Goal: Task Accomplishment & Management: Complete application form

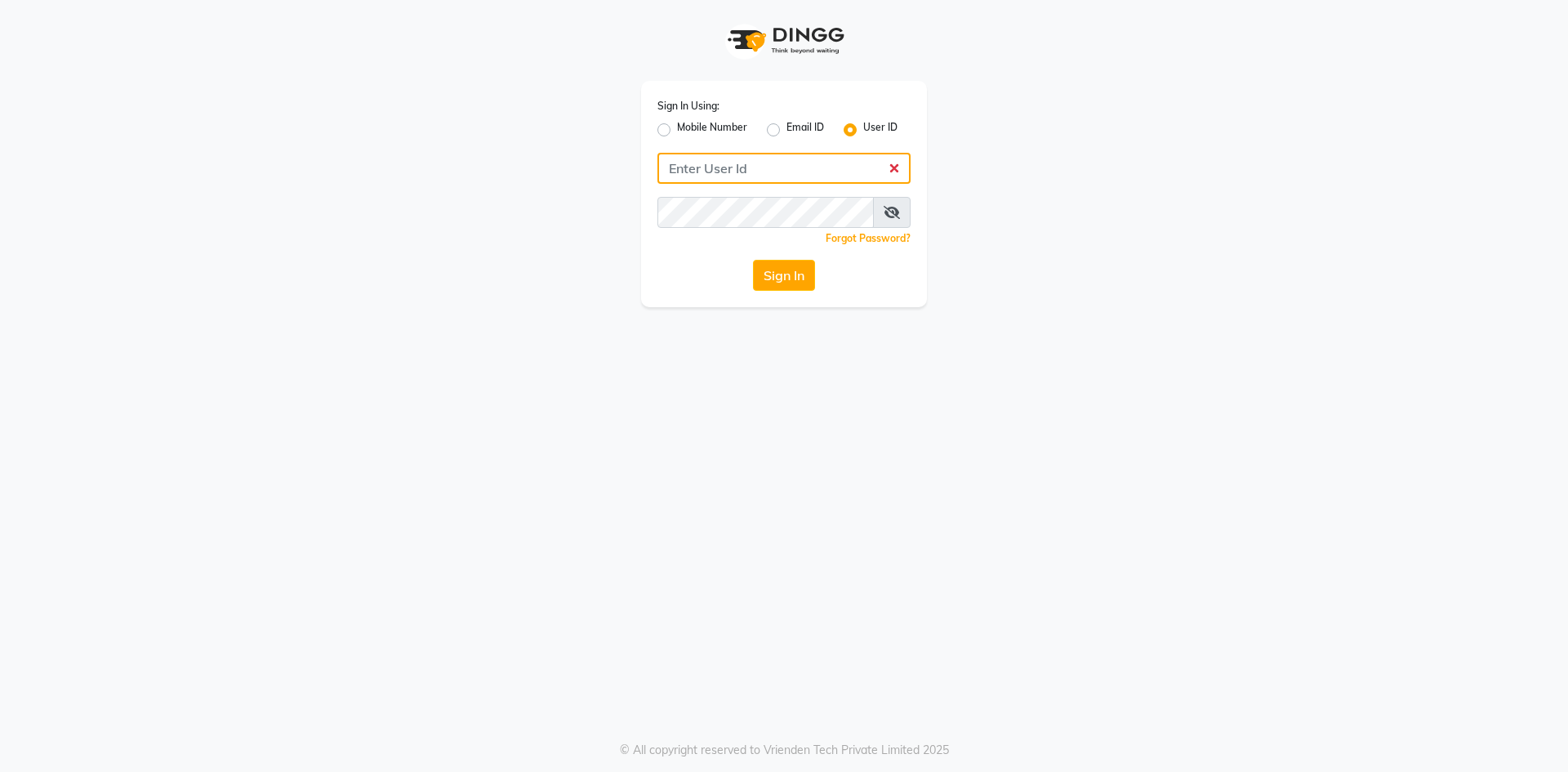
type input "infinitynails"
click at [753, 259] on button "Sign In" at bounding box center [783, 275] width 62 height 31
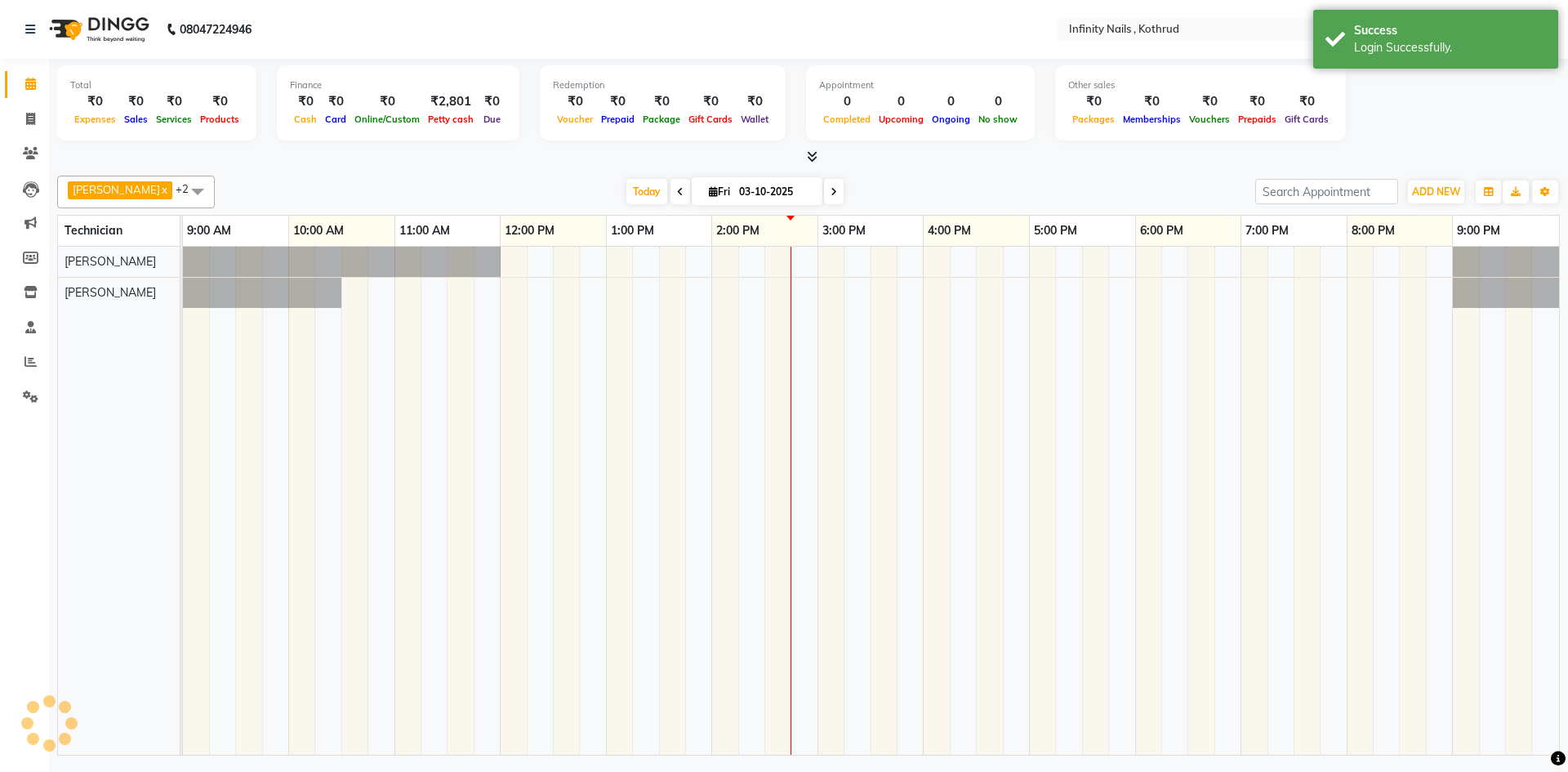
select select "en"
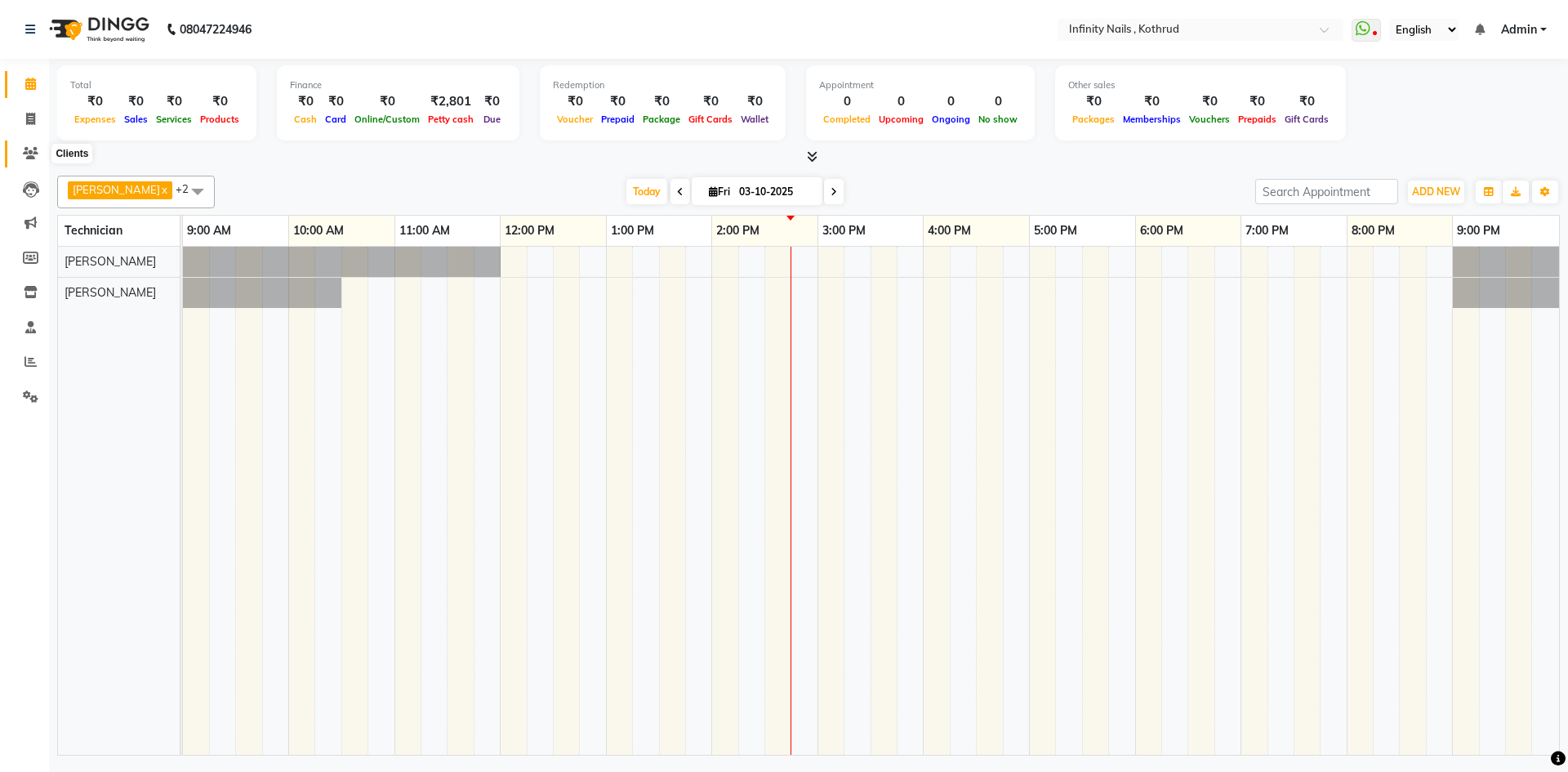
click at [30, 150] on icon at bounding box center [30, 153] width 16 height 12
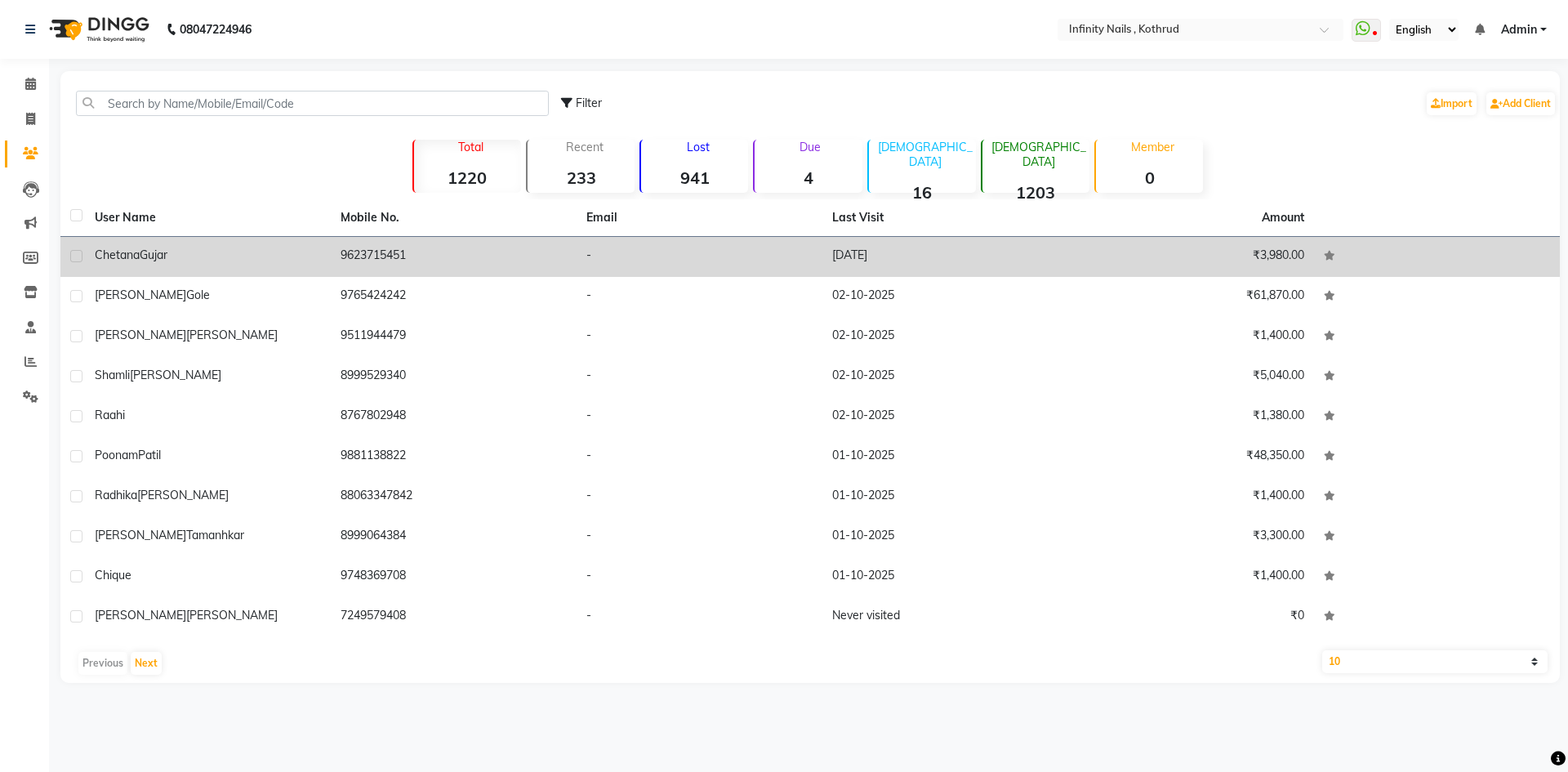
click at [151, 251] on span "Gujar" at bounding box center [154, 255] width 28 height 15
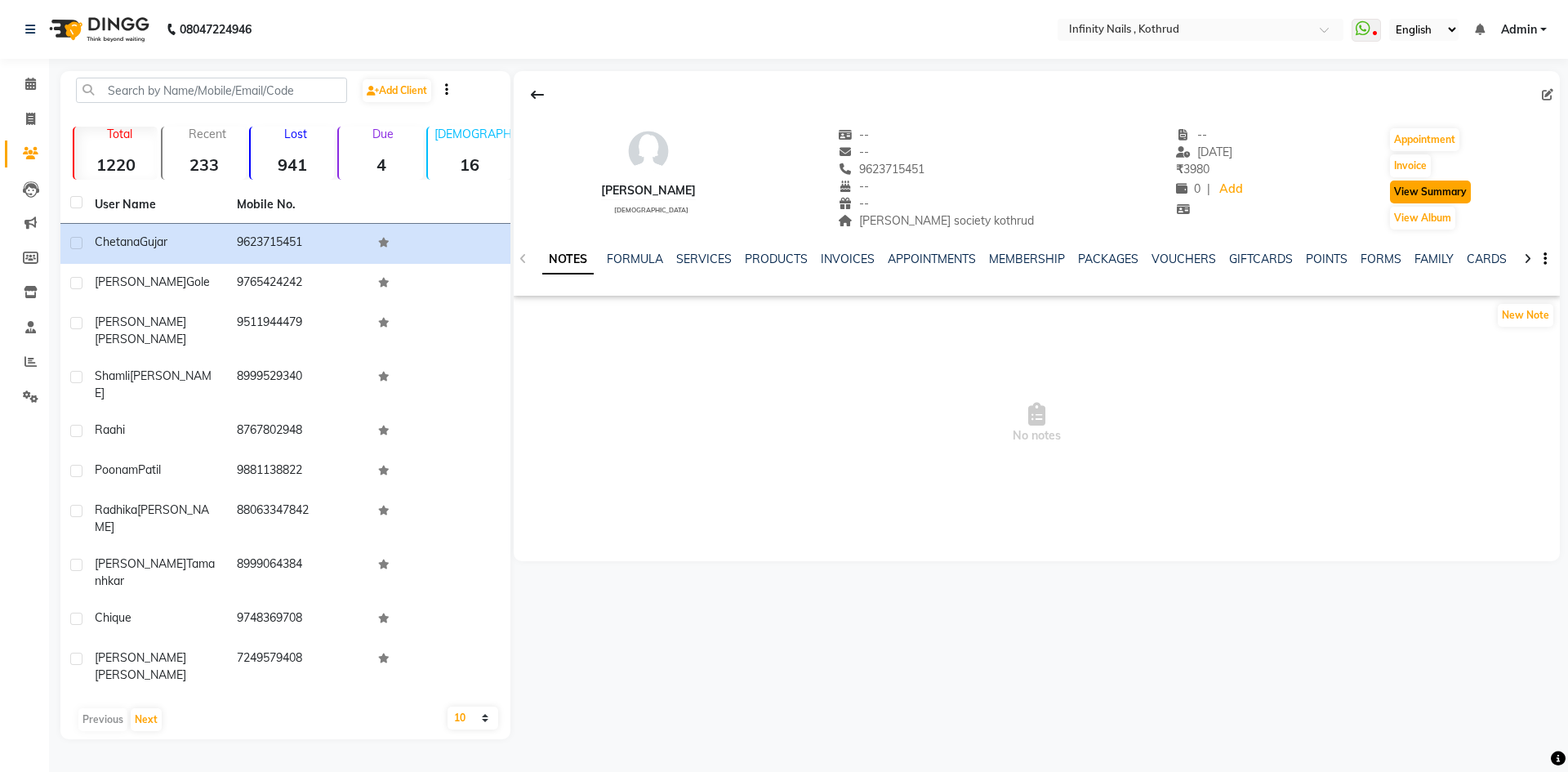
click at [1413, 194] on button "View Summary" at bounding box center [1430, 191] width 81 height 23
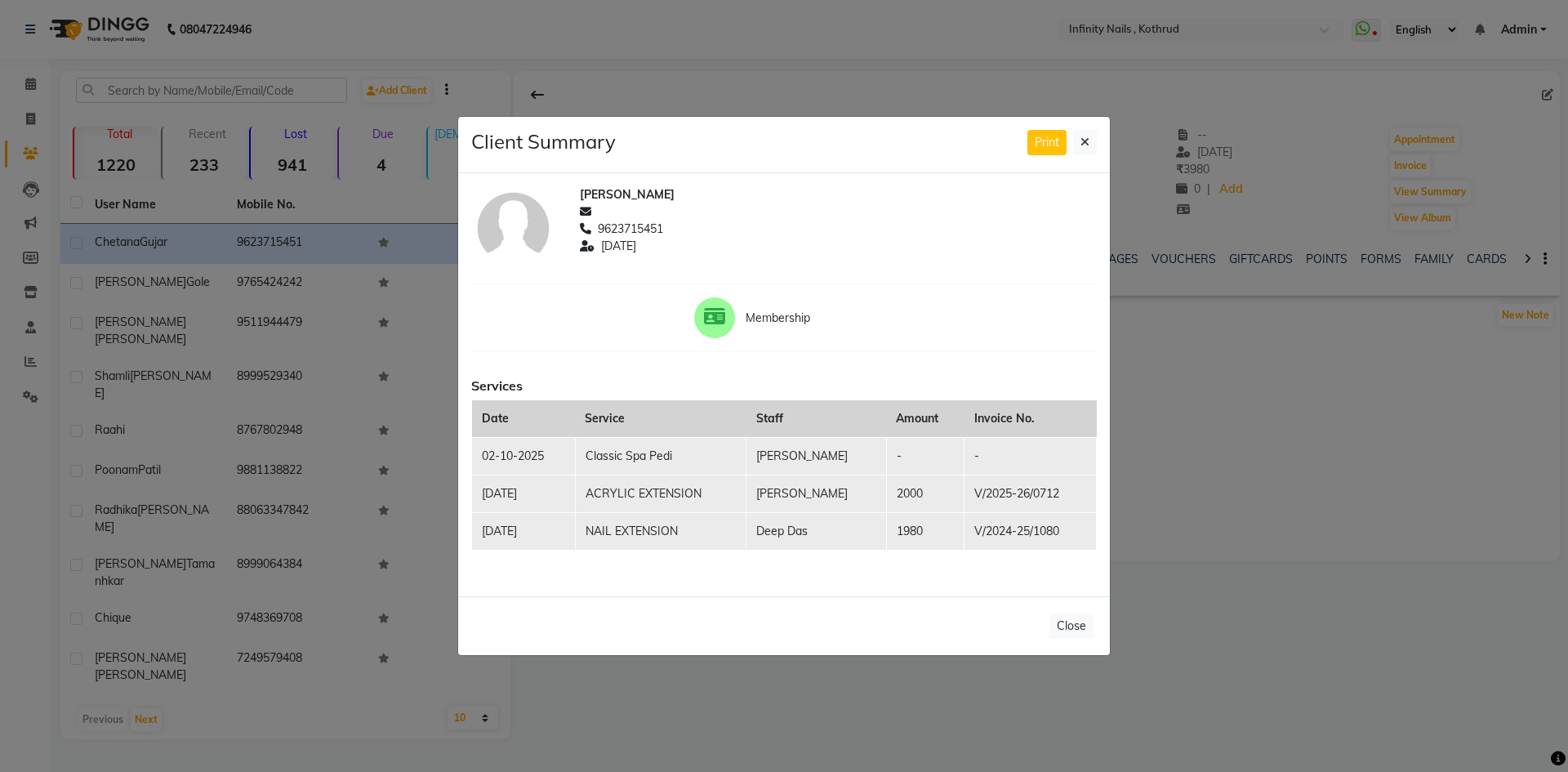
click at [1294, 456] on ngb-modal-window "Client Summary Print [PERSON_NAME] 9623715451 [DATE] Membership Services Date S…" at bounding box center [784, 386] width 1568 height 772
click at [1090, 134] on button at bounding box center [1085, 143] width 24 height 26
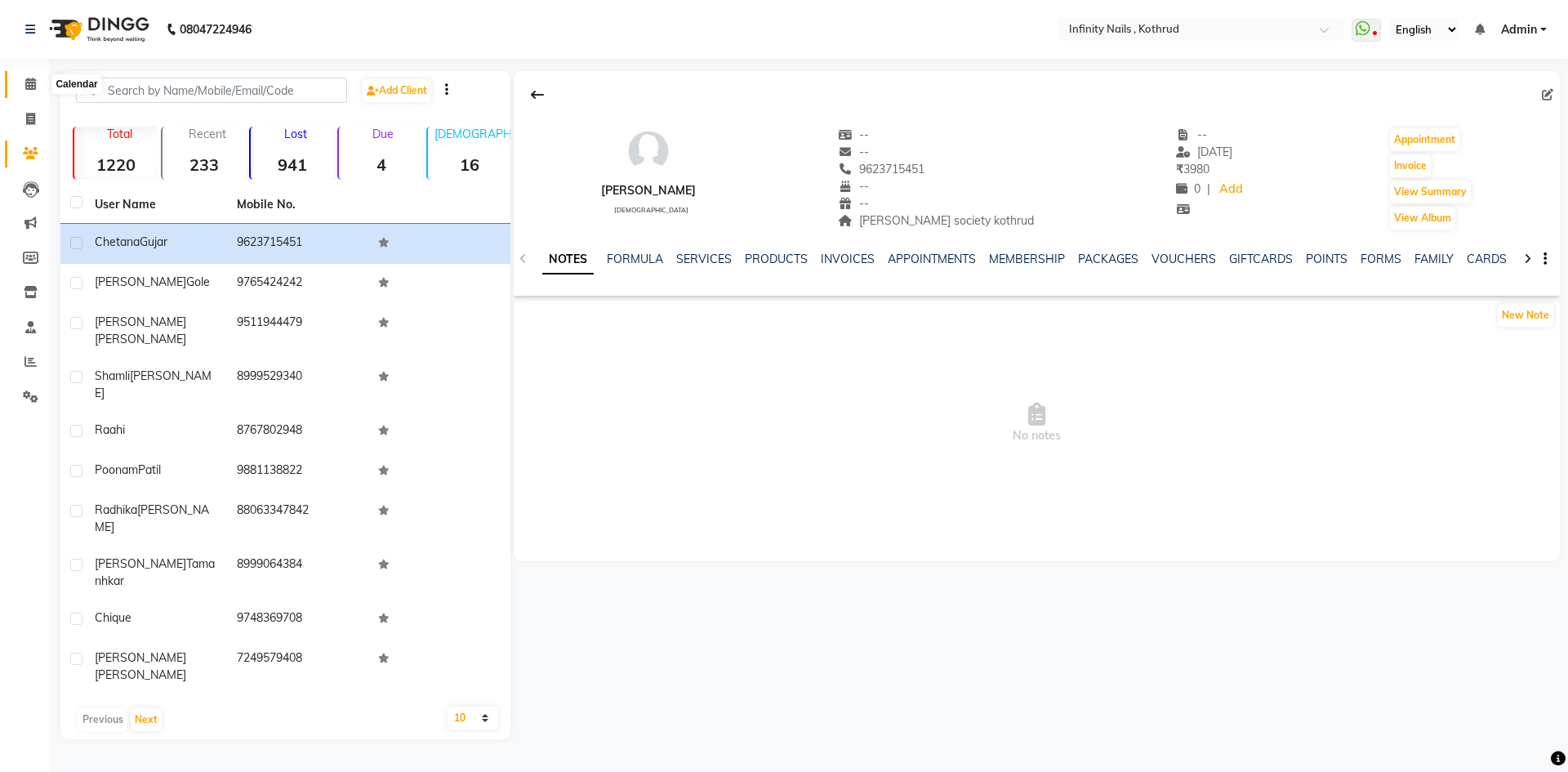
click at [30, 86] on icon at bounding box center [31, 83] width 11 height 12
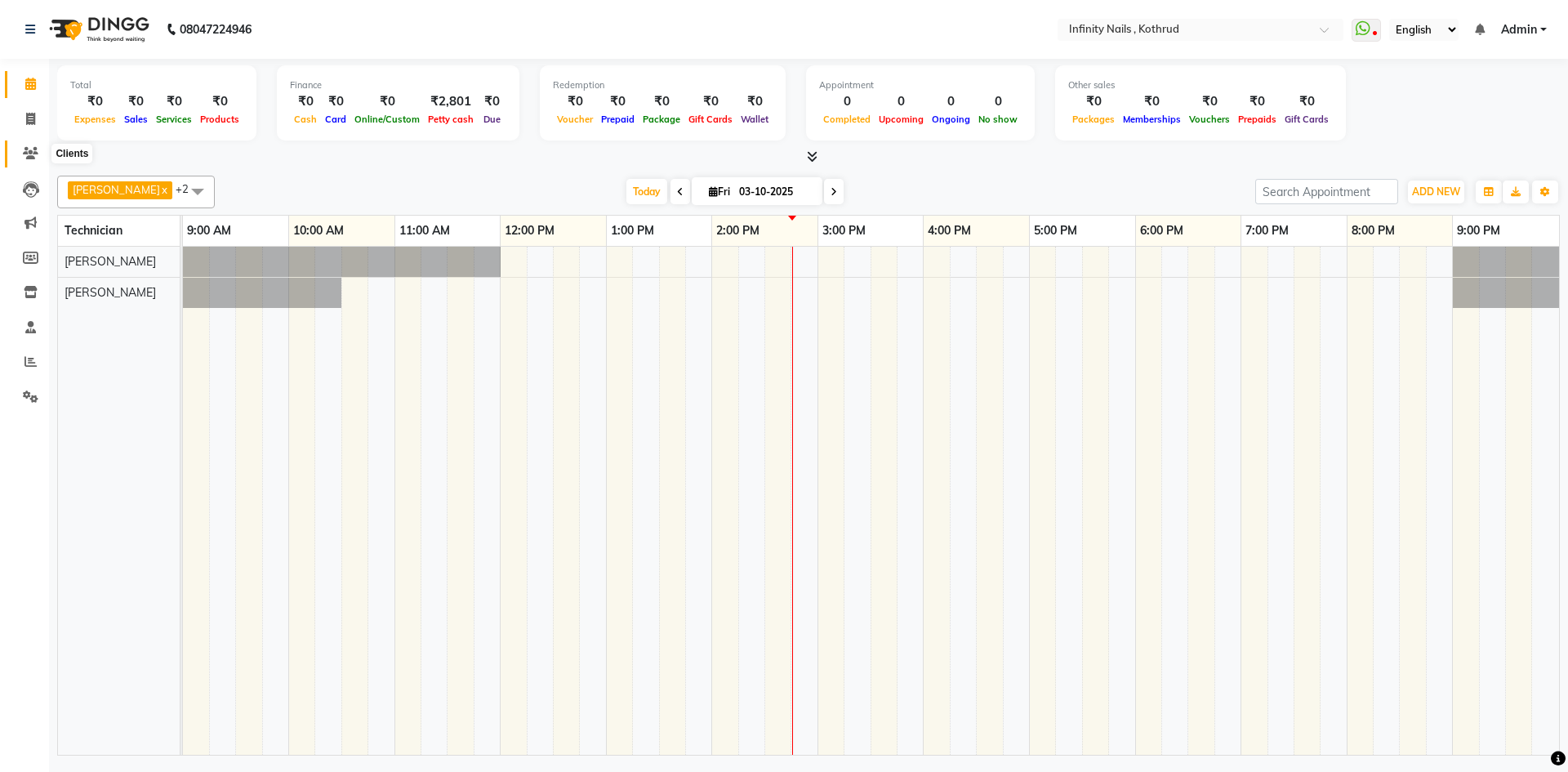
click at [30, 149] on icon at bounding box center [30, 153] width 16 height 12
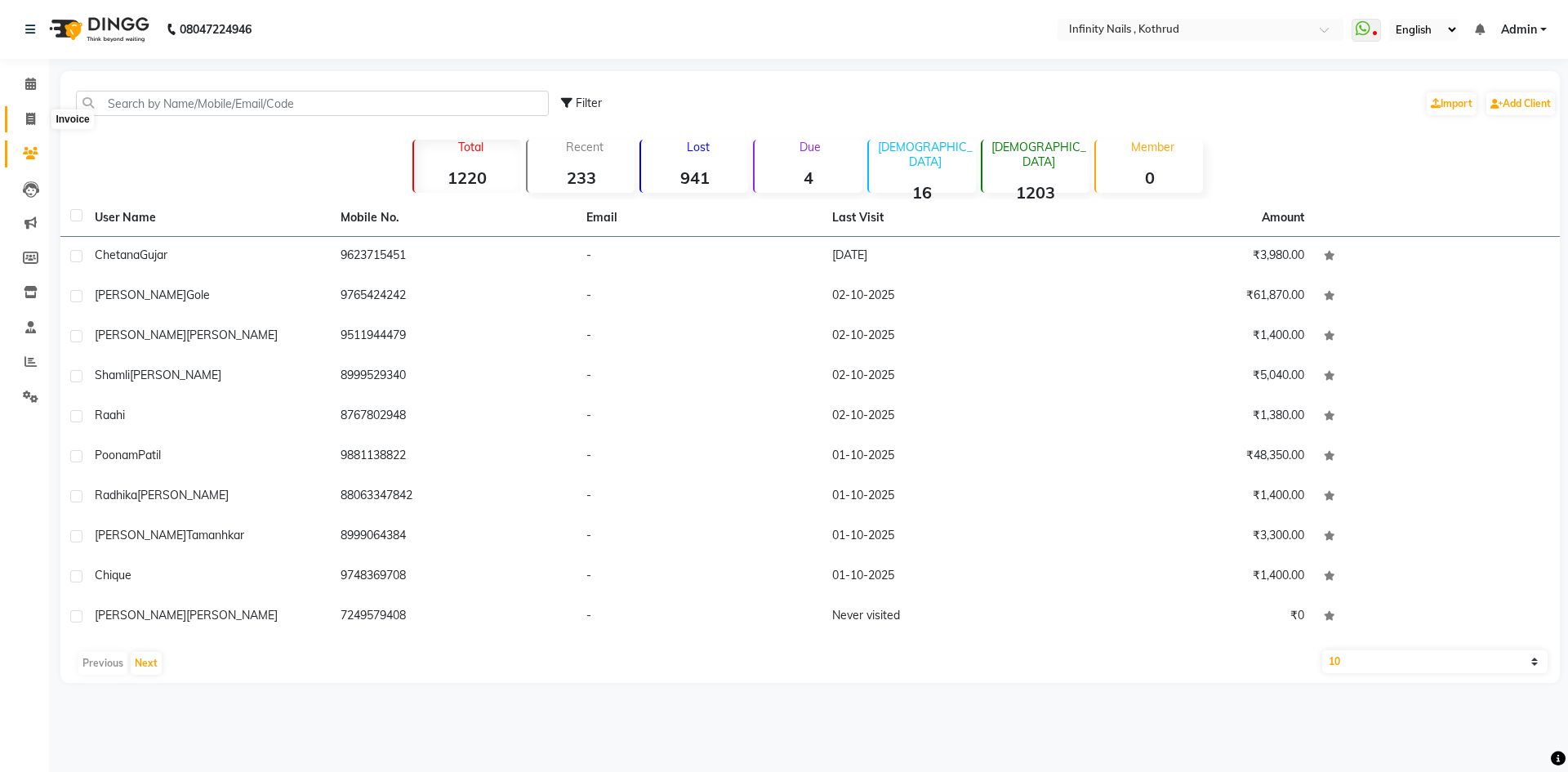
click at [33, 117] on icon at bounding box center [30, 118] width 9 height 12
select select "6640"
select select "service"
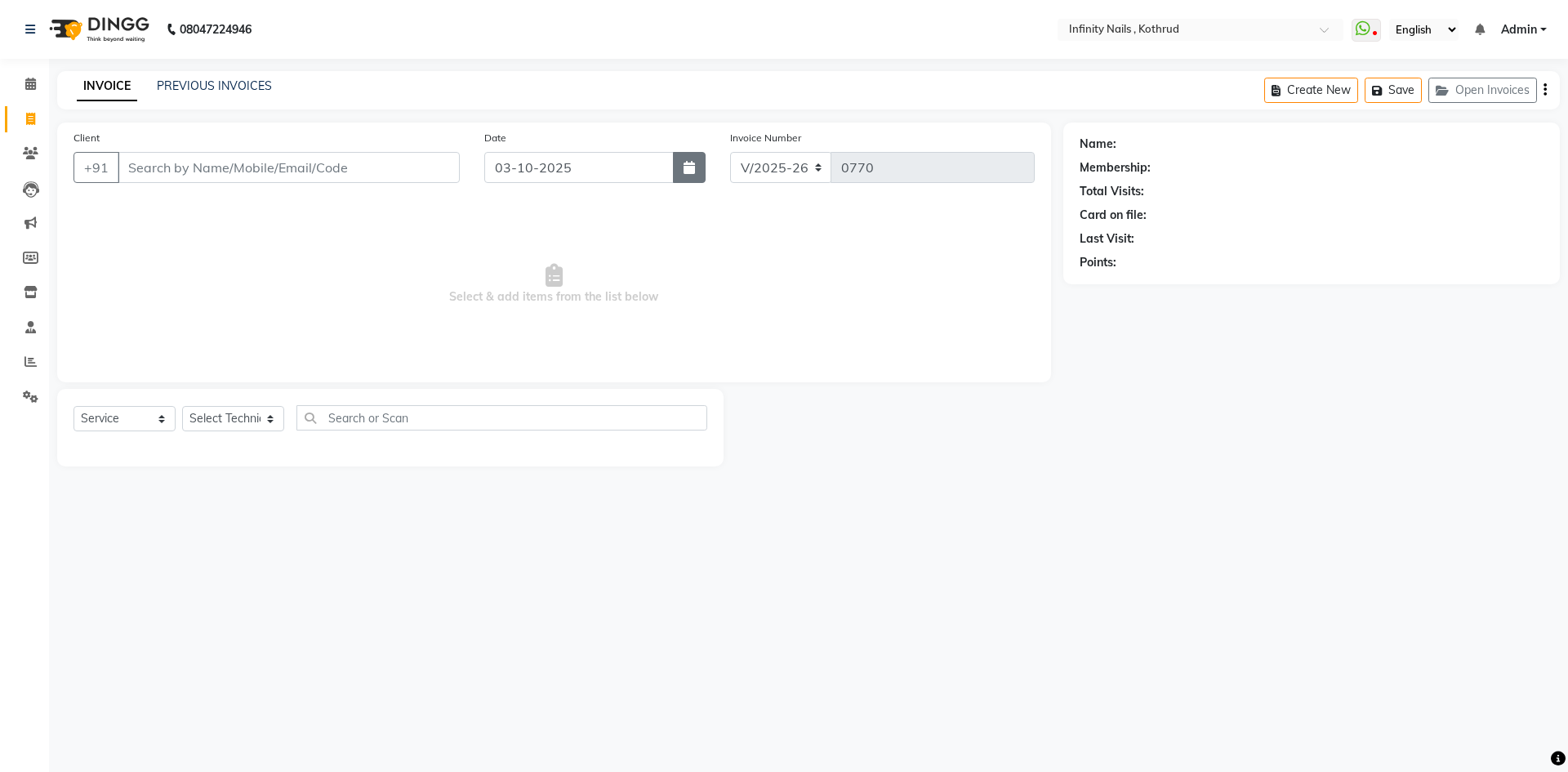
click at [685, 161] on icon "button" at bounding box center [689, 167] width 11 height 13
select select "10"
select select "2025"
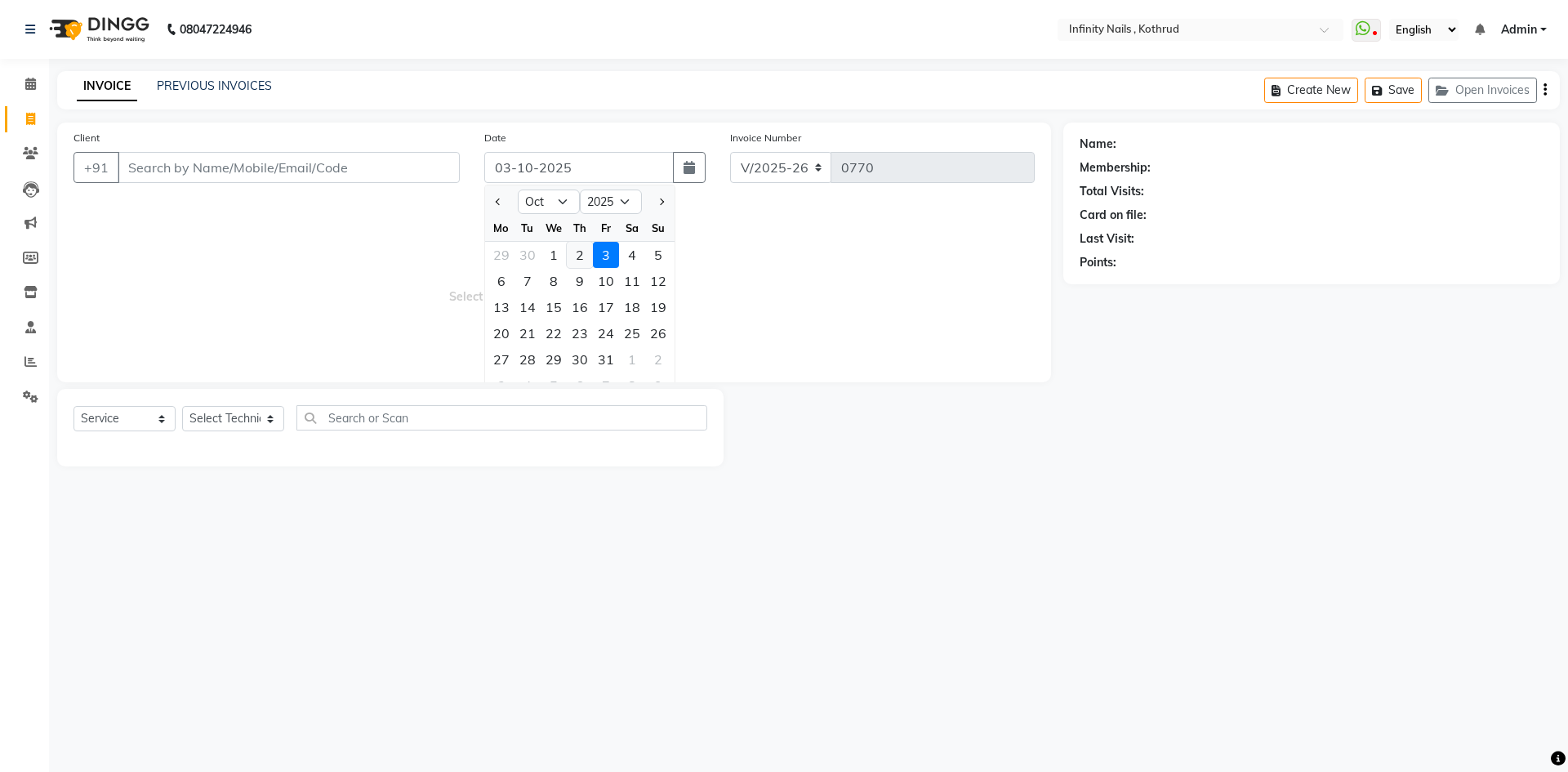
click at [585, 259] on div "2" at bounding box center [580, 255] width 26 height 26
type input "02-10-2025"
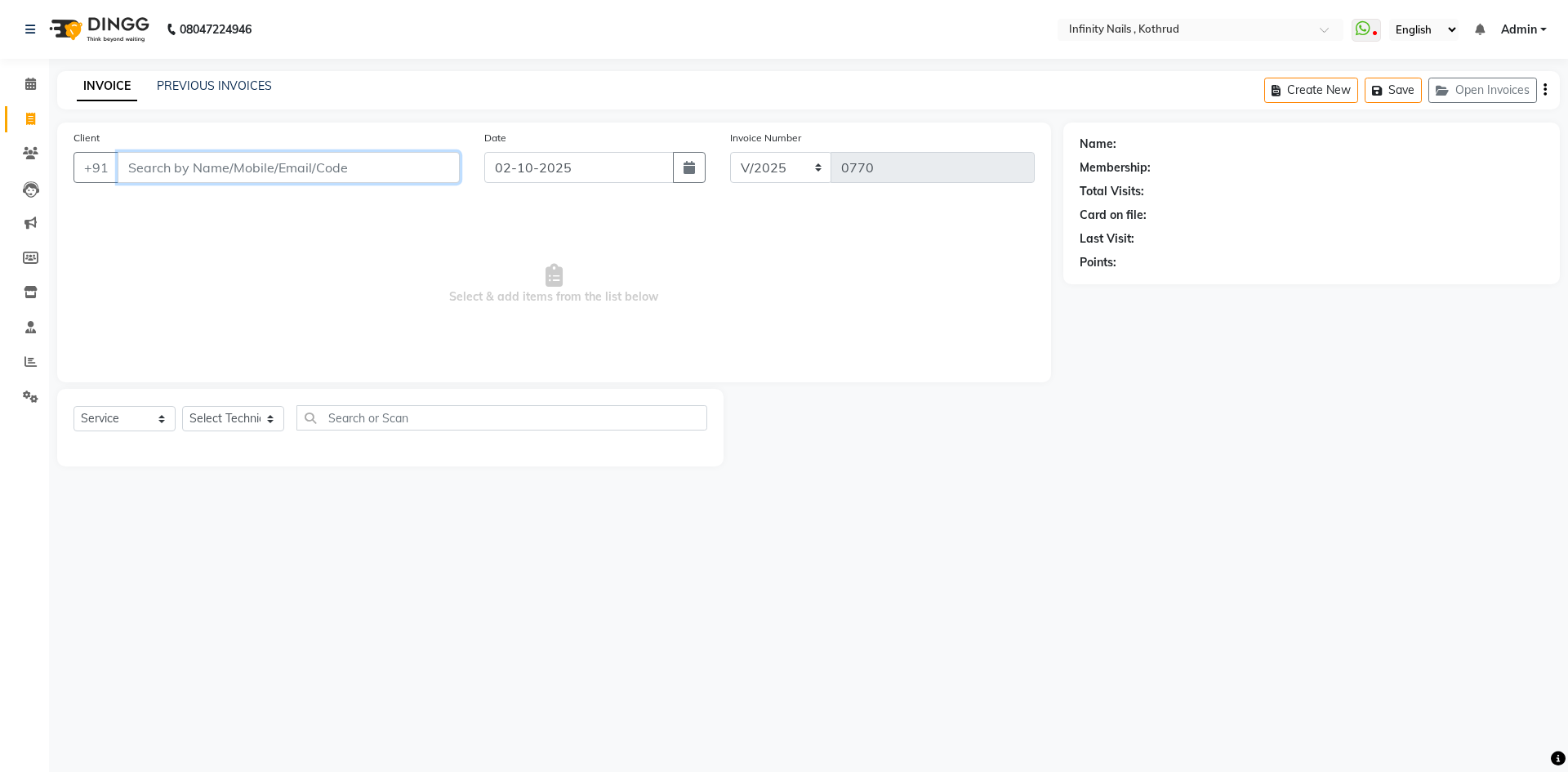
click at [351, 164] on input "Client" at bounding box center [289, 167] width 342 height 31
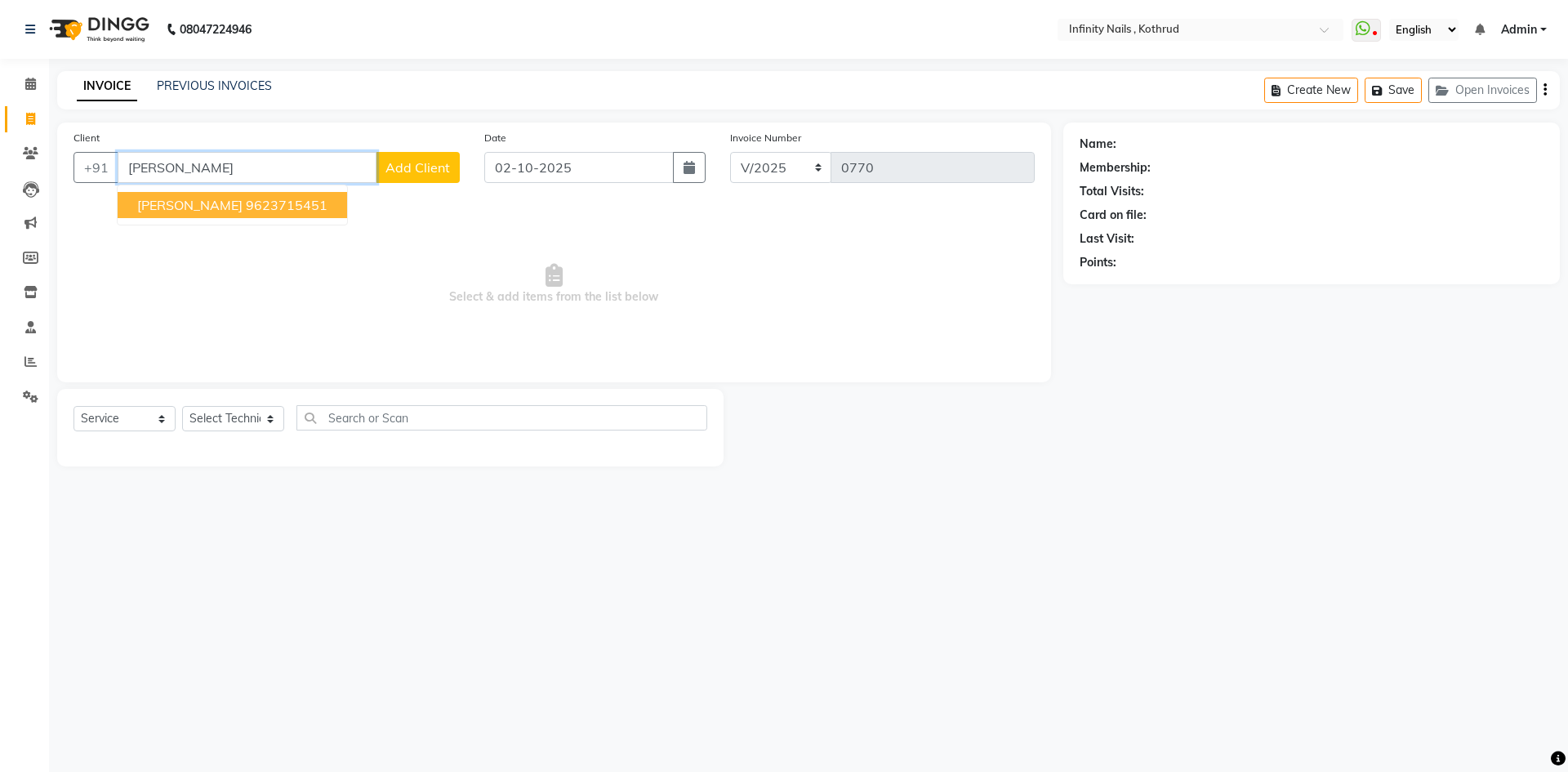
click at [288, 206] on ngb-highlight "9623715451" at bounding box center [286, 205] width 82 height 17
type input "9623715451"
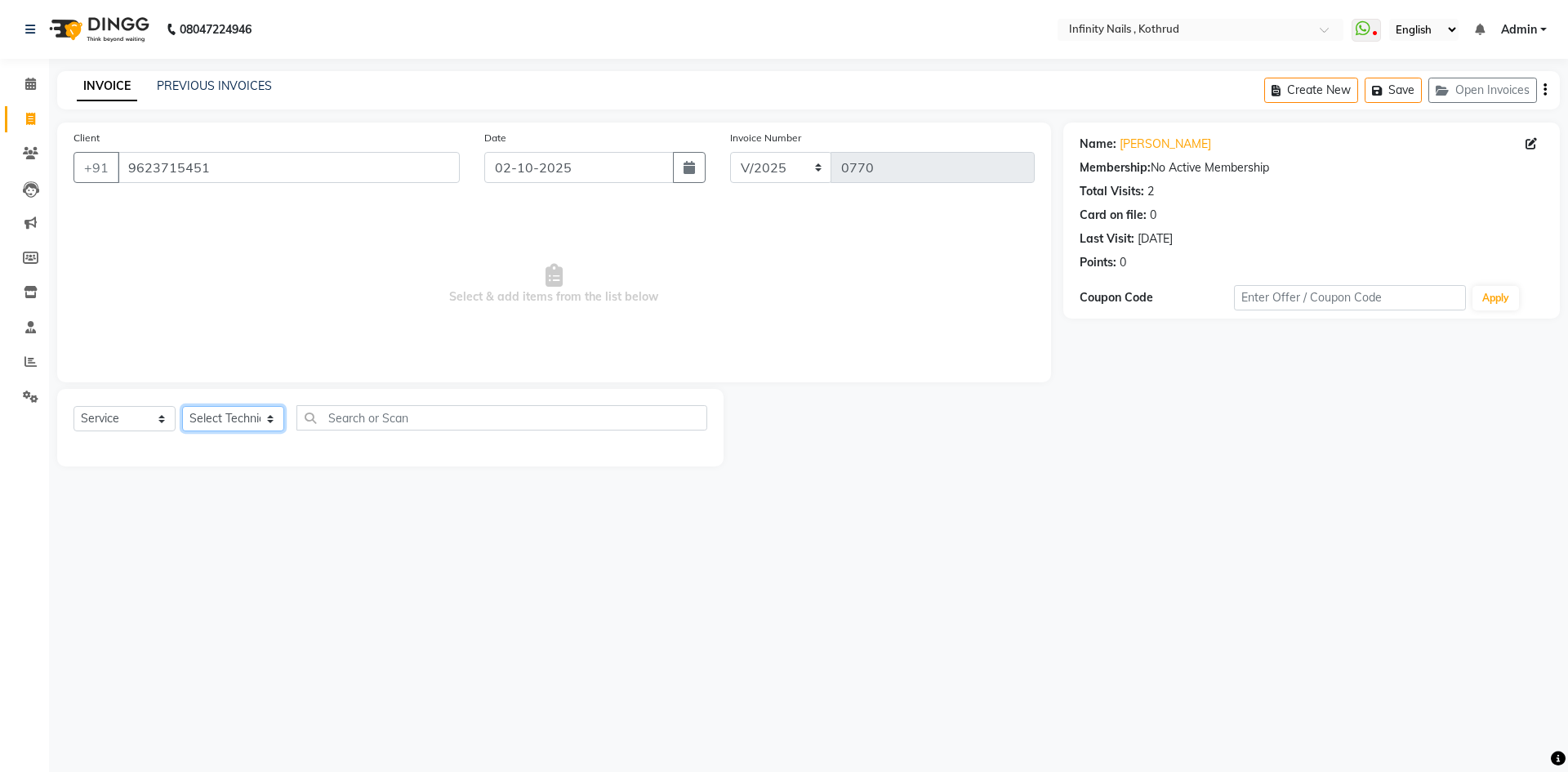
click at [274, 421] on select "Select Technician [PERSON_NAME] [PERSON_NAME]" at bounding box center [233, 419] width 102 height 26
select select "85274"
click at [182, 406] on select "Select Technician [PERSON_NAME] [PERSON_NAME]" at bounding box center [233, 419] width 102 height 26
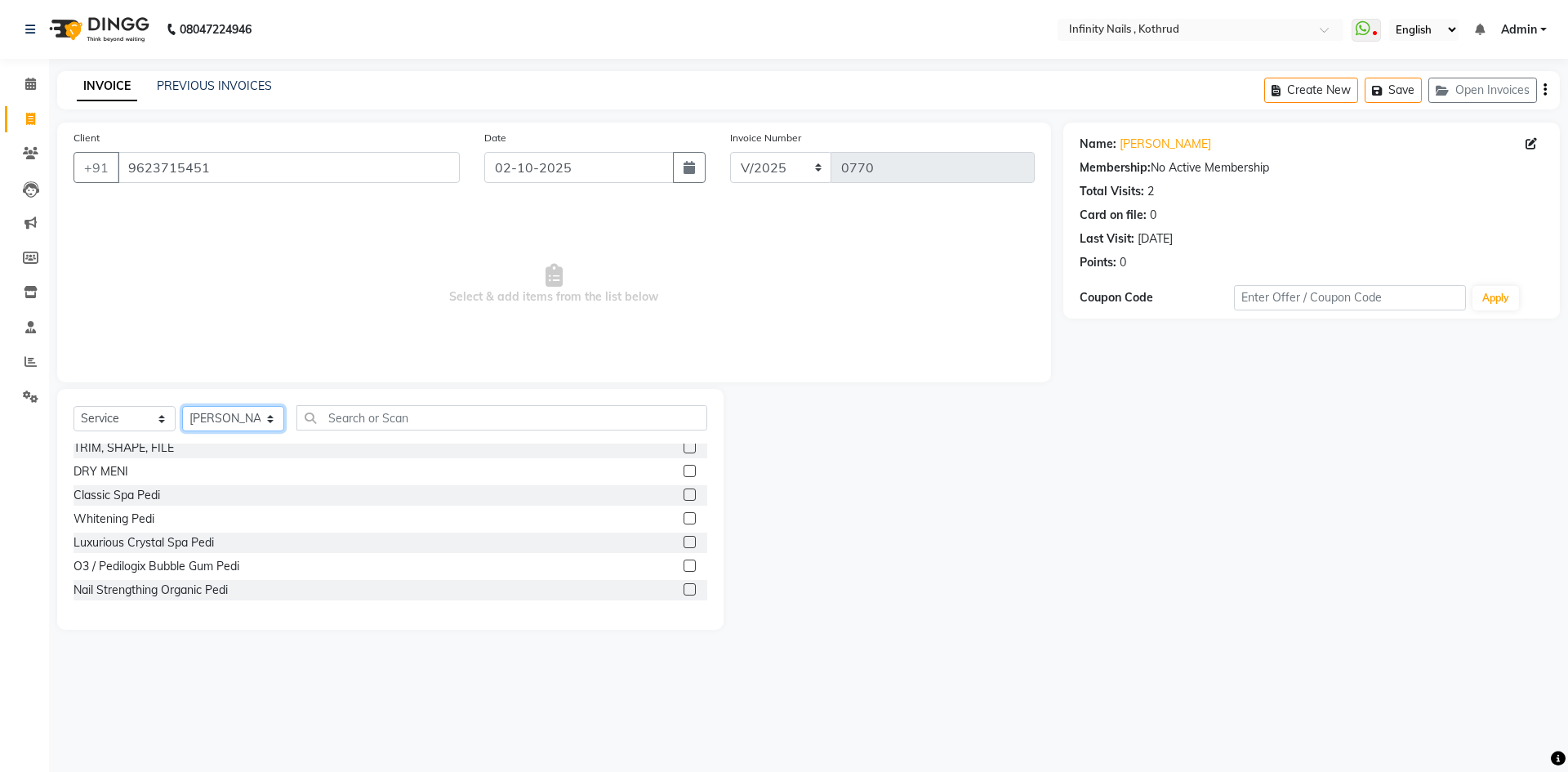
scroll to position [409, 0]
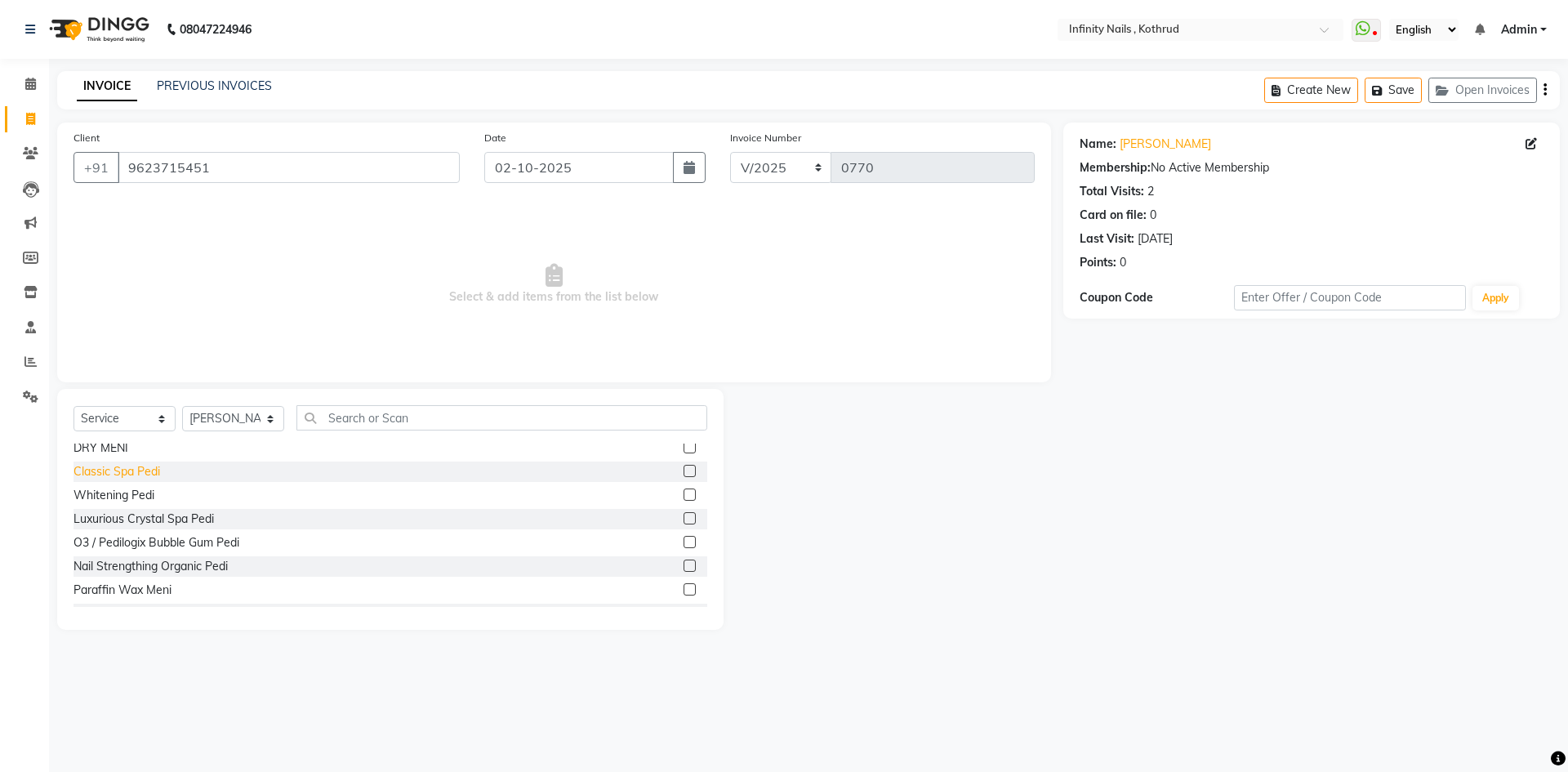
click at [152, 465] on div "Classic Spa Pedi" at bounding box center [117, 471] width 86 height 17
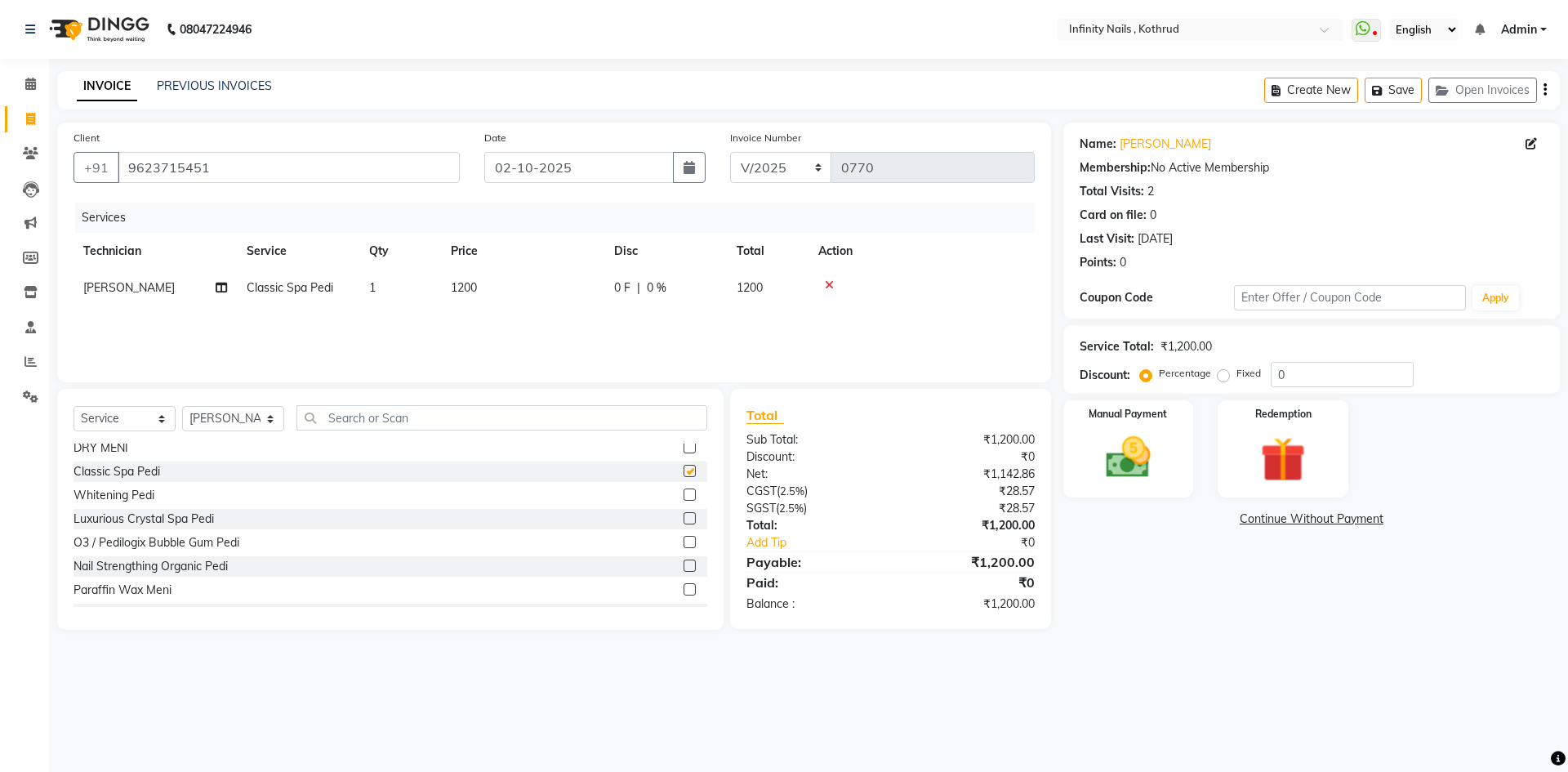
checkbox input "false"
click at [629, 281] on span "0 F" at bounding box center [622, 287] width 17 height 17
click at [714, 289] on input "0" at bounding box center [715, 292] width 49 height 26
type input "200"
click at [714, 309] on div "Services Technician Service Qty Price Disc Total Action [PERSON_NAME] [PERSON_N…" at bounding box center [554, 283] width 961 height 163
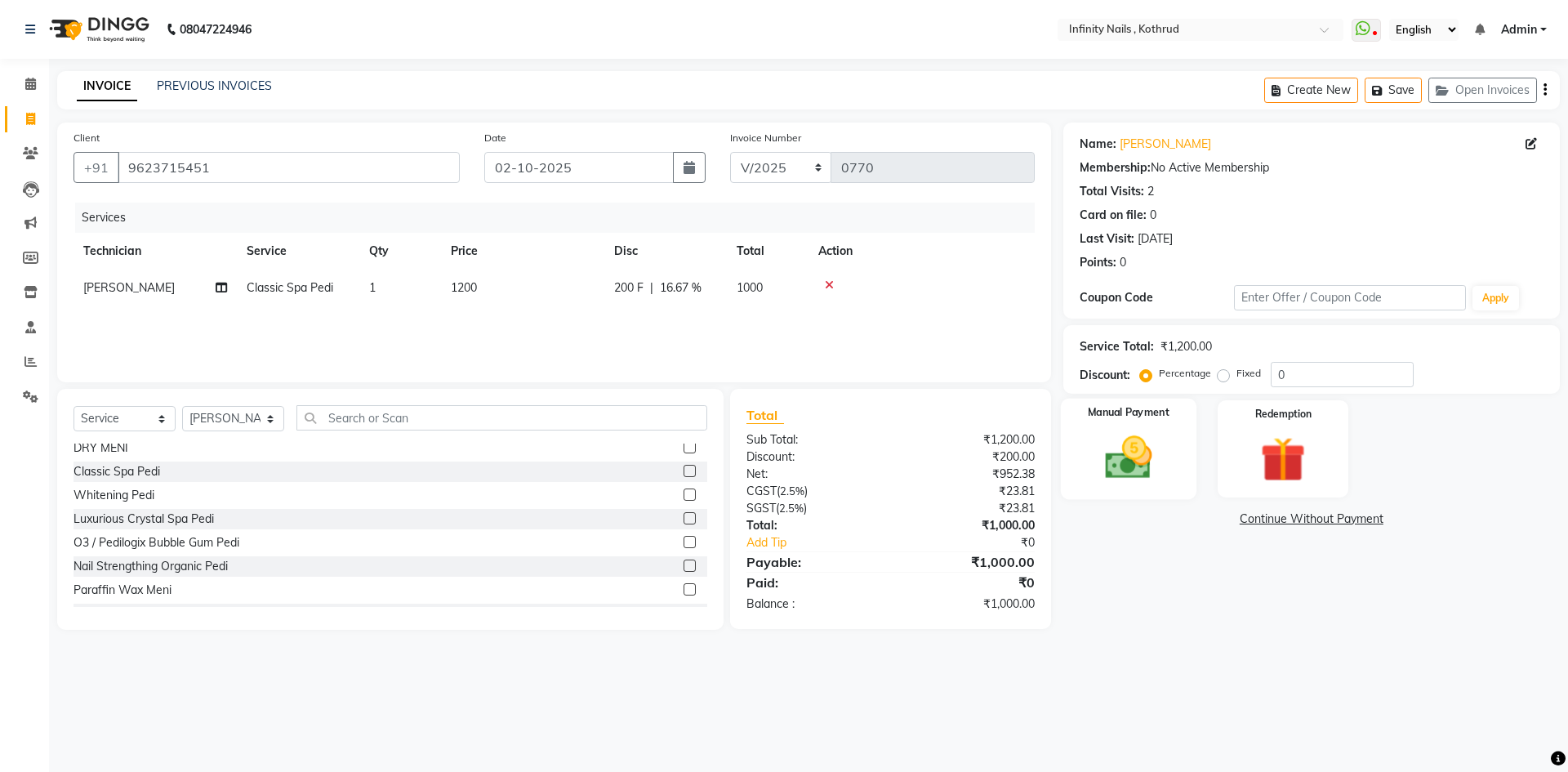
click at [1134, 460] on img at bounding box center [1128, 457] width 76 height 54
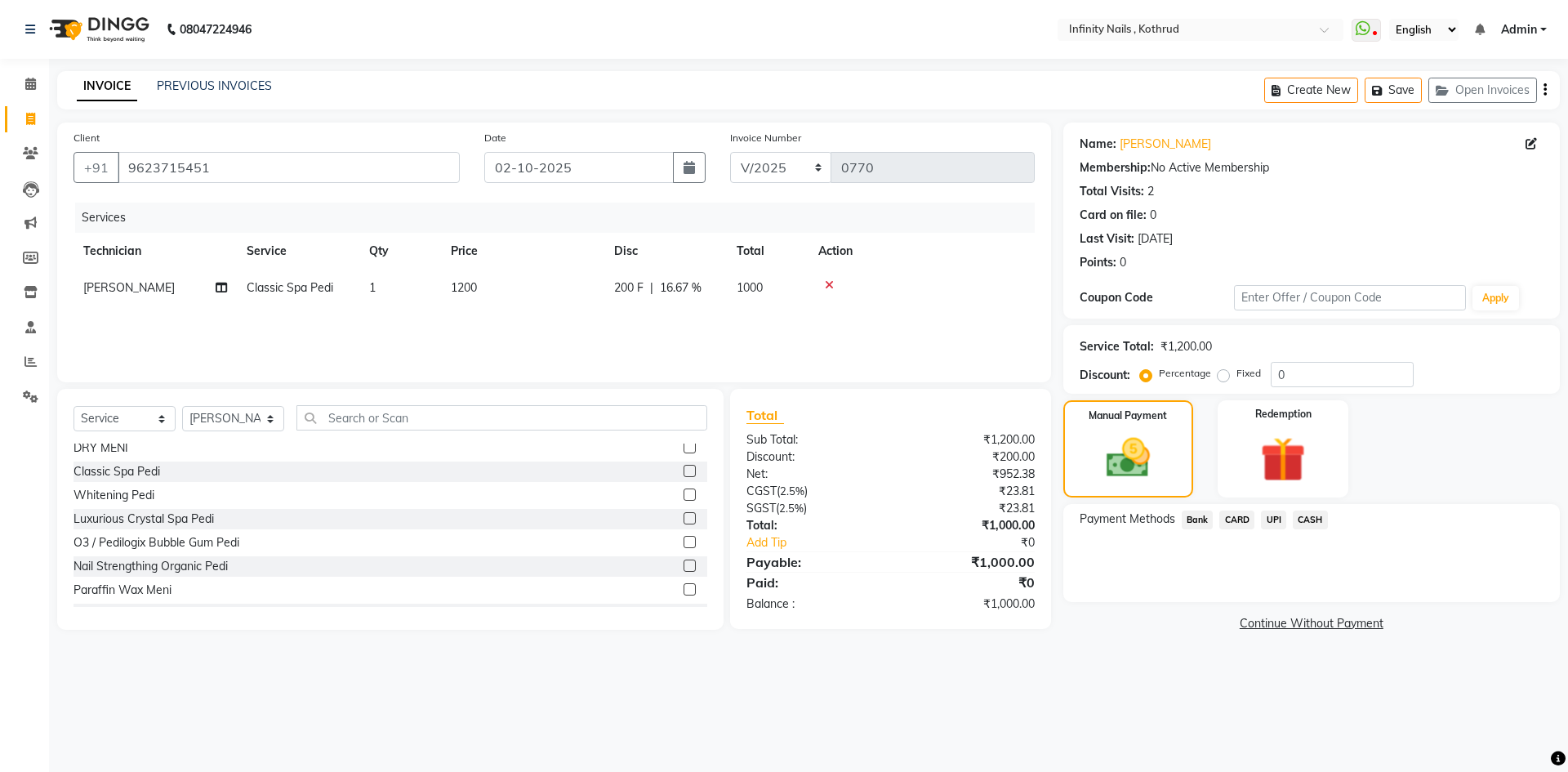
click at [1312, 519] on span "CASH" at bounding box center [1310, 520] width 35 height 18
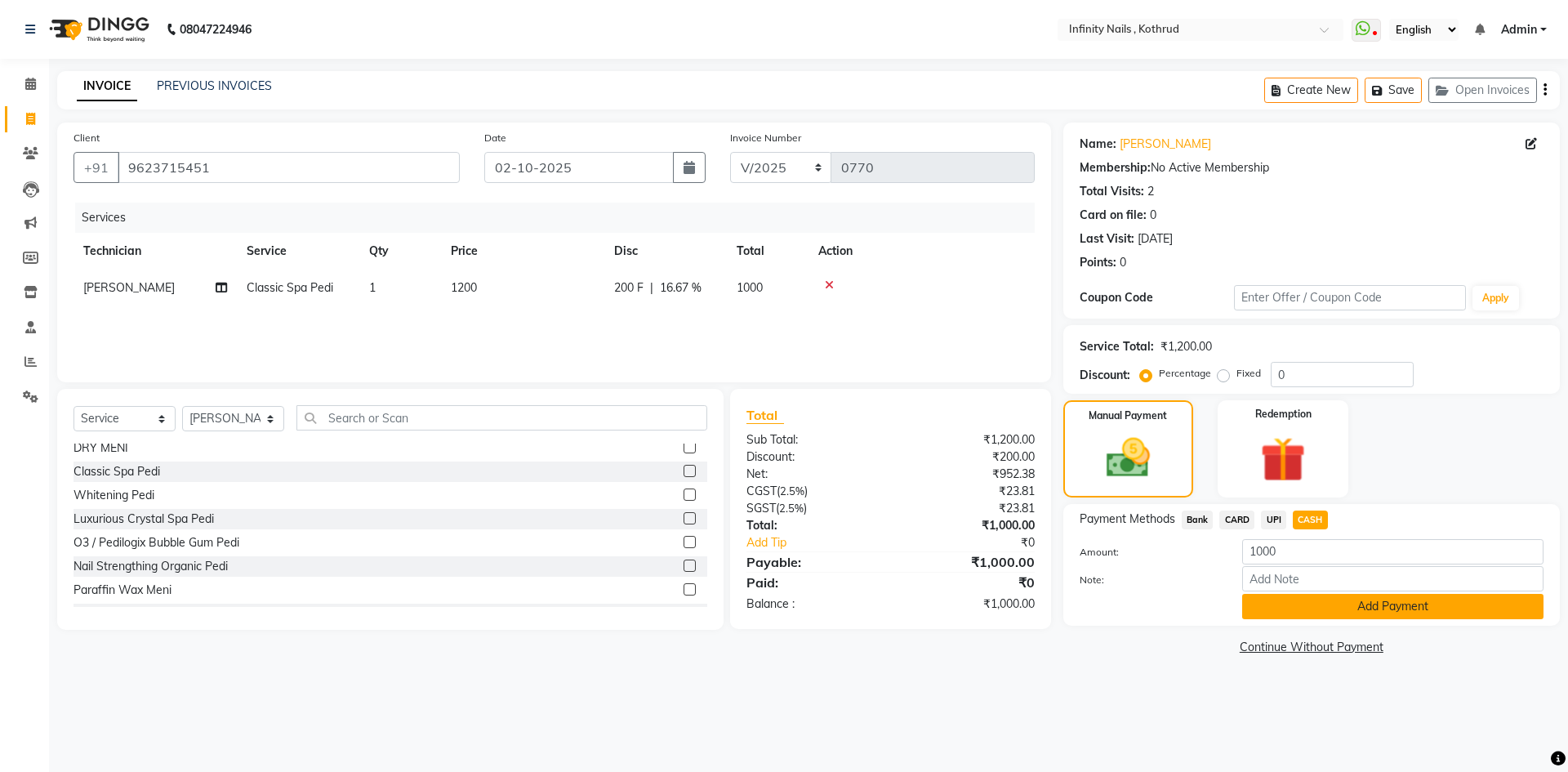
click at [1312, 600] on button "Add Payment" at bounding box center [1392, 606] width 301 height 26
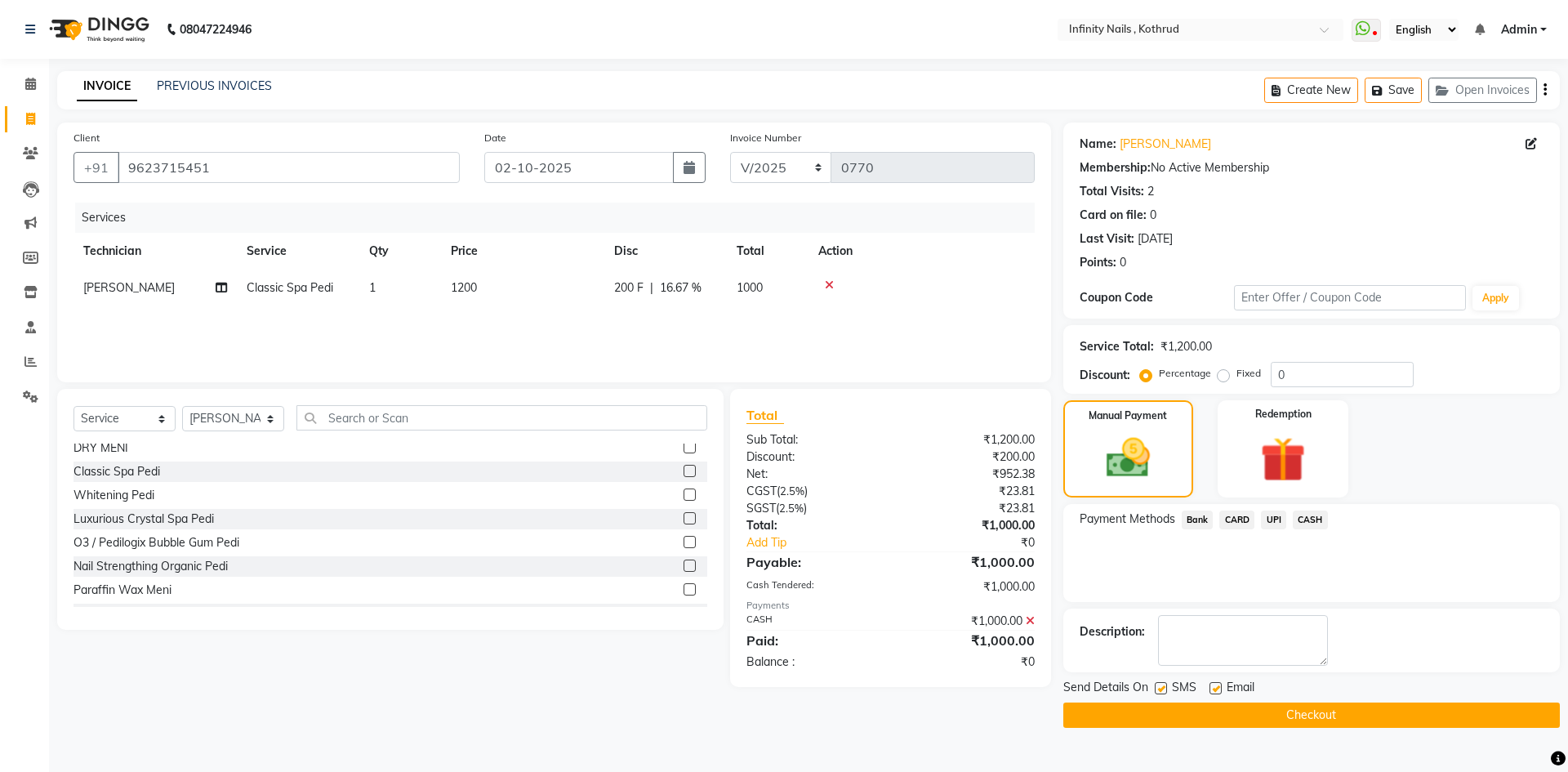
click at [1320, 714] on button "Checkout" at bounding box center [1310, 715] width 496 height 26
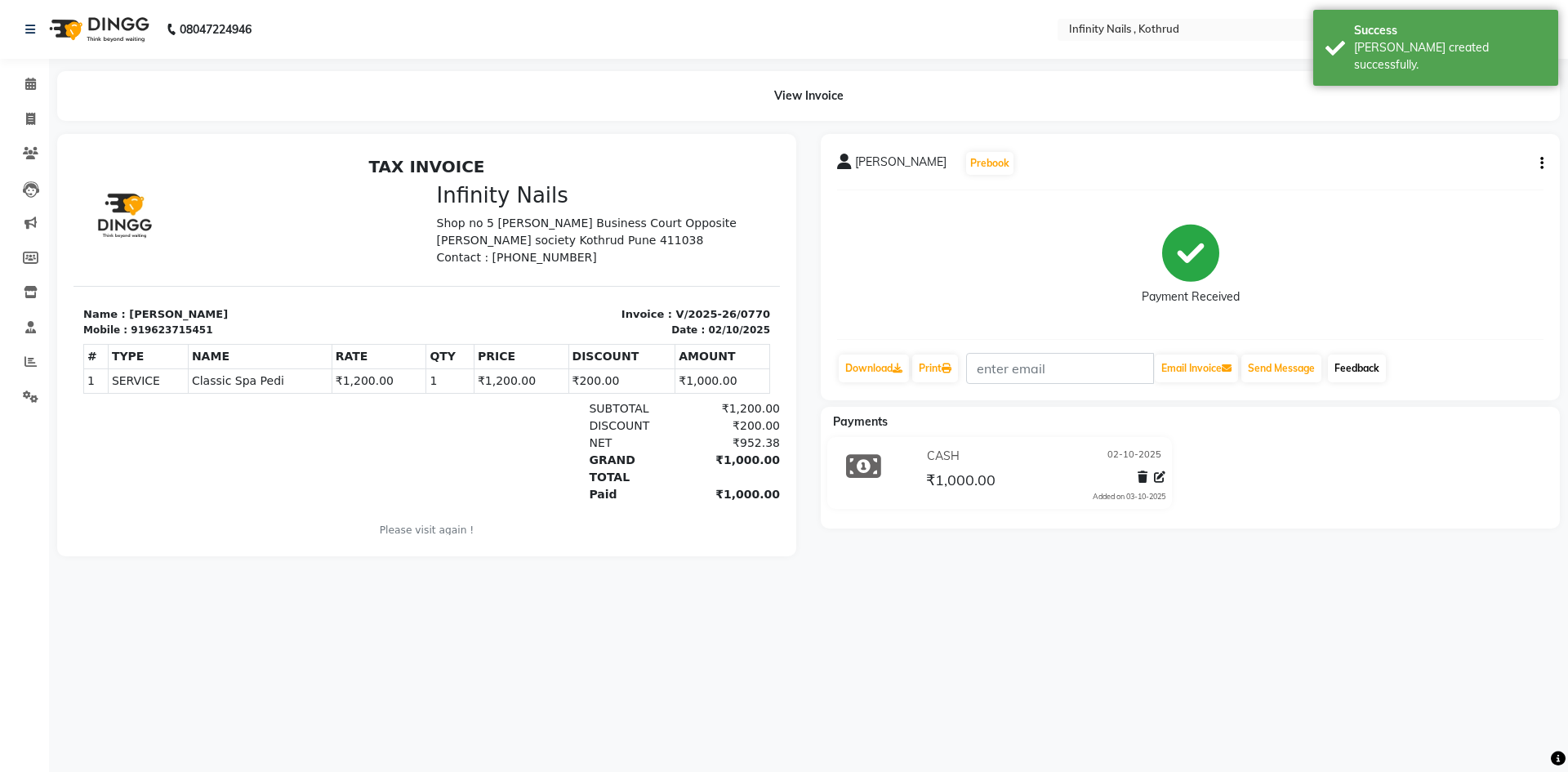
click at [1373, 367] on link "Feedback" at bounding box center [1356, 368] width 58 height 28
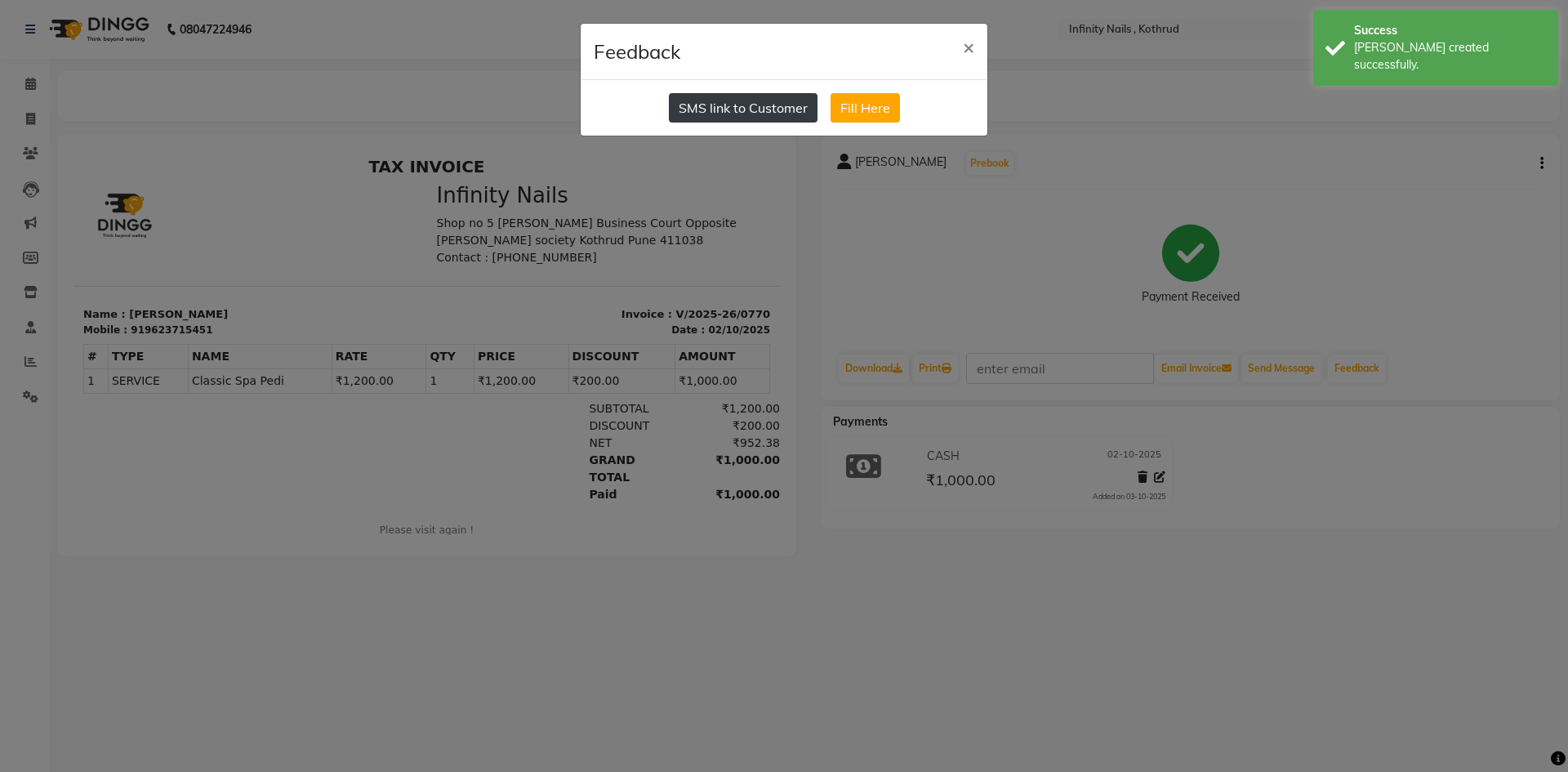
click at [714, 109] on button "SMS link to Customer" at bounding box center [743, 108] width 148 height 29
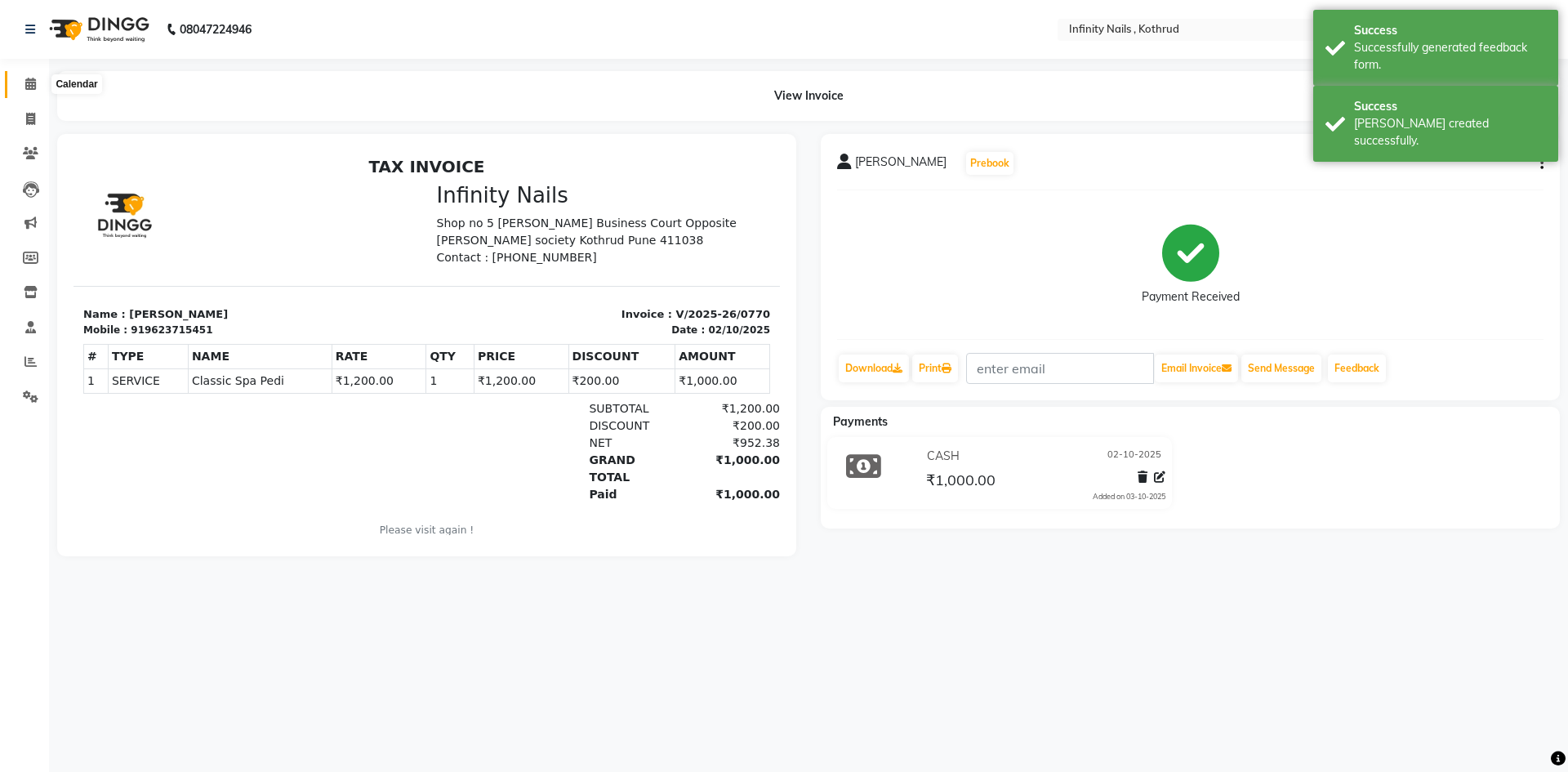
click at [28, 84] on icon at bounding box center [31, 83] width 11 height 12
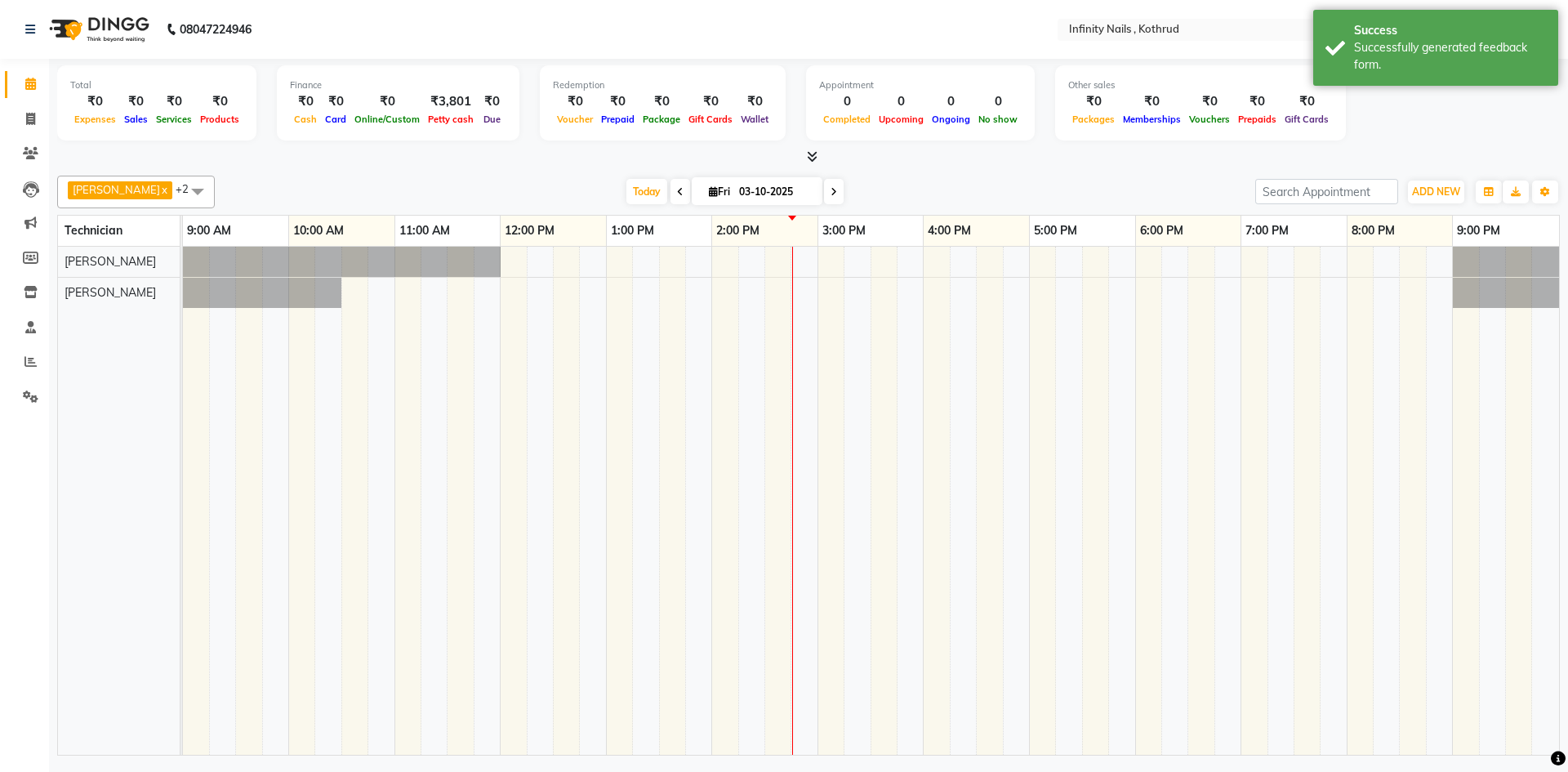
click at [812, 157] on icon at bounding box center [813, 156] width 11 height 12
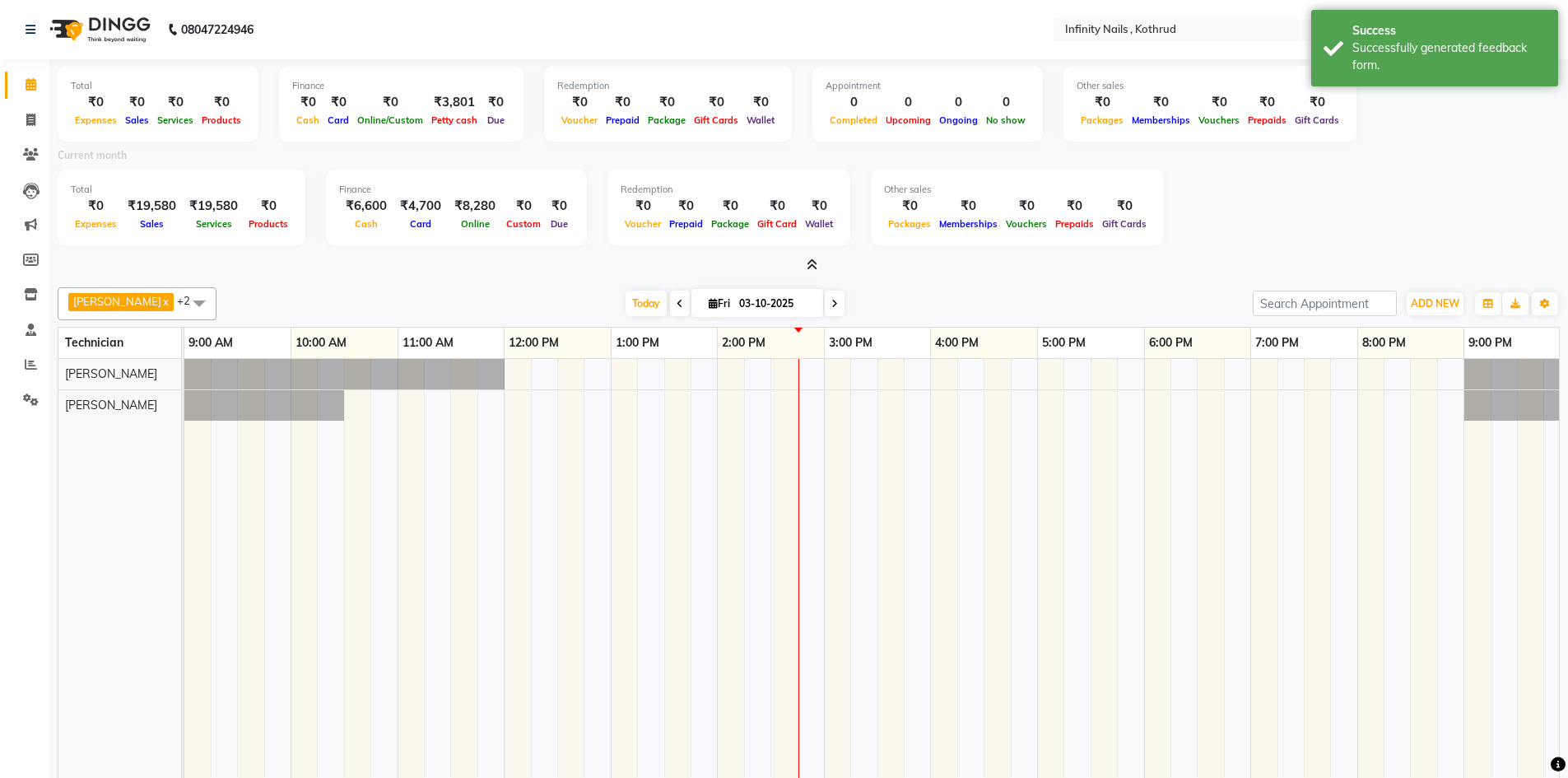
click at [814, 259] on icon at bounding box center [813, 264] width 11 height 12
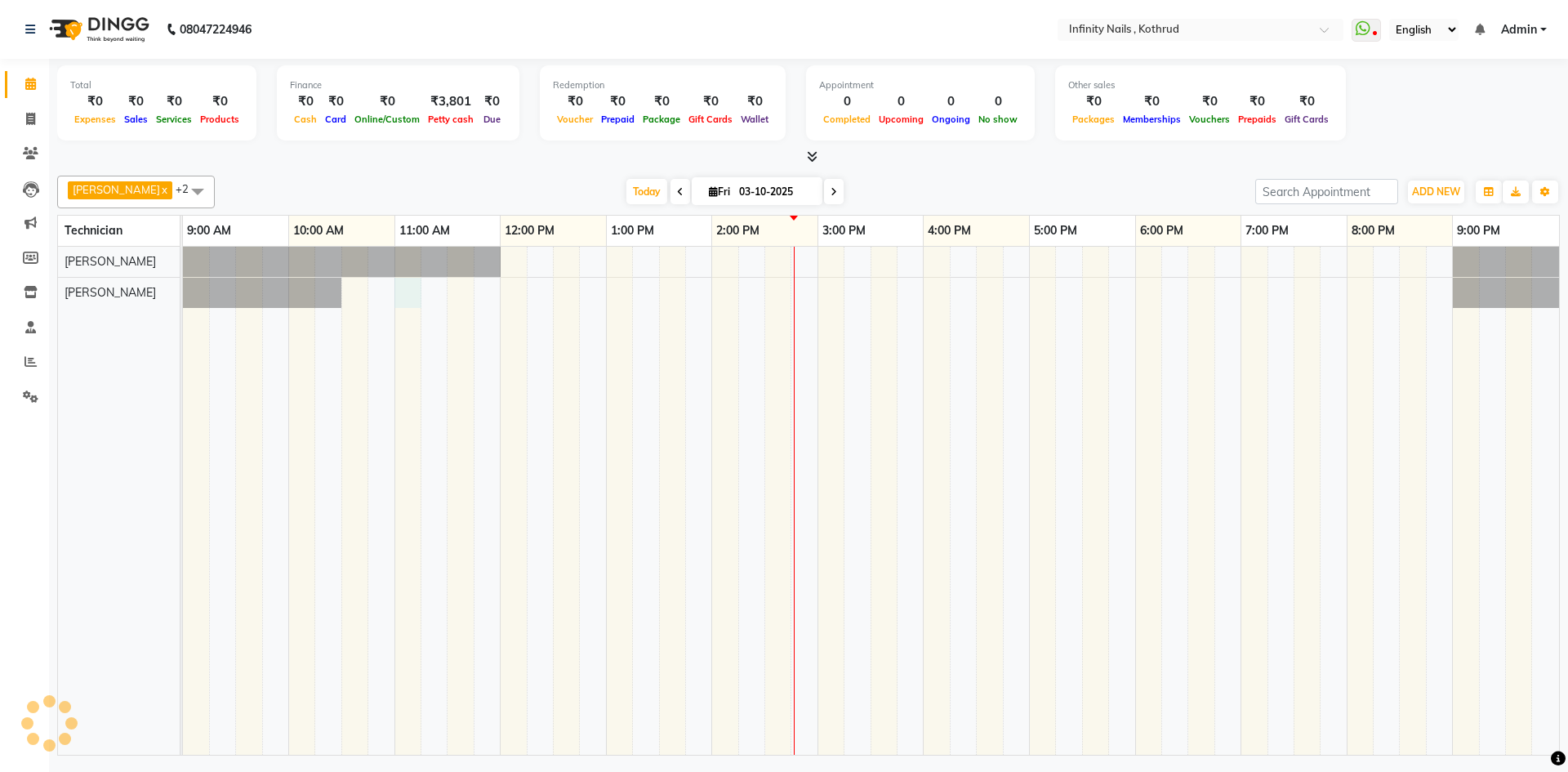
click at [402, 287] on div at bounding box center [870, 501] width 1376 height 508
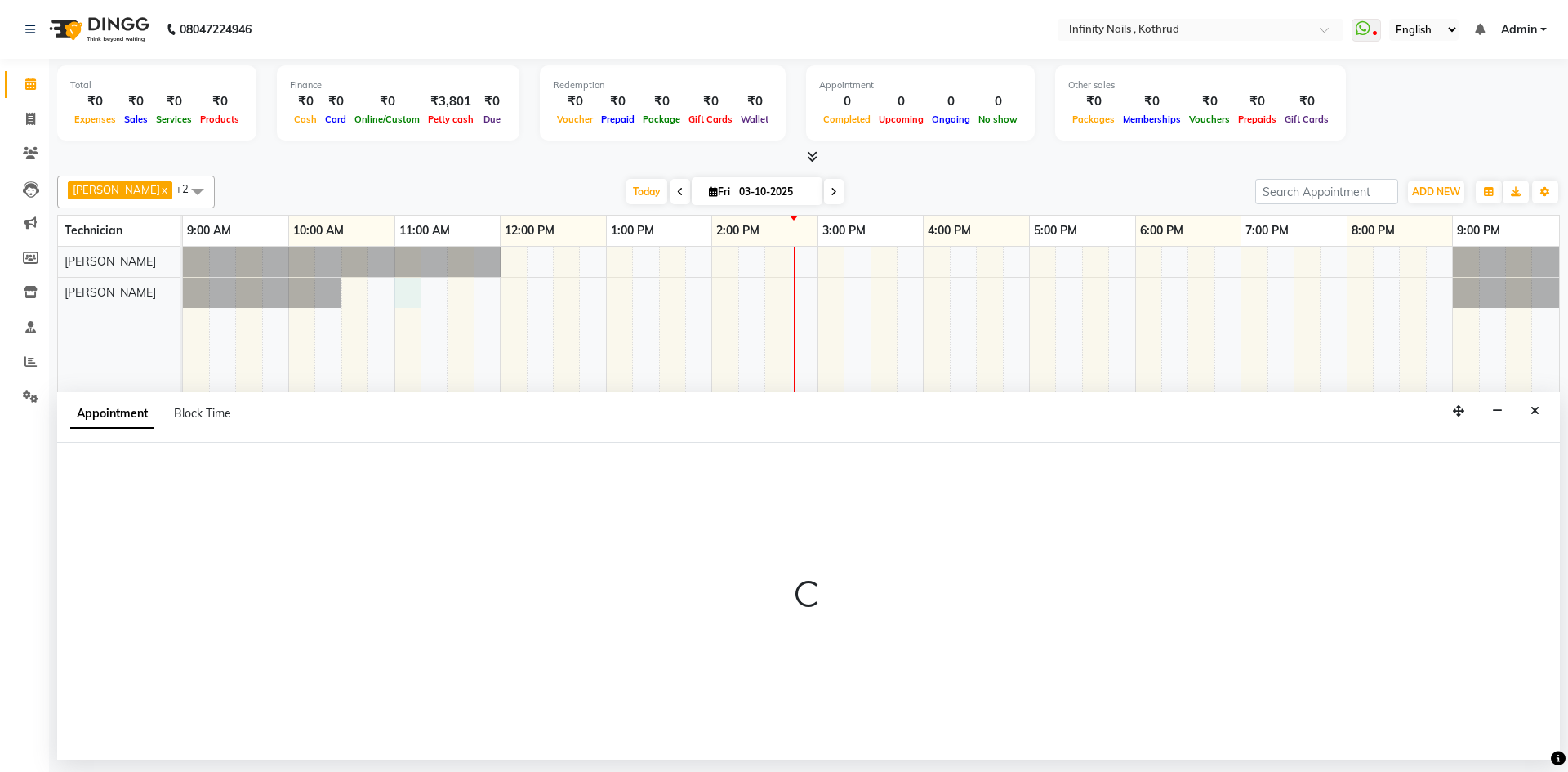
select select "85274"
select select "660"
select select "tentative"
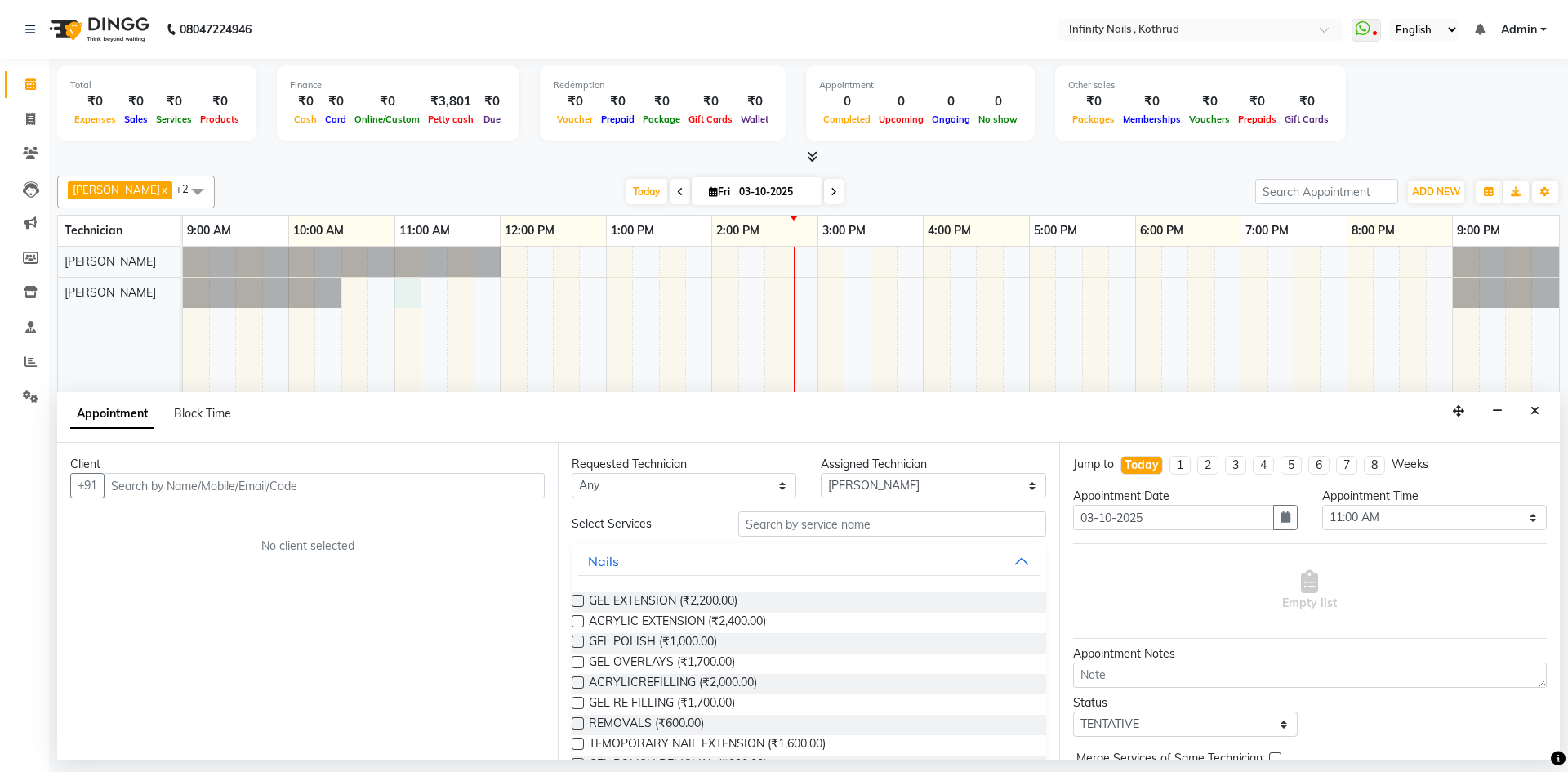
click at [269, 487] on input "text" at bounding box center [324, 486] width 441 height 26
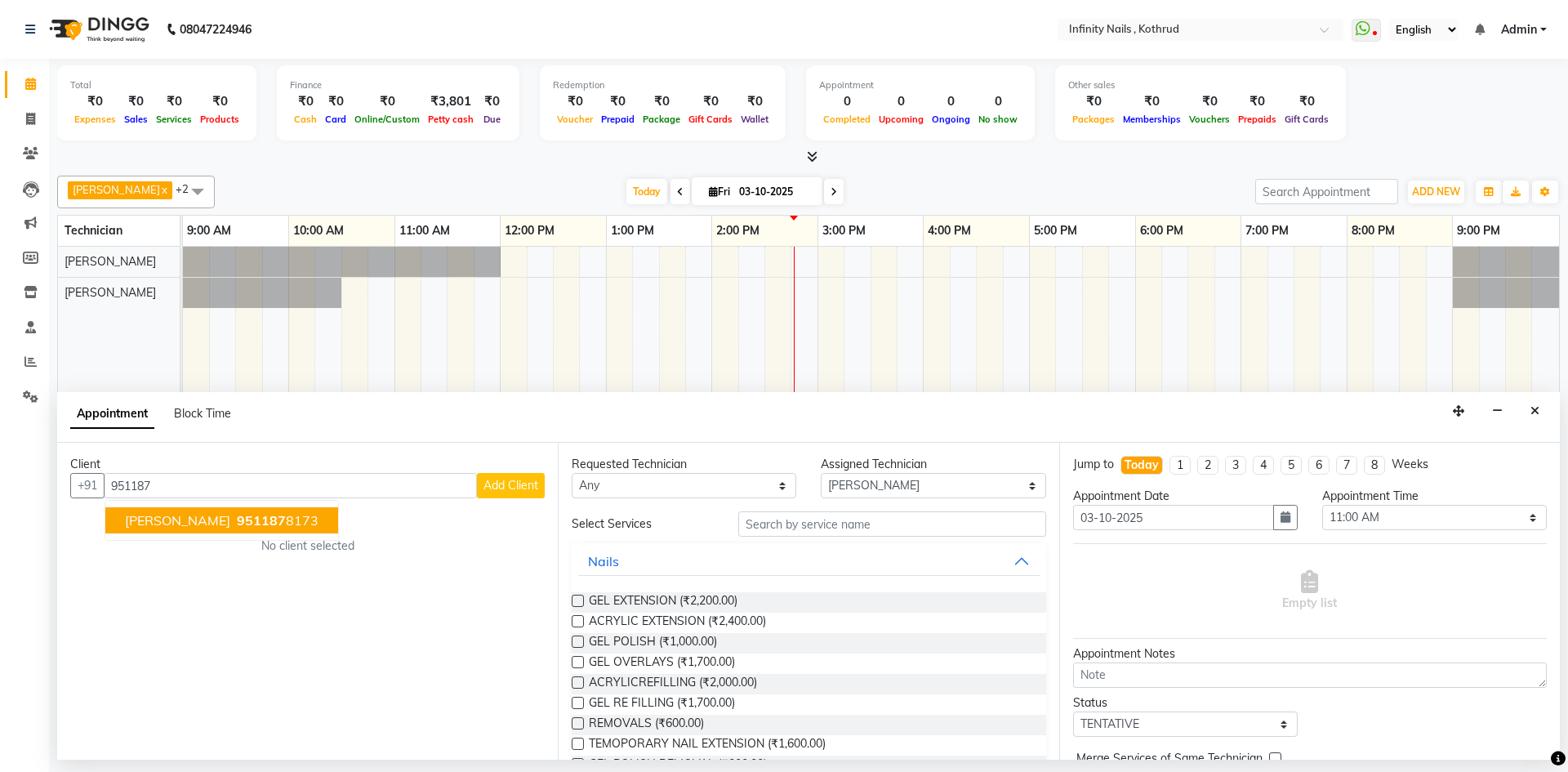
click at [279, 513] on ngb-highlight "951187 8173" at bounding box center [276, 520] width 85 height 17
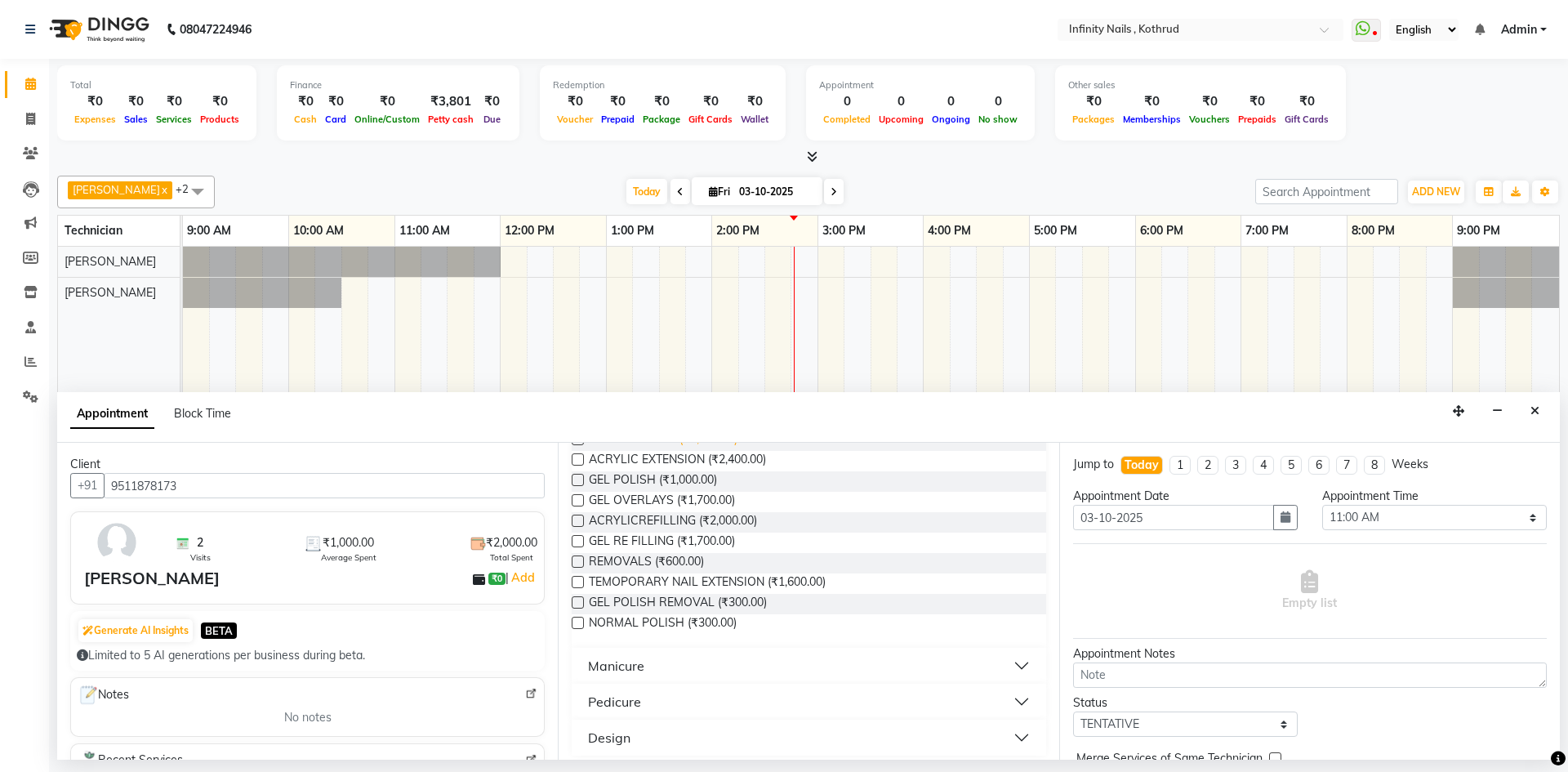
scroll to position [163, 0]
type input "9511878173"
click at [575, 596] on label at bounding box center [577, 600] width 12 height 12
click at [575, 597] on input "checkbox" at bounding box center [577, 603] width 11 height 11
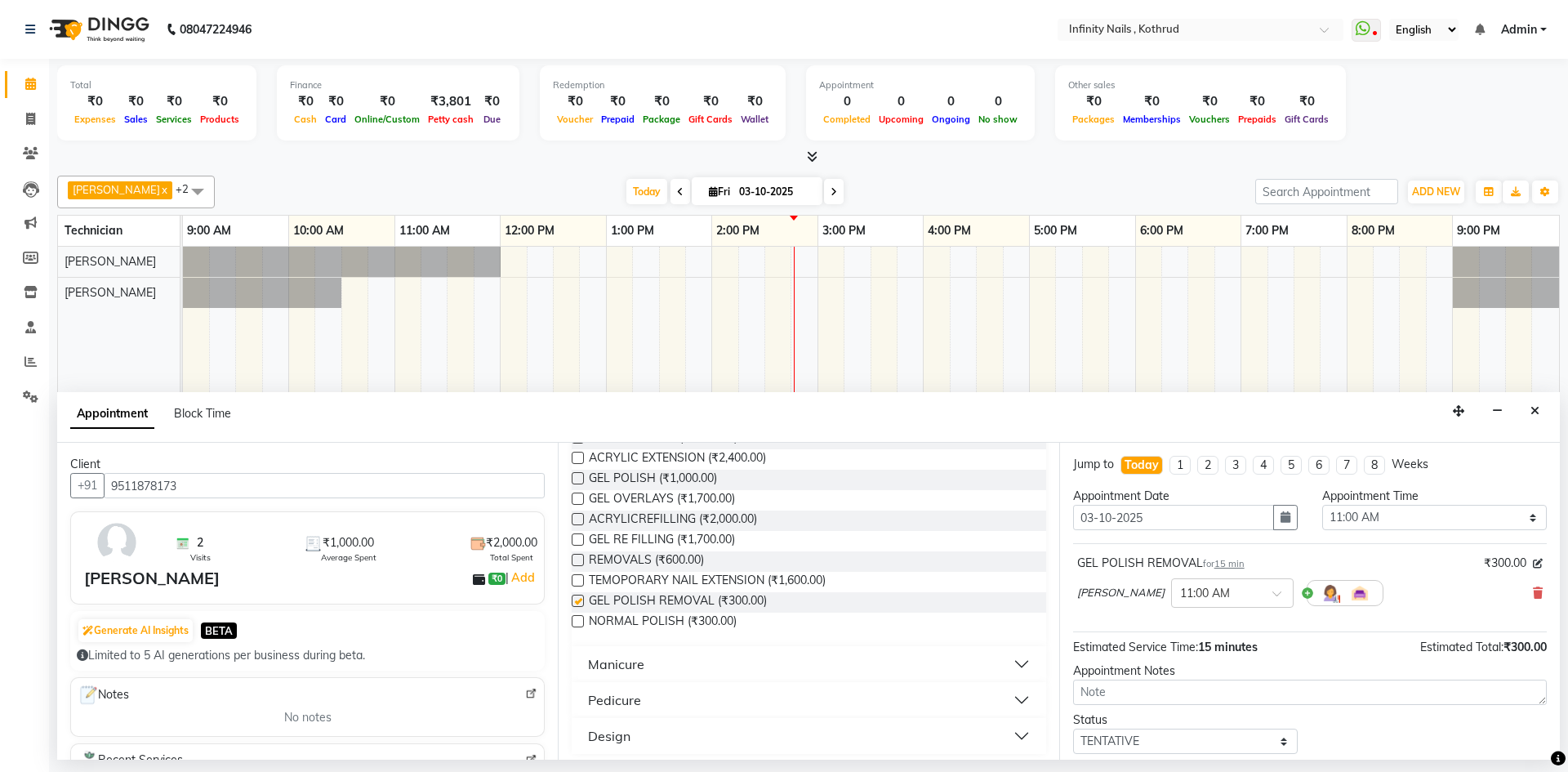
checkbox input "false"
click at [1272, 735] on select "Select TENTATIVE CONFIRM CHECK-IN UPCOMING" at bounding box center [1185, 741] width 225 height 26
select select "confirm booking"
click at [1073, 728] on select "Select TENTATIVE CONFIRM CHECK-IN UPCOMING" at bounding box center [1185, 741] width 225 height 26
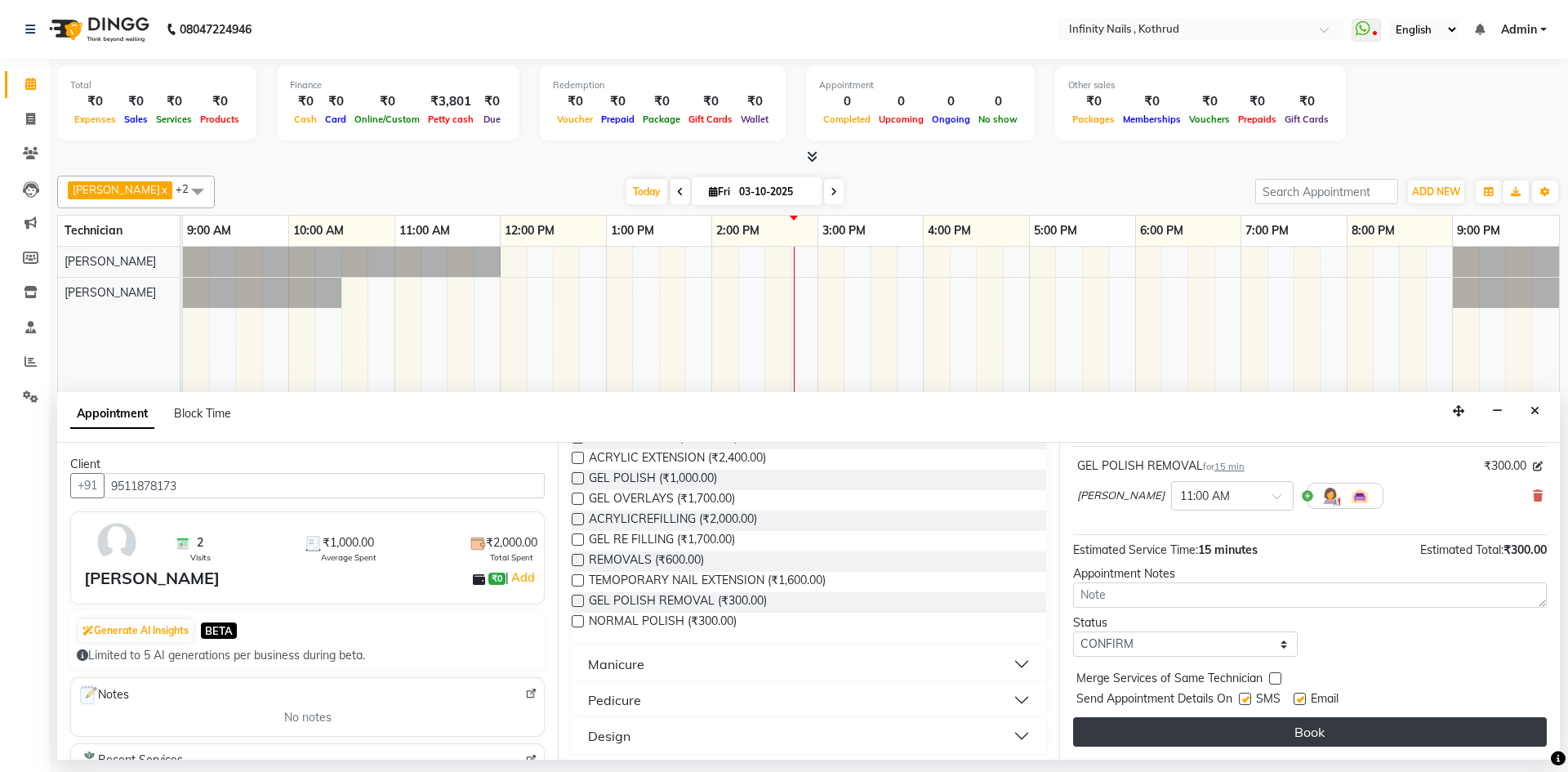
click at [1200, 735] on button "Book" at bounding box center [1309, 732] width 474 height 29
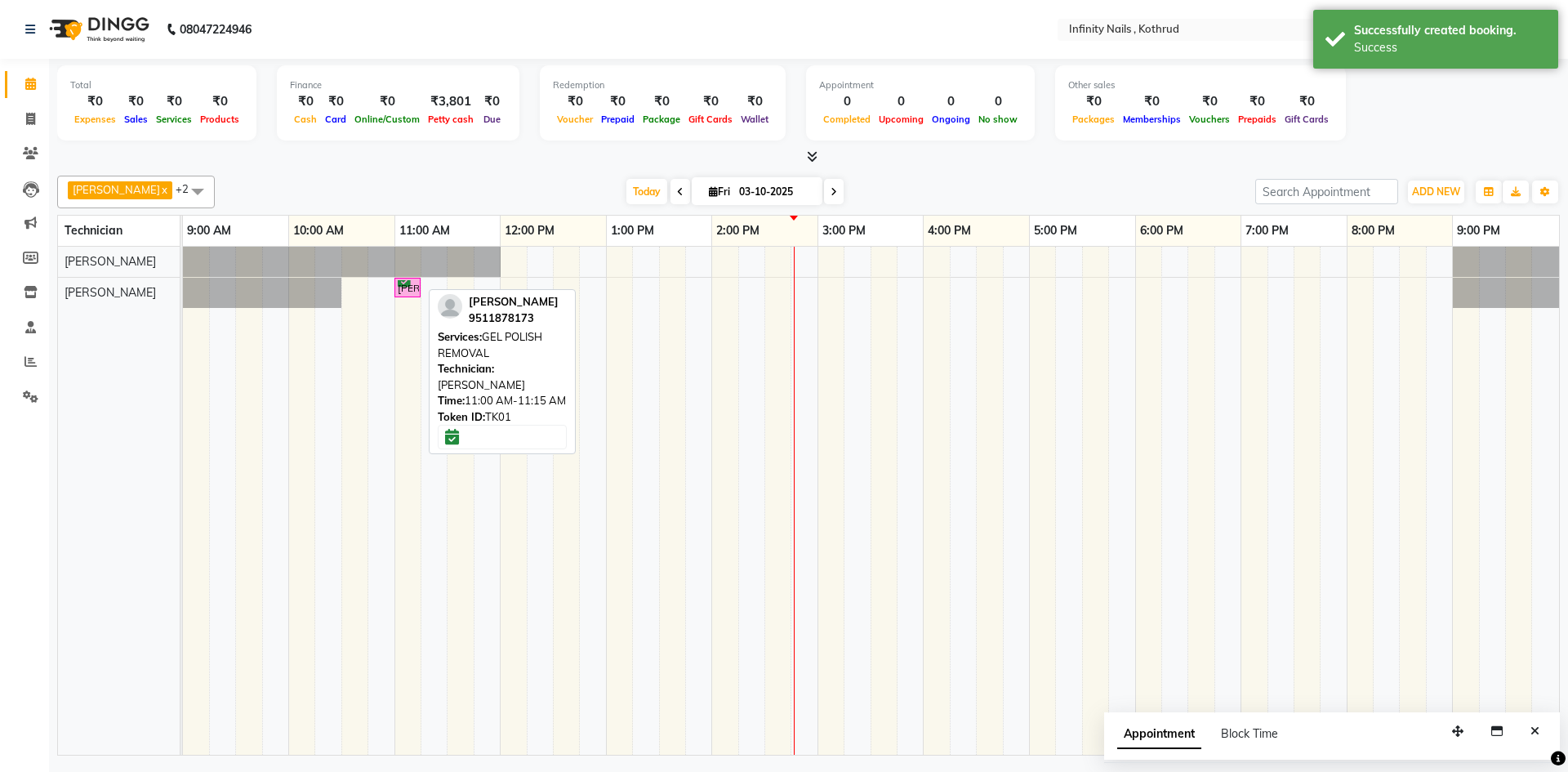
click at [412, 290] on div "[PERSON_NAME], TK01, 11:00 AM-11:15 AM, GEL POLISH REMOVAL" at bounding box center [407, 287] width 23 height 16
select select "6"
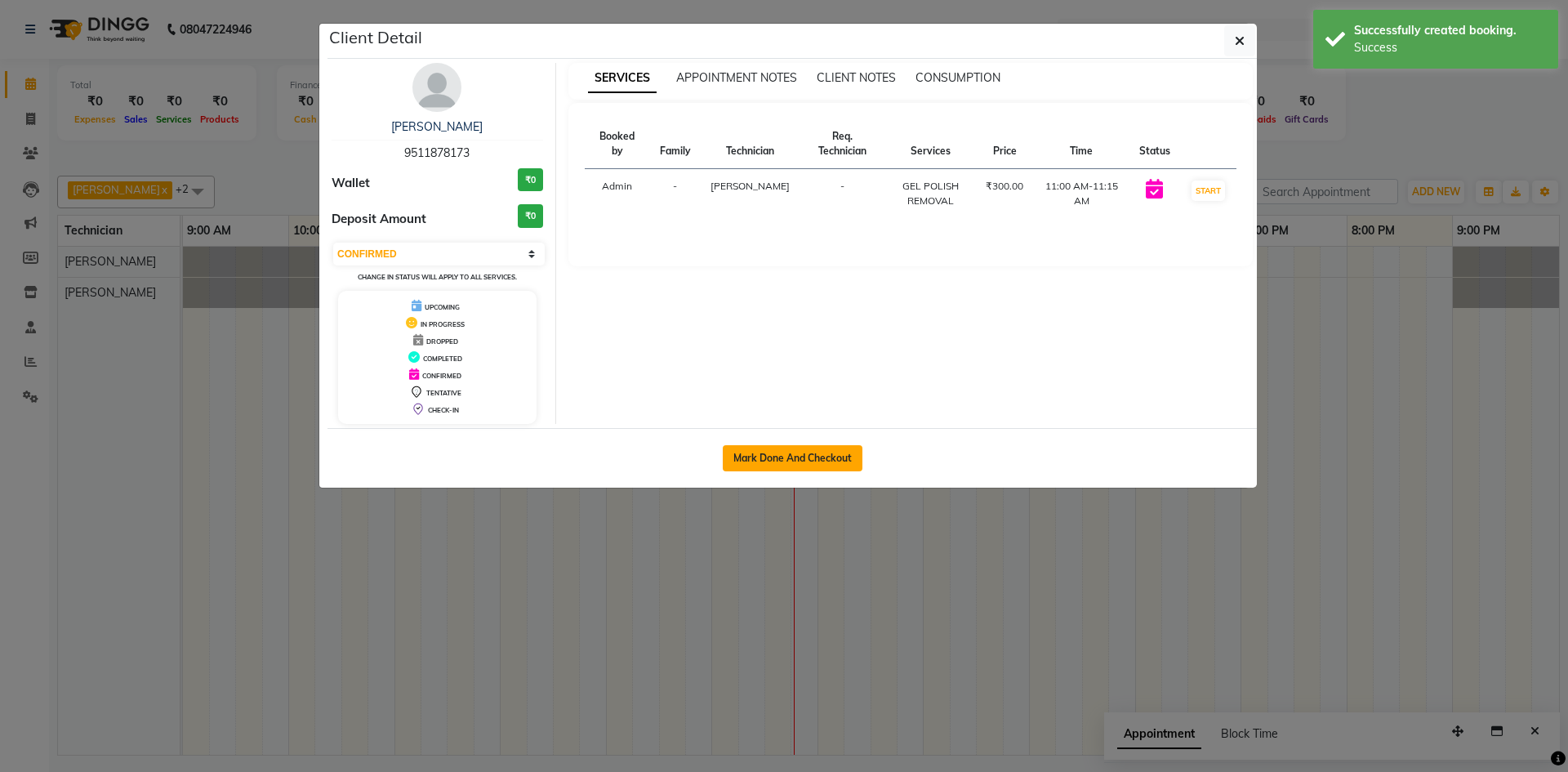
click at [749, 450] on button "Mark Done And Checkout" at bounding box center [792, 458] width 140 height 26
select select "6640"
select select "service"
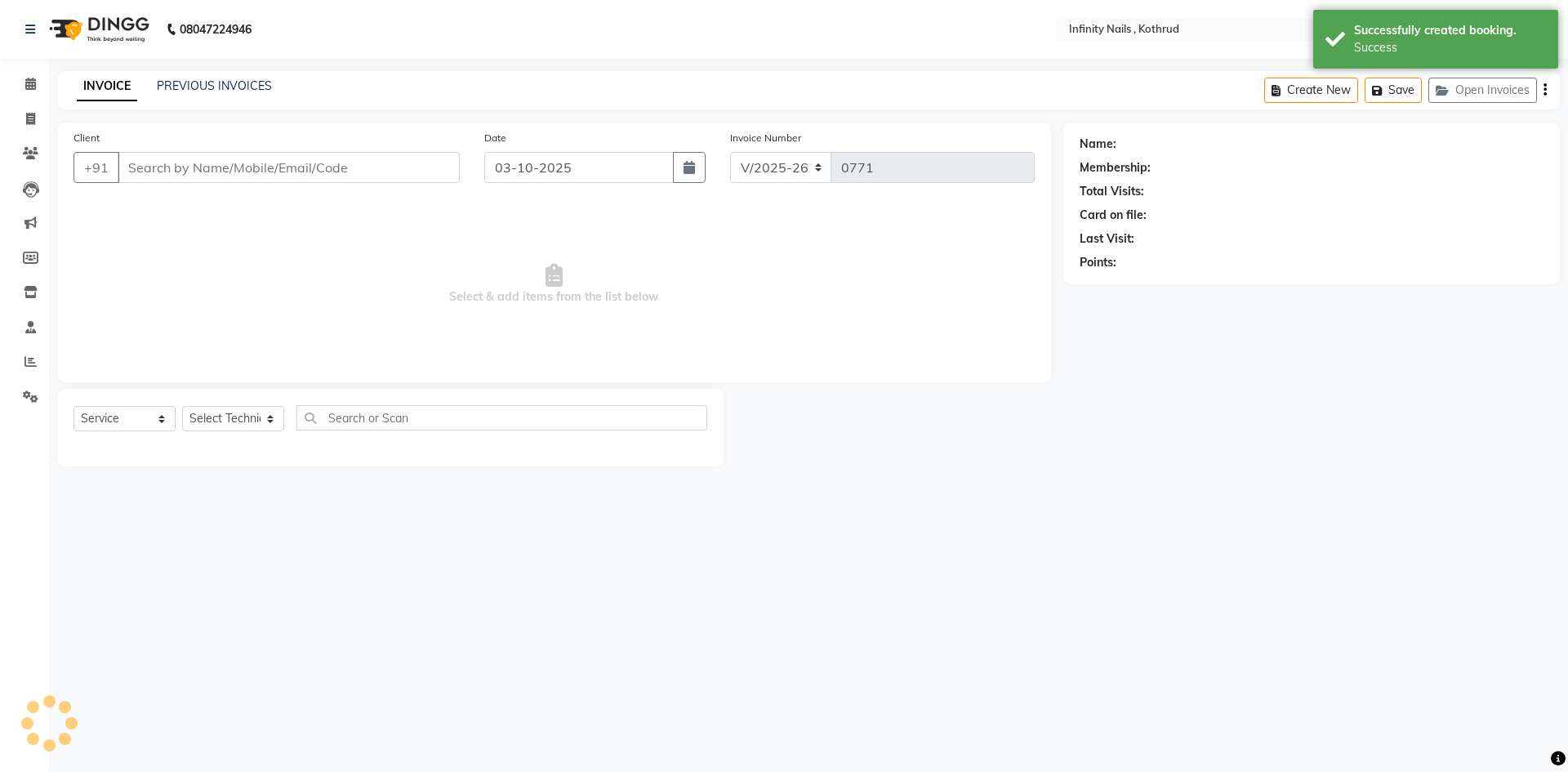
type input "9511878173"
select select "85274"
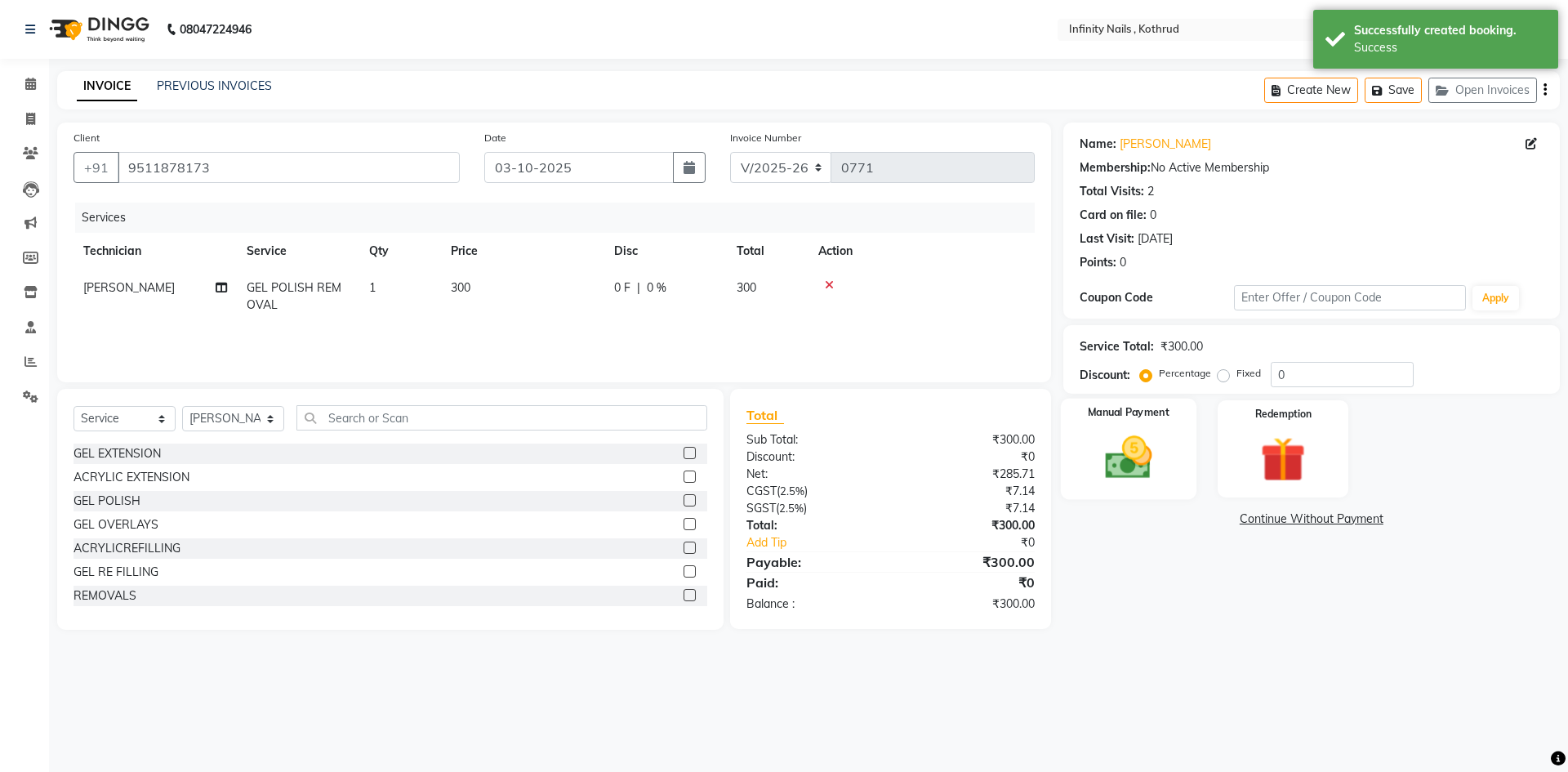
click at [1148, 469] on img at bounding box center [1128, 457] width 76 height 54
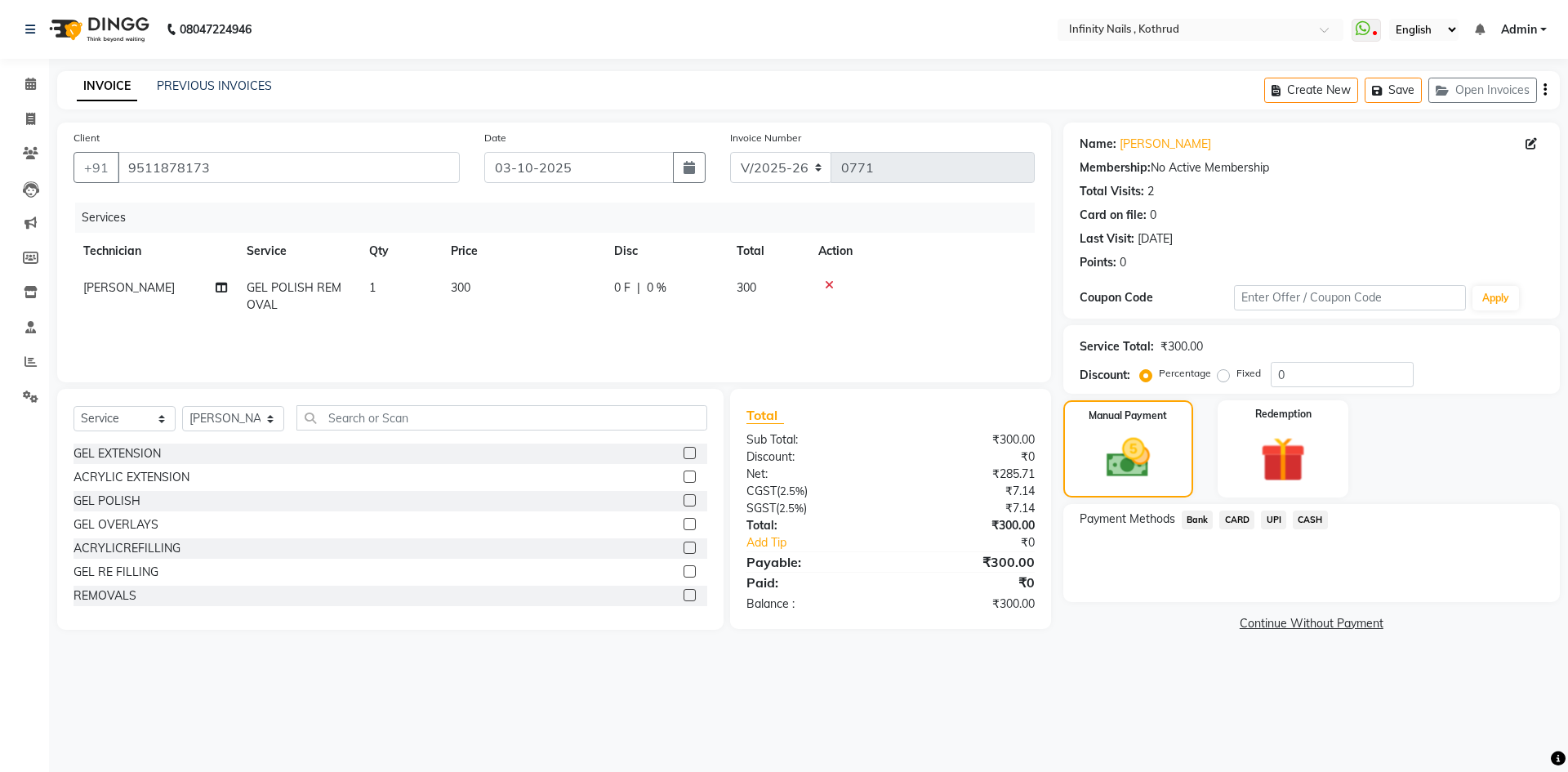
click at [1269, 517] on span "UPI" at bounding box center [1274, 520] width 26 height 18
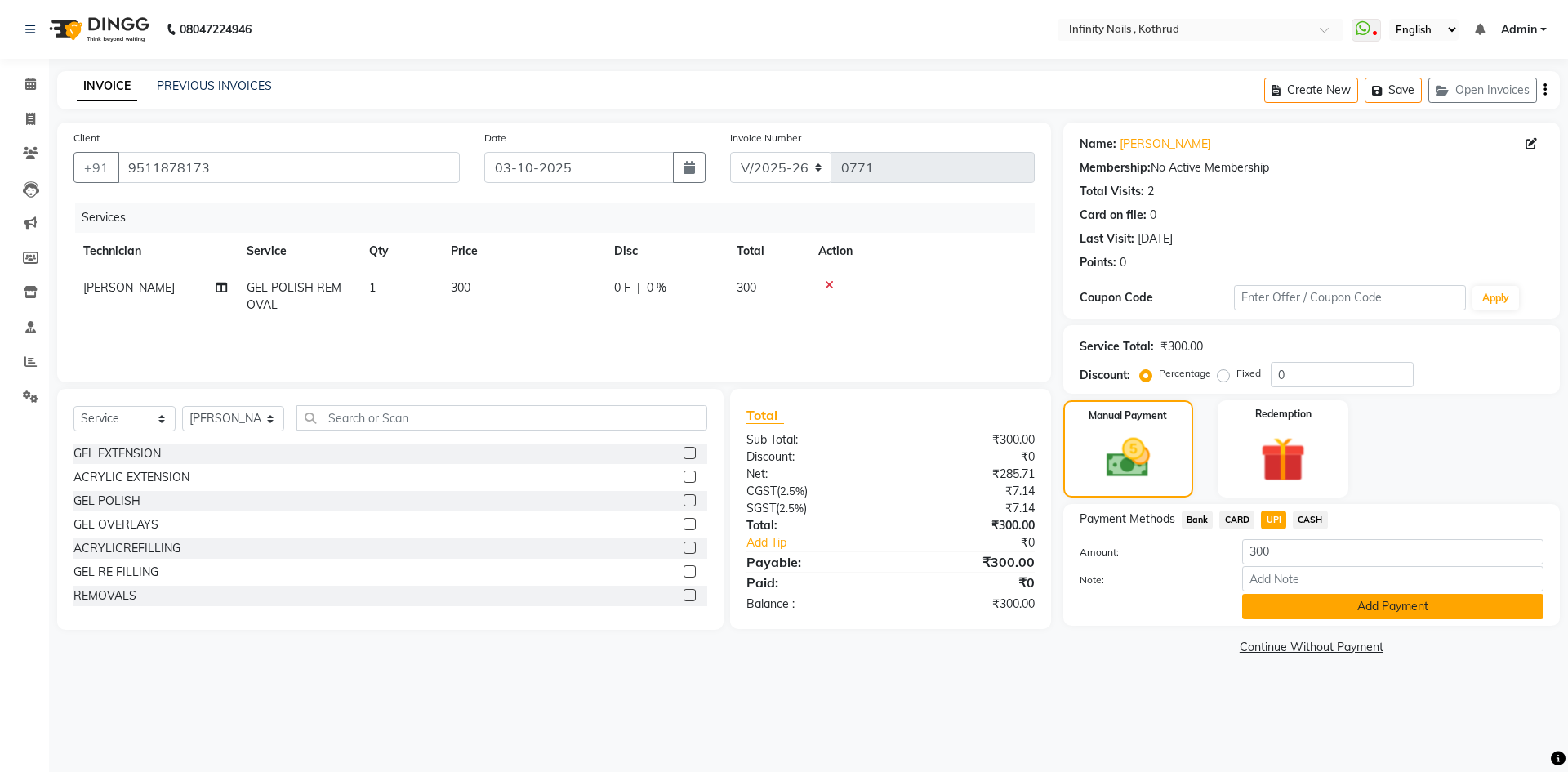
click at [1277, 601] on button "Add Payment" at bounding box center [1392, 606] width 301 height 26
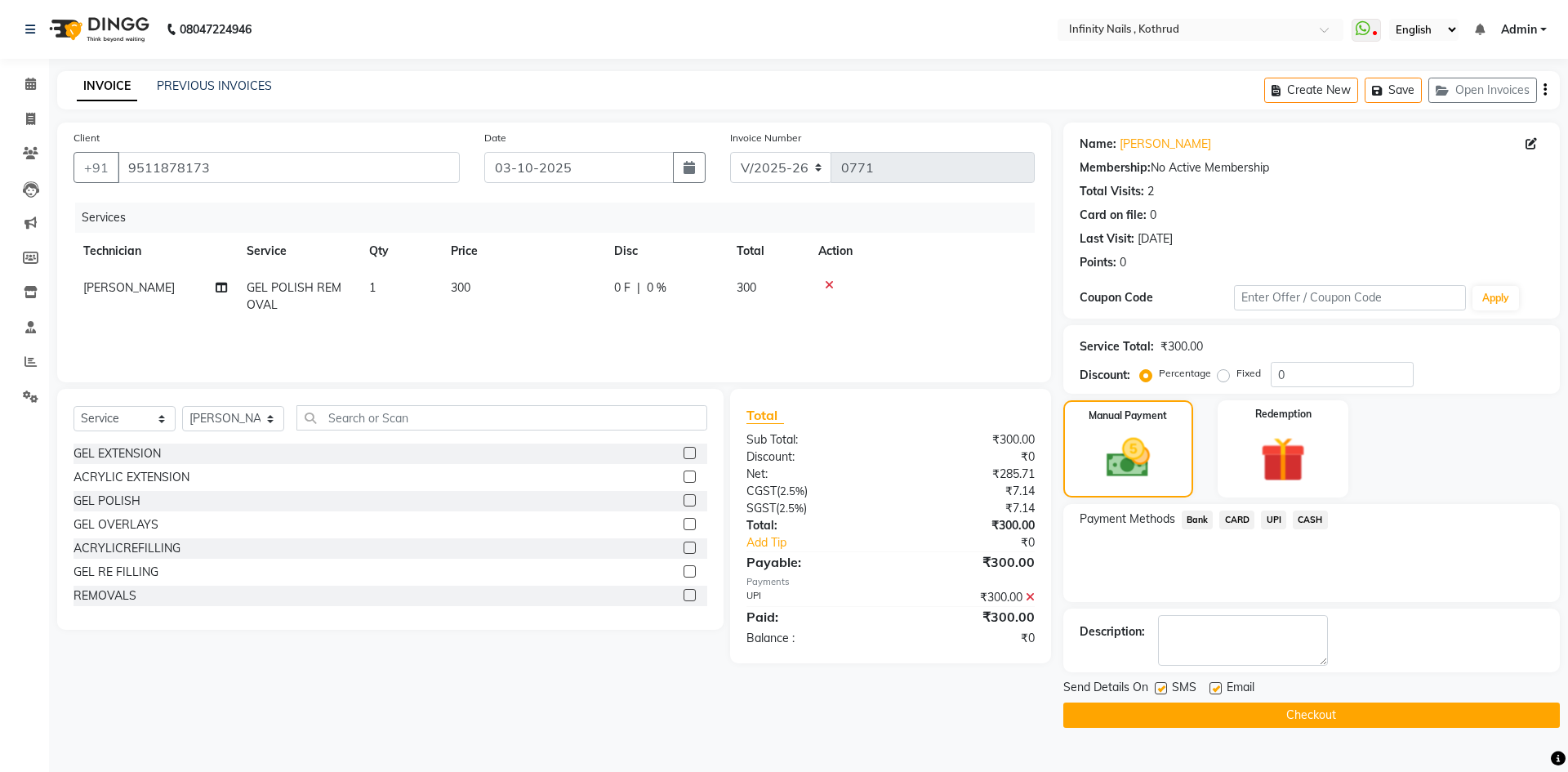
click at [1328, 710] on button "Checkout" at bounding box center [1310, 715] width 496 height 26
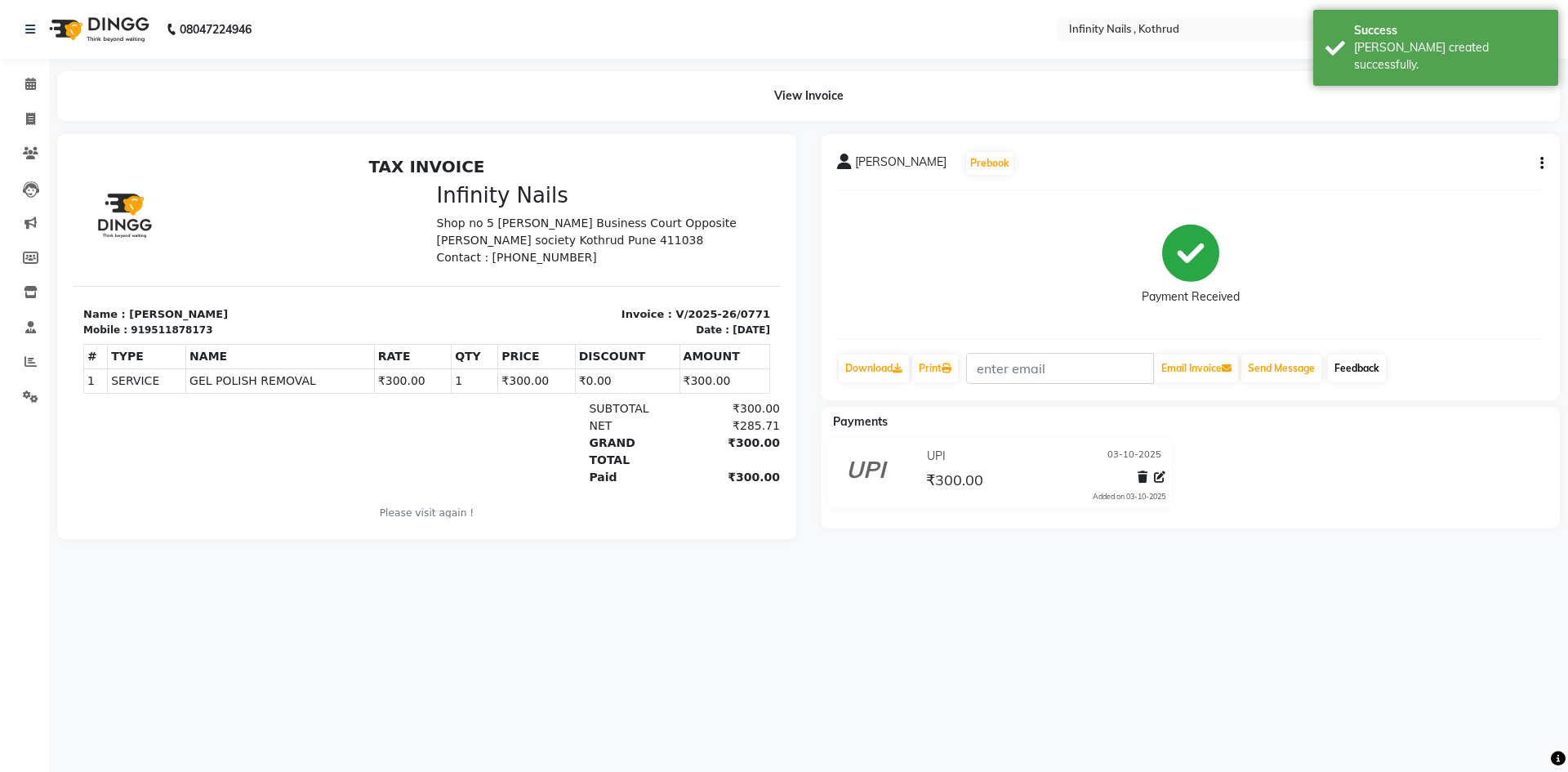
click at [1386, 364] on link "Feedback" at bounding box center [1356, 368] width 58 height 28
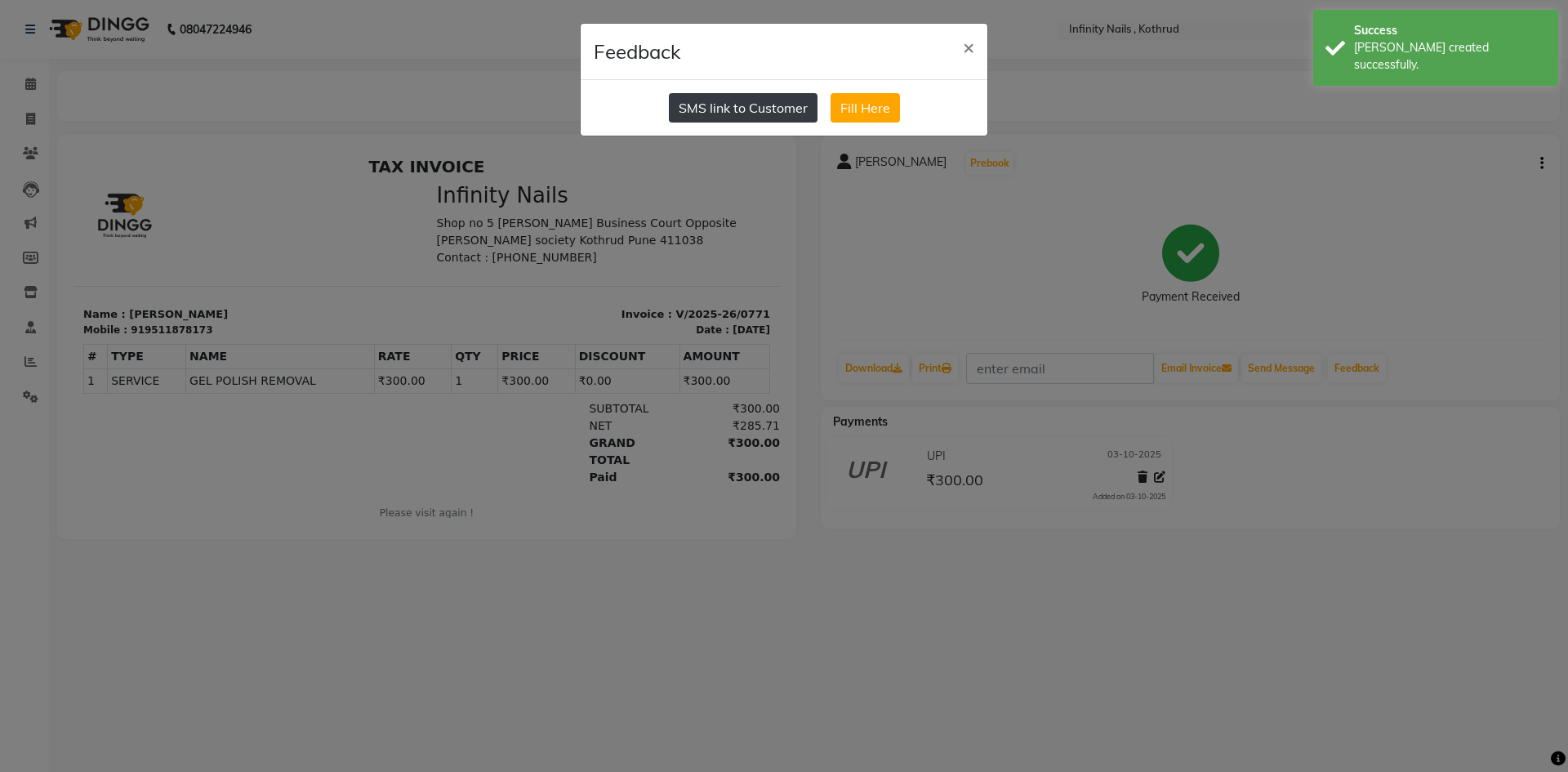
click at [739, 106] on button "SMS link to Customer" at bounding box center [743, 108] width 148 height 29
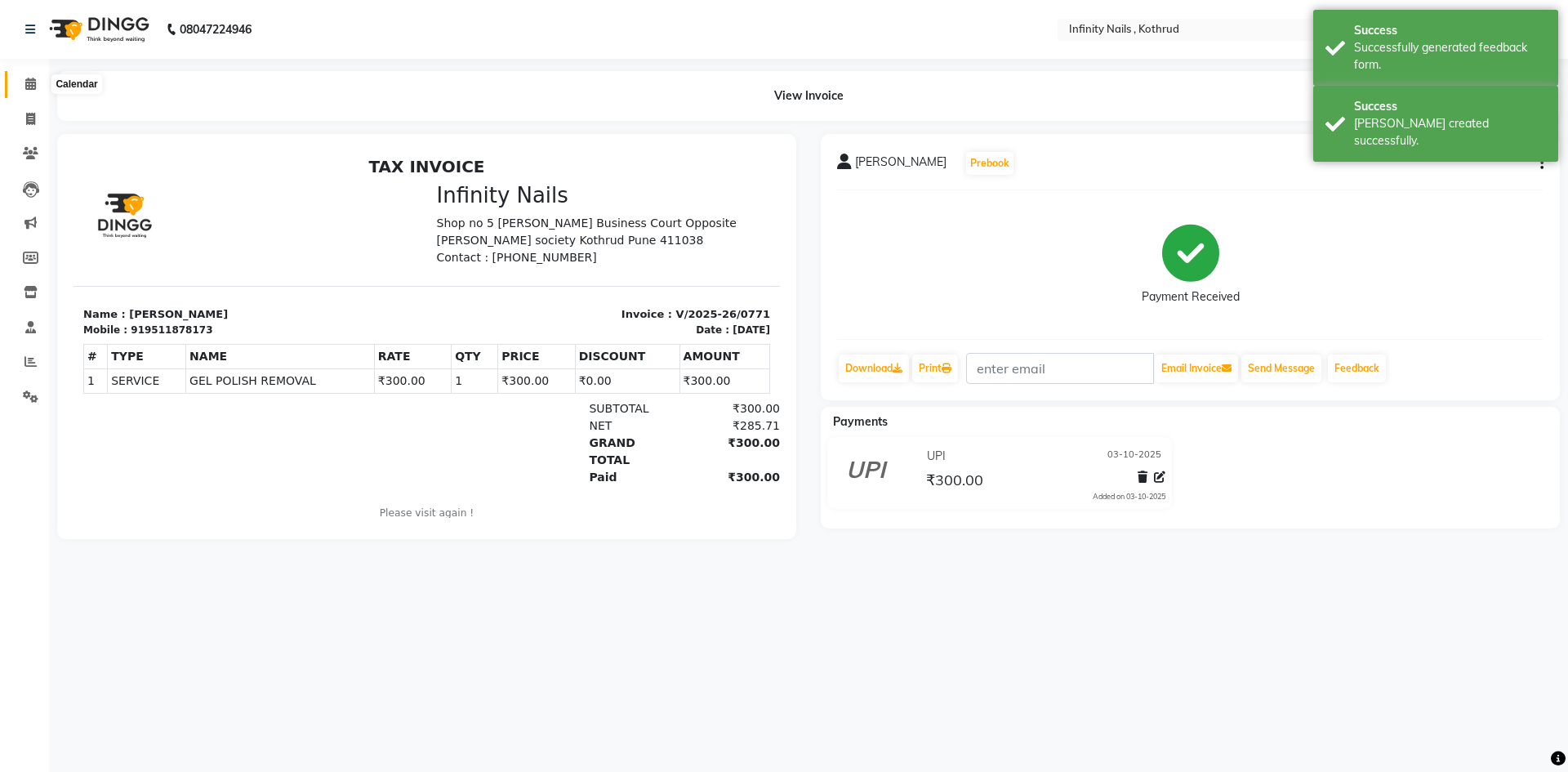
click at [32, 85] on icon at bounding box center [31, 83] width 11 height 12
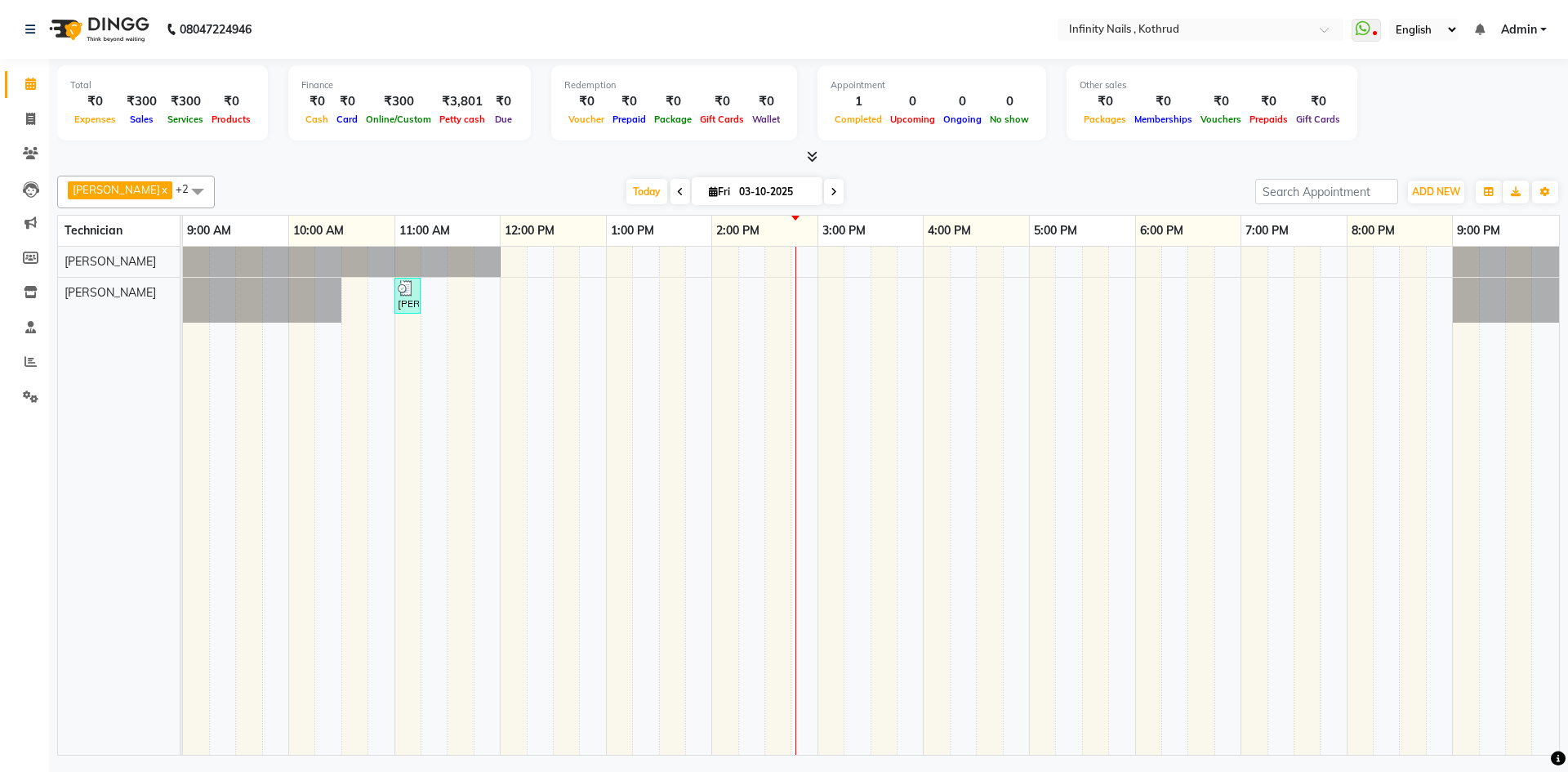
click at [507, 289] on div "[PERSON_NAME], TK01, 11:00 AM-11:15 AM, GEL POLISH REMOVAL" at bounding box center [870, 501] width 1376 height 508
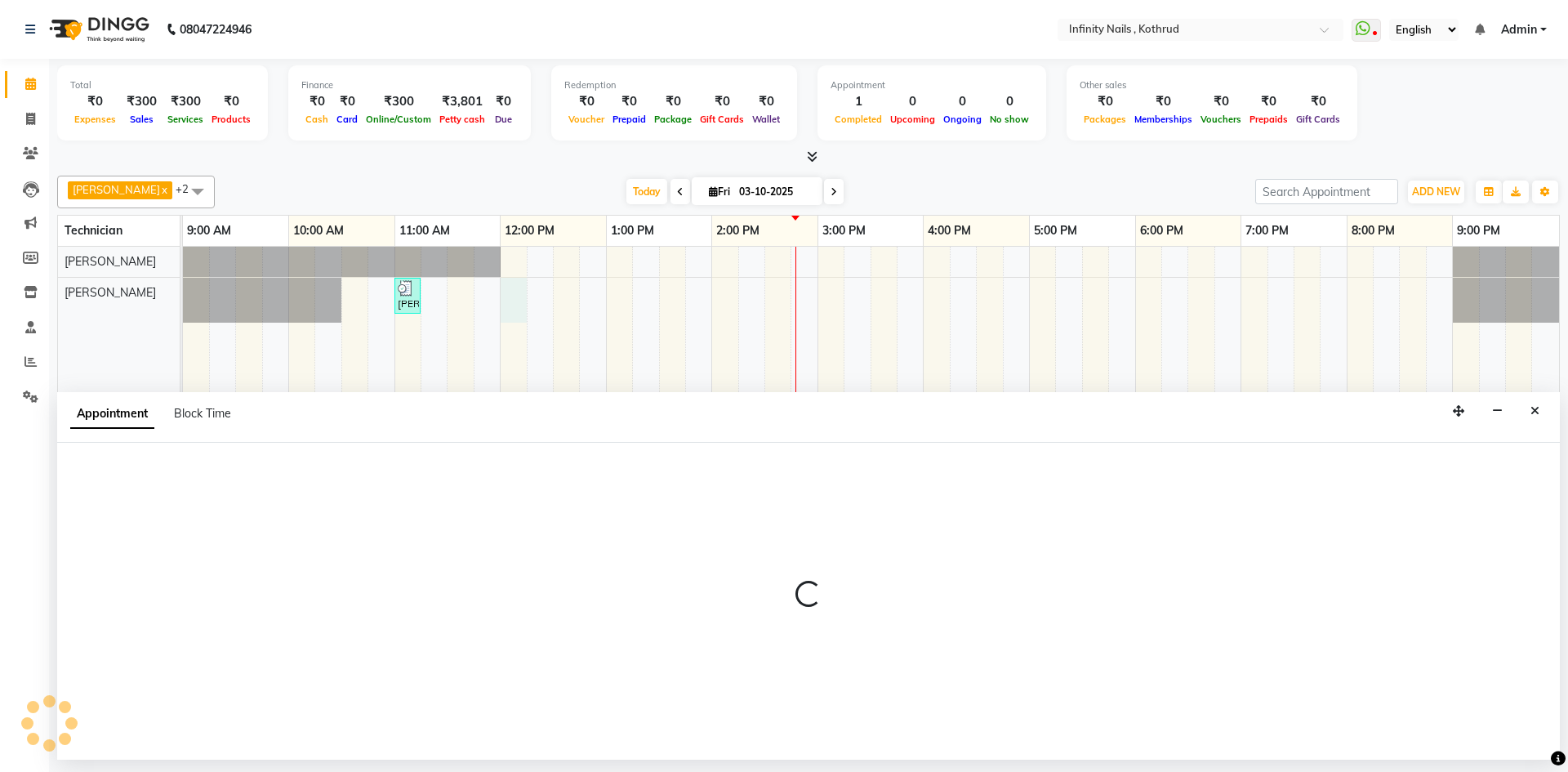
select select "85274"
select select "720"
select select "tentative"
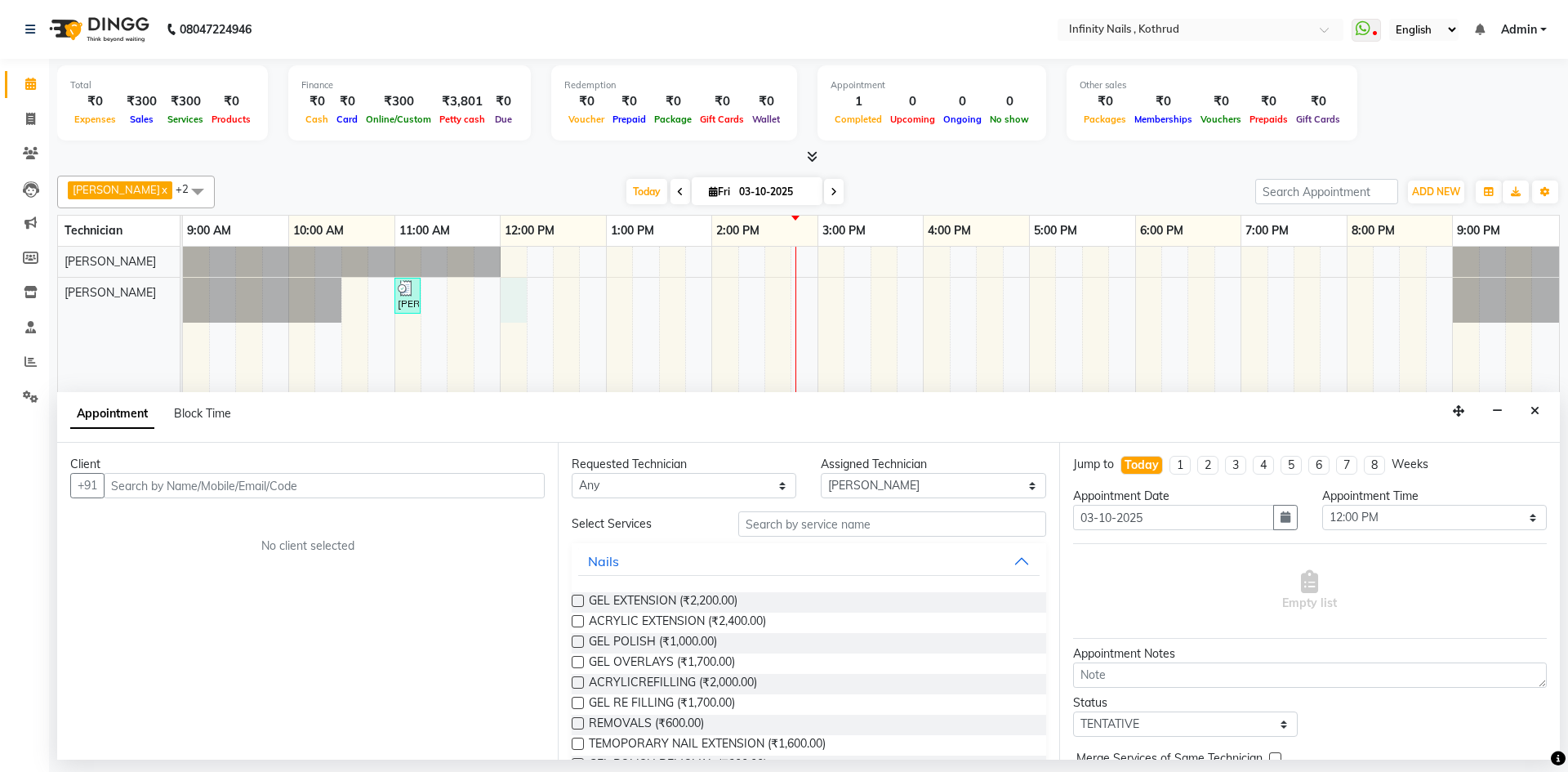
click at [236, 482] on input "text" at bounding box center [324, 486] width 441 height 26
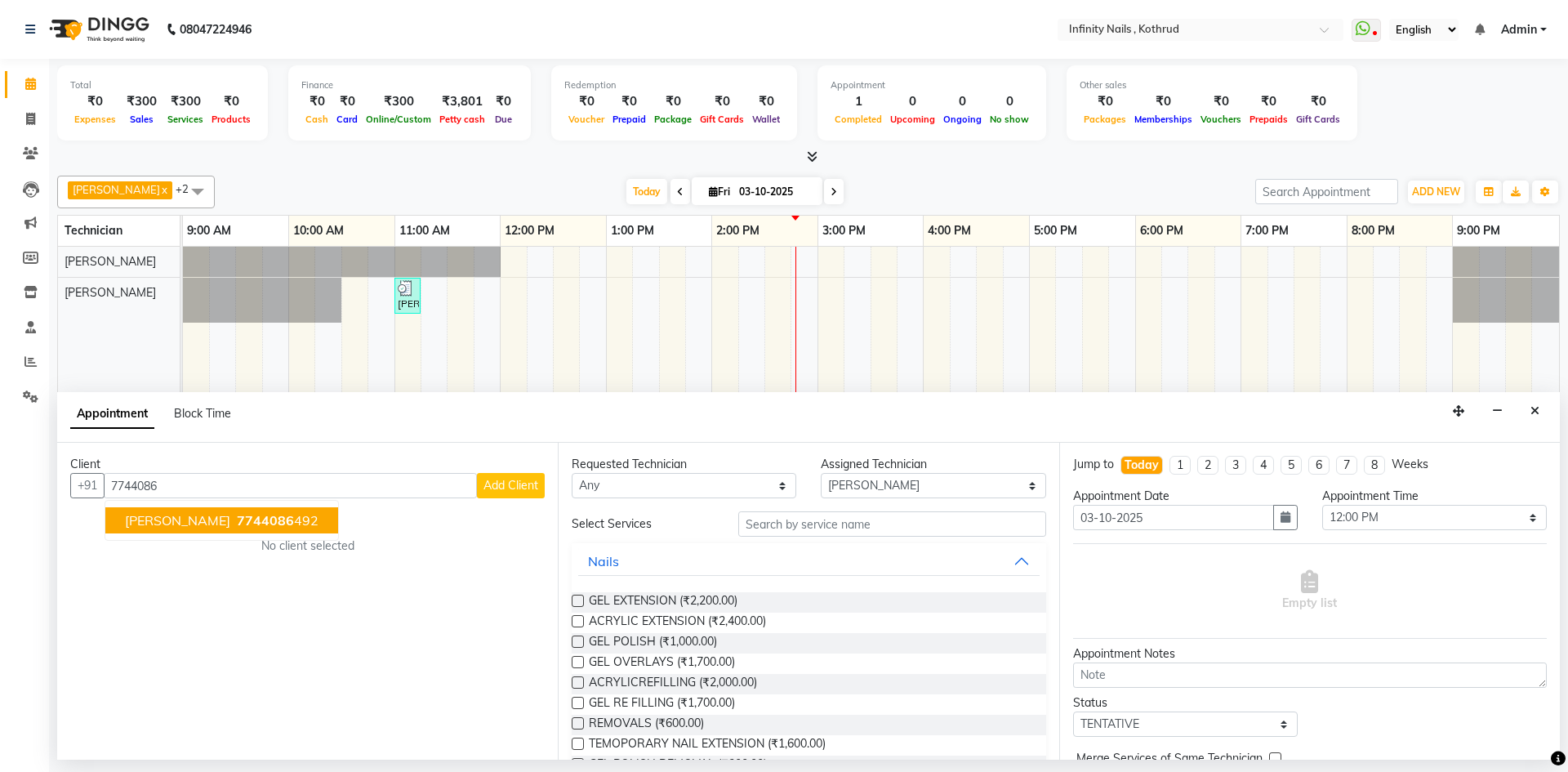
click at [236, 522] on span "7744086" at bounding box center [265, 520] width 57 height 17
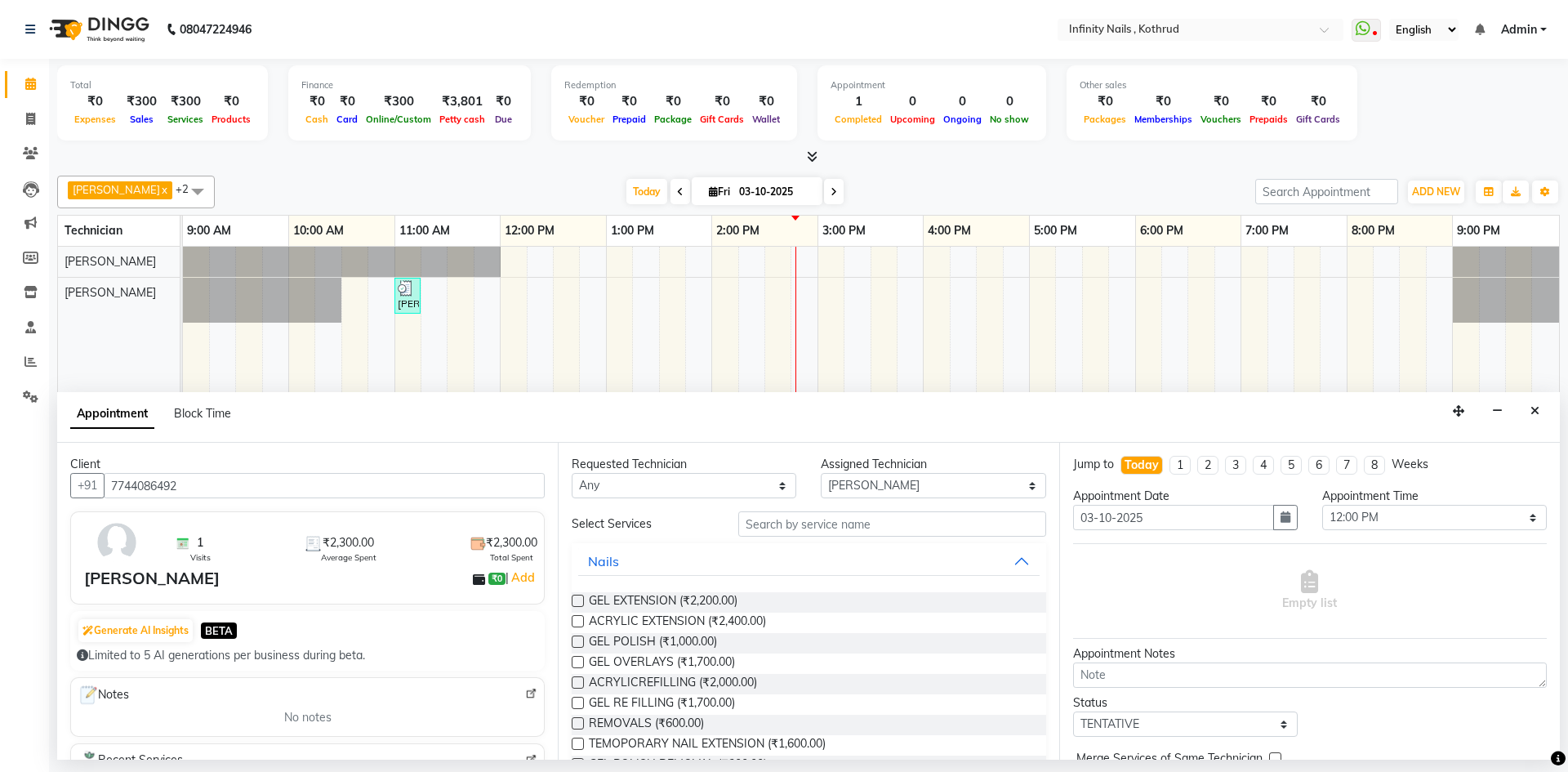
scroll to position [170, 0]
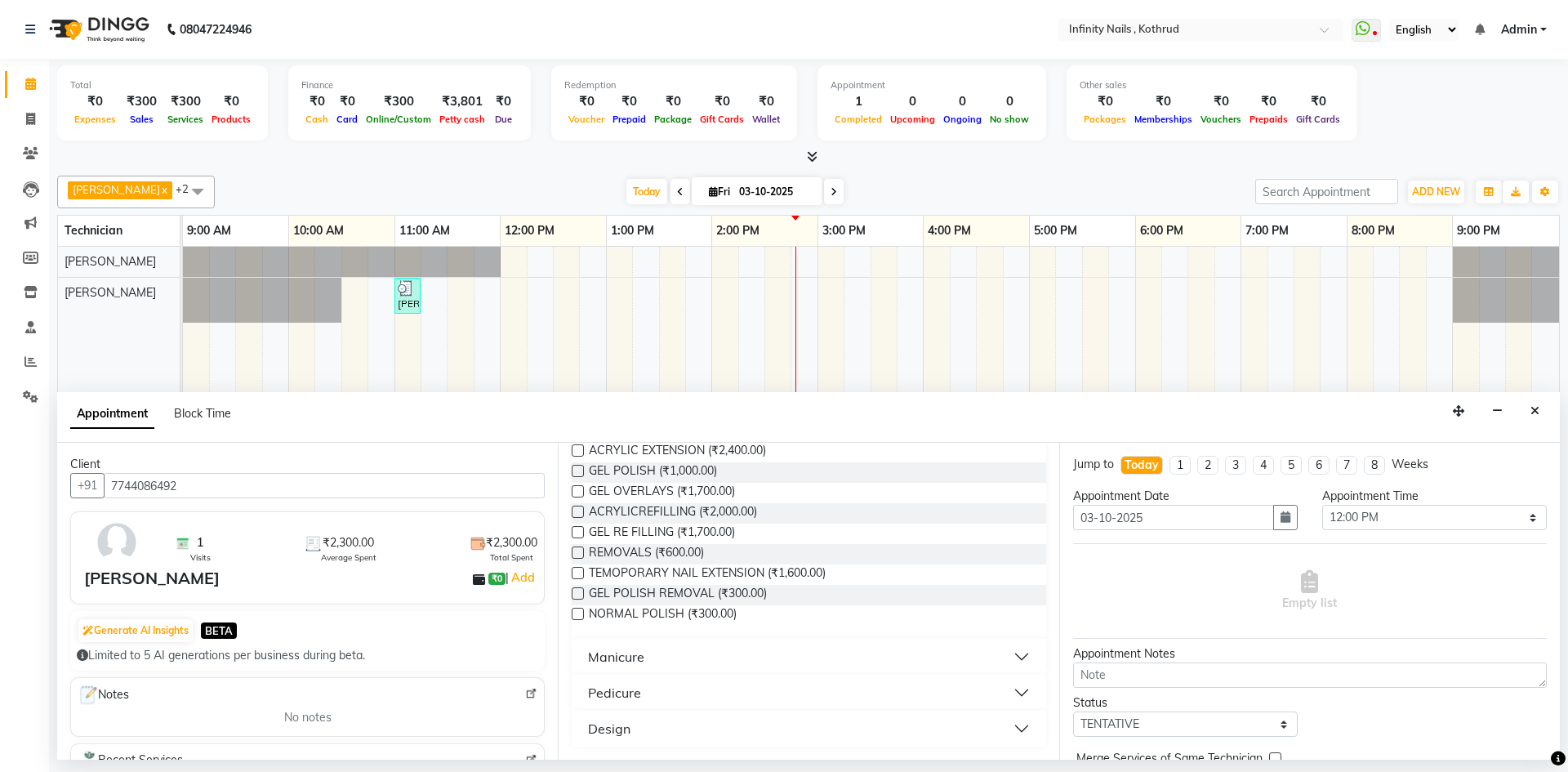
type input "7744086492"
click at [577, 555] on label at bounding box center [577, 552] width 12 height 12
click at [577, 555] on input "checkbox" at bounding box center [577, 554] width 11 height 11
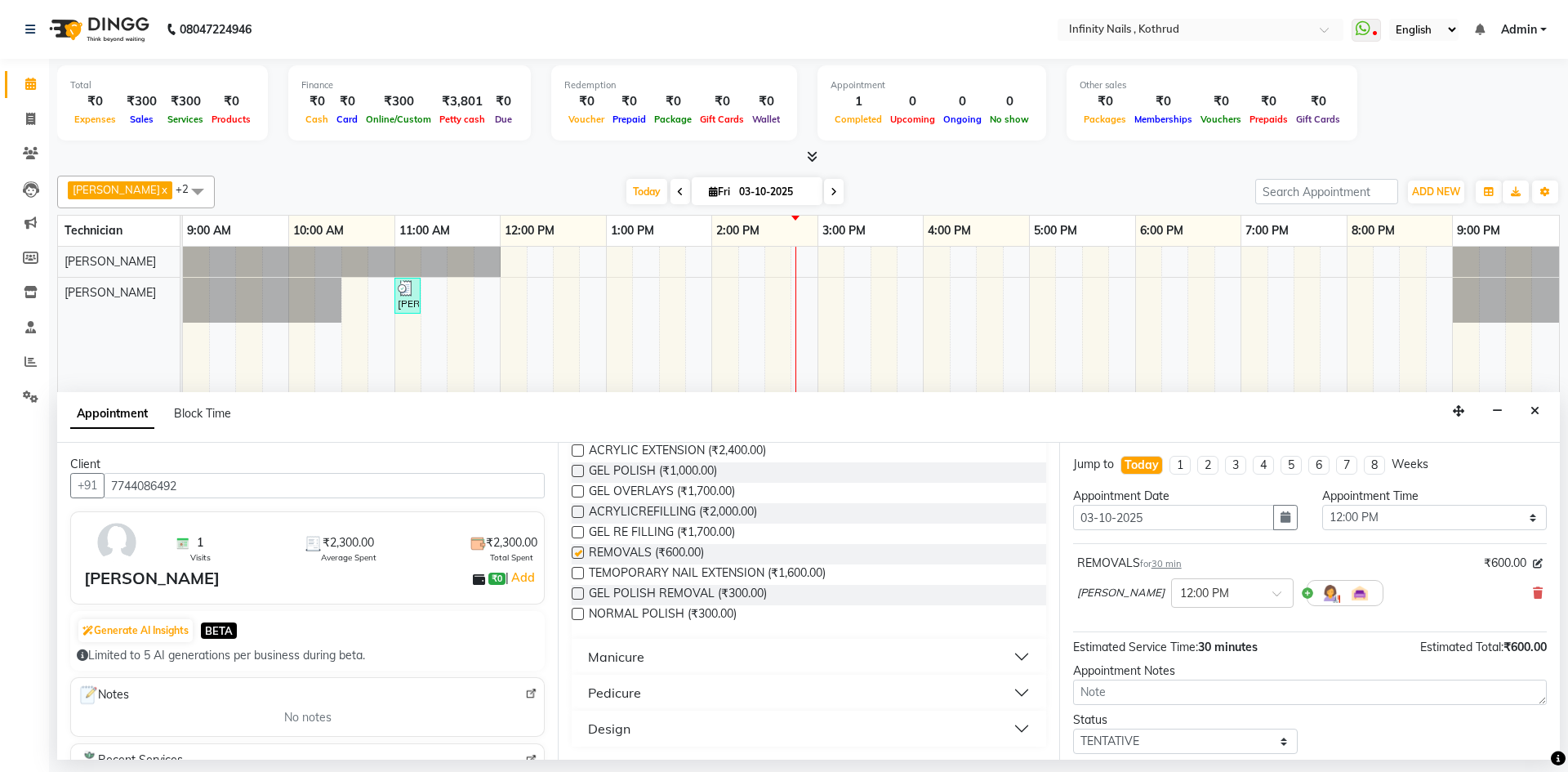
checkbox input "false"
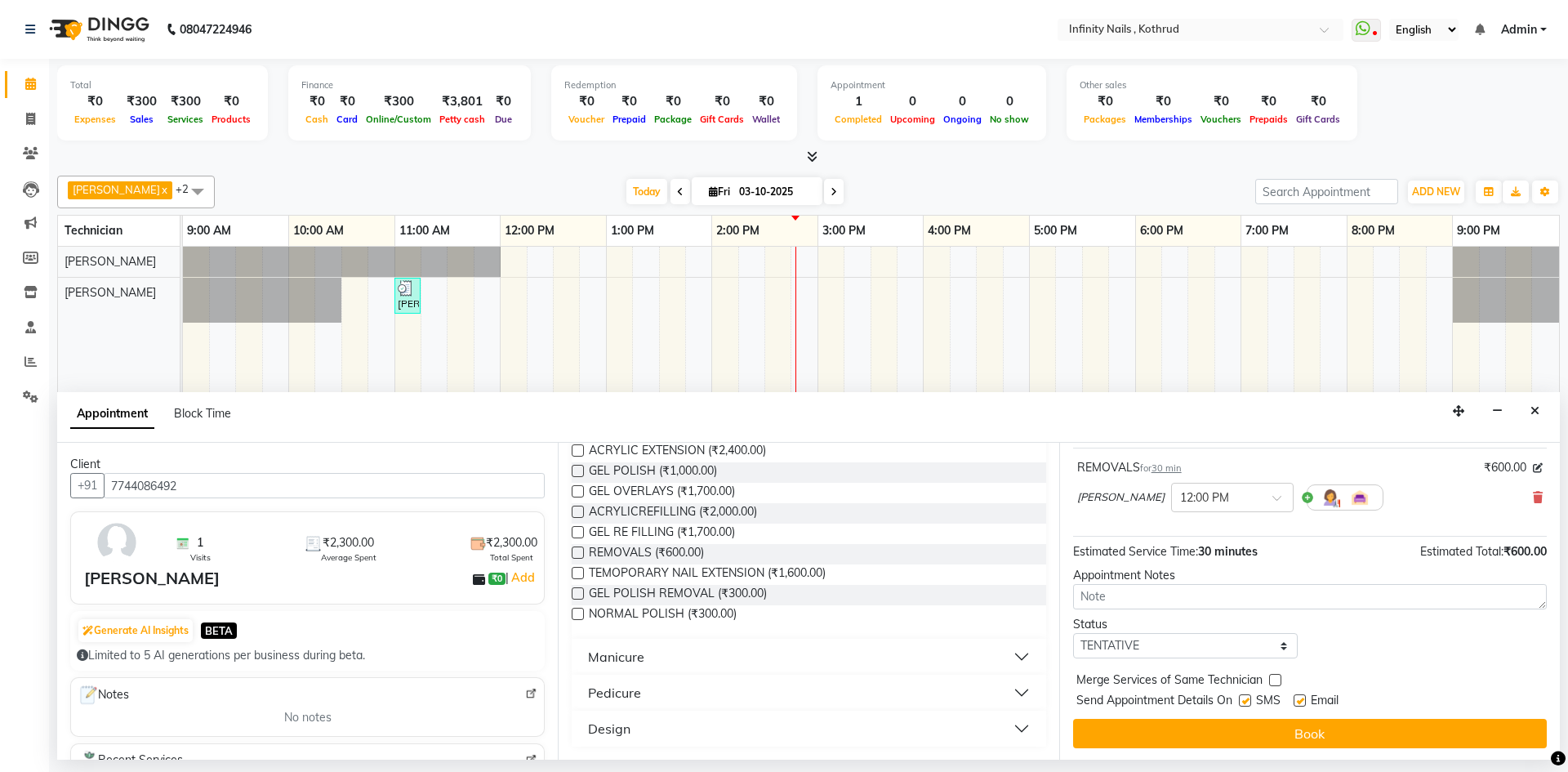
scroll to position [98, 0]
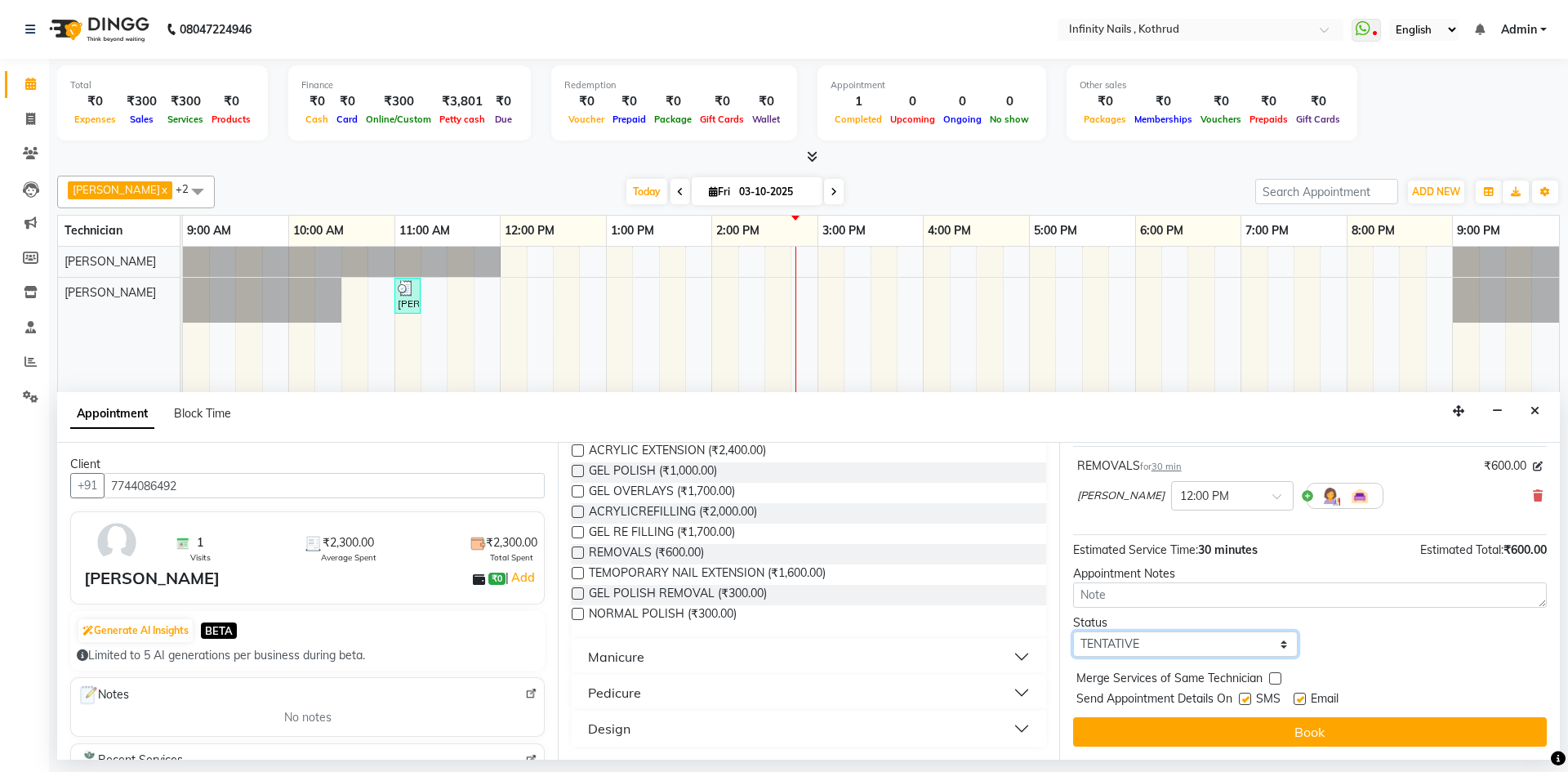
click at [1275, 652] on select "Select TENTATIVE CONFIRM CHECK-IN UPCOMING" at bounding box center [1185, 644] width 225 height 26
select select "confirm booking"
click at [1073, 631] on select "Select TENTATIVE CONFIRM CHECK-IN UPCOMING" at bounding box center [1185, 644] width 225 height 26
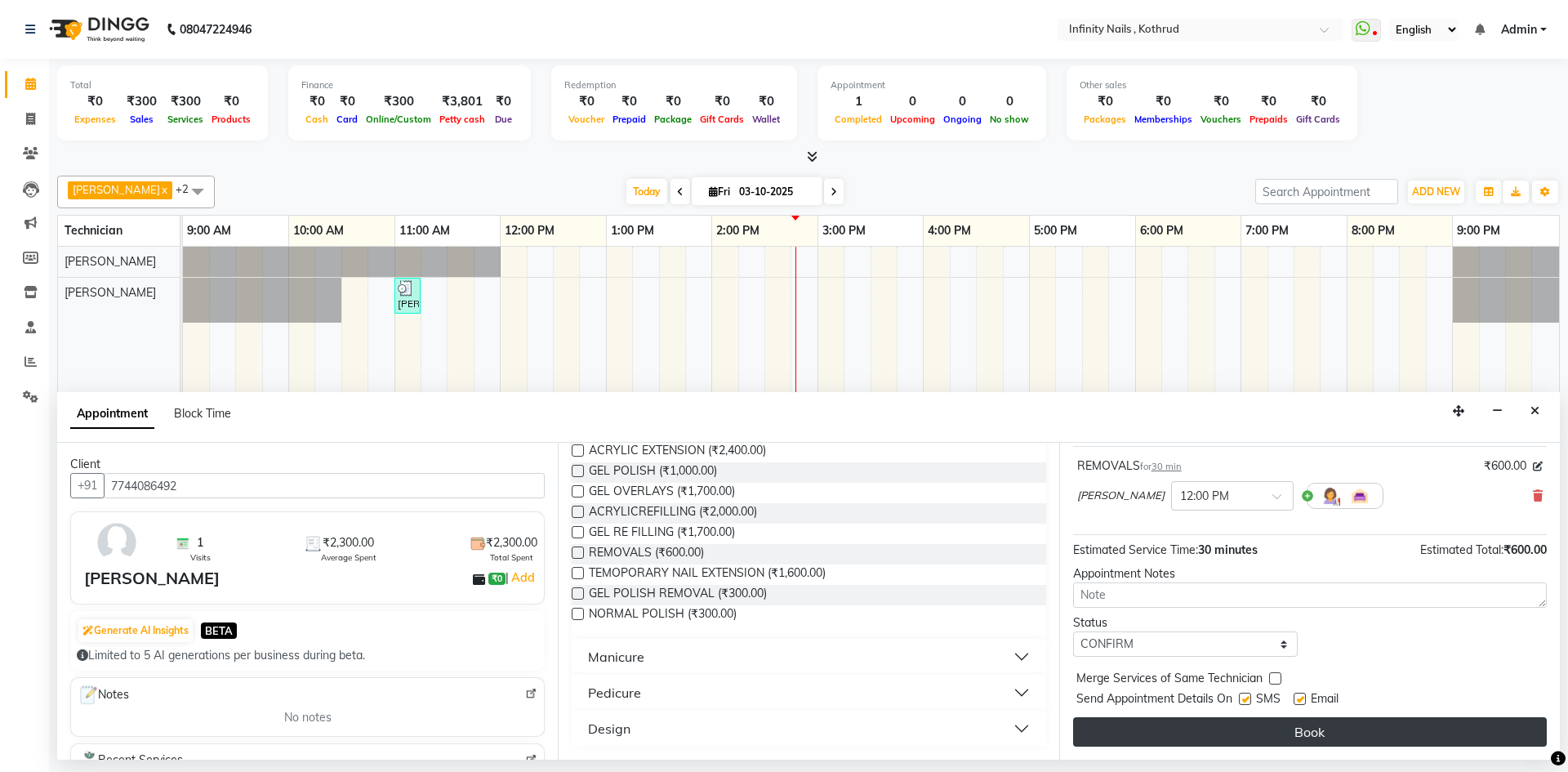
click at [1270, 735] on button "Book" at bounding box center [1309, 732] width 474 height 29
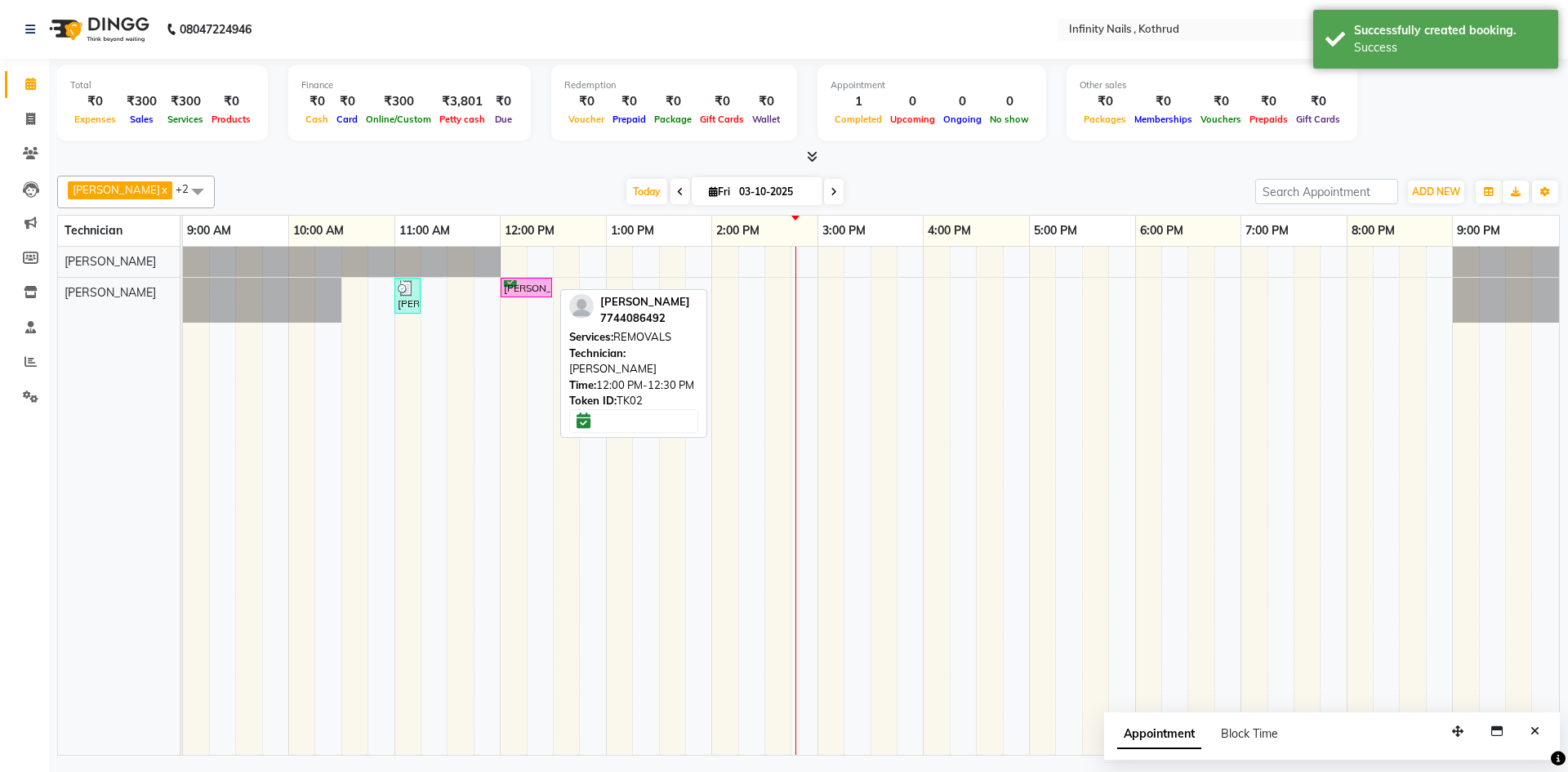
click at [518, 286] on div "[PERSON_NAME], TK02, 12:00 PM-12:30 PM, REMOVALS" at bounding box center [526, 287] width 48 height 16
select select "6"
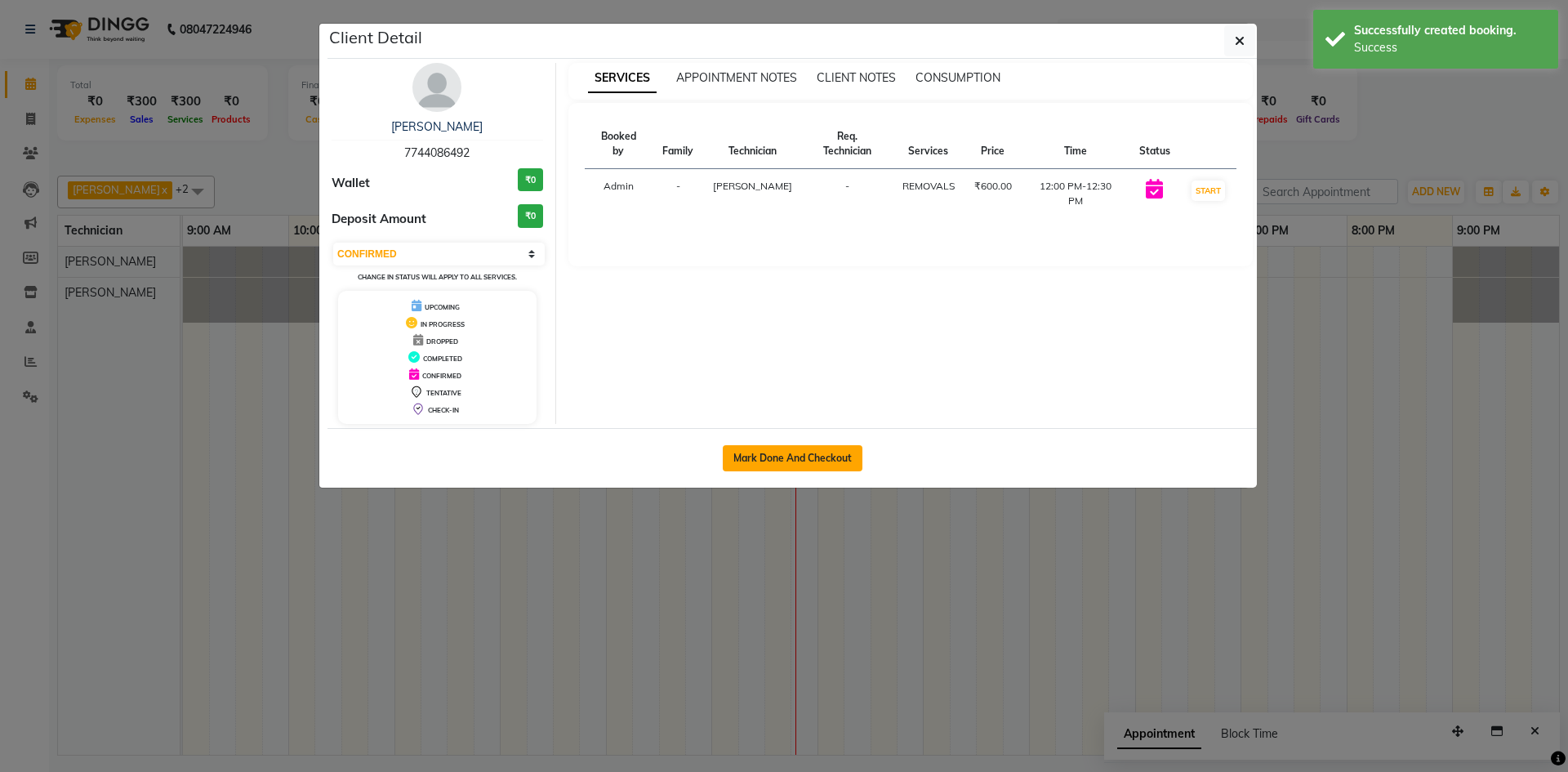
click at [793, 462] on button "Mark Done And Checkout" at bounding box center [792, 458] width 140 height 26
select select "6640"
select select "service"
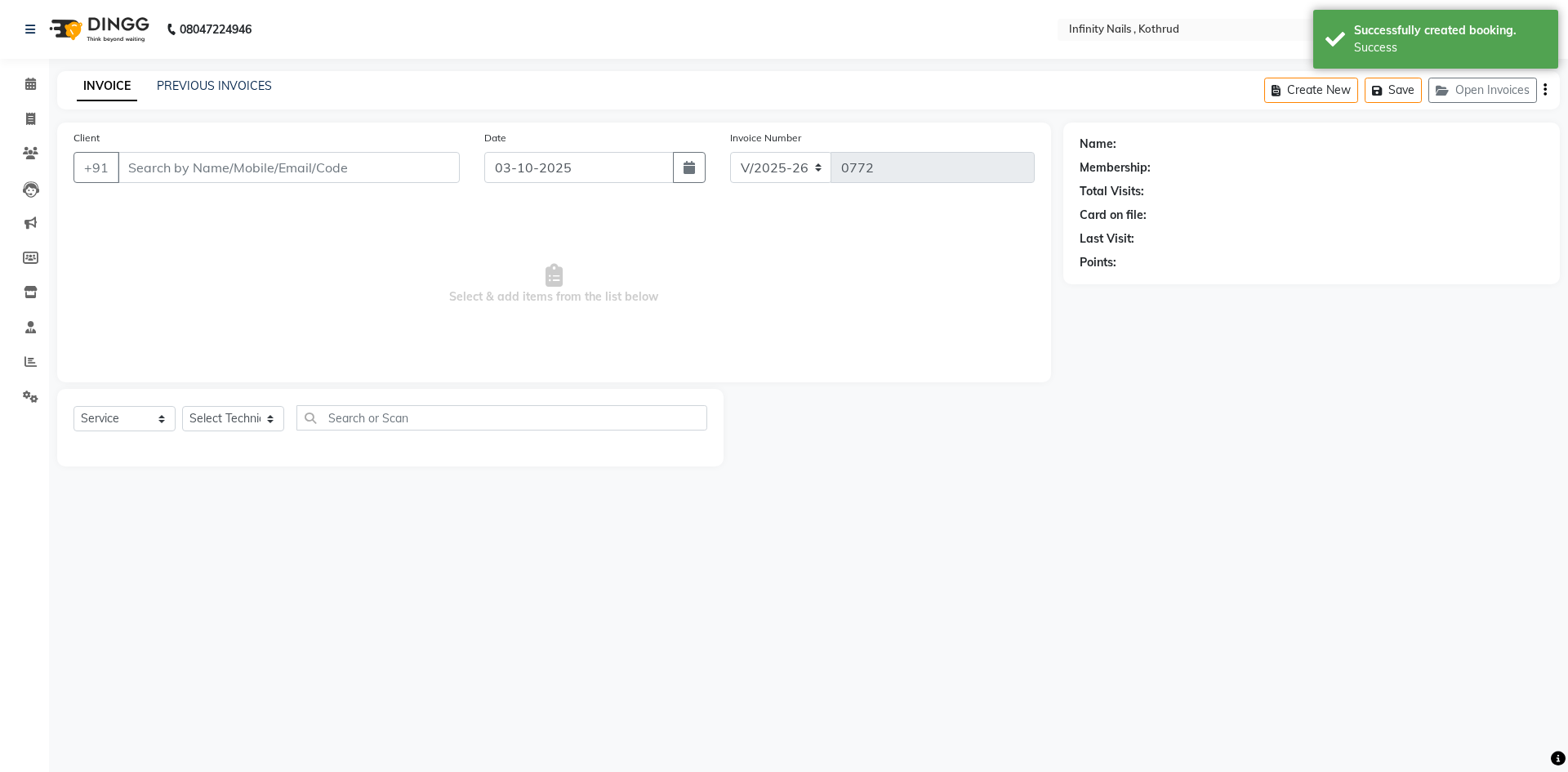
type input "7744086492"
select select "85274"
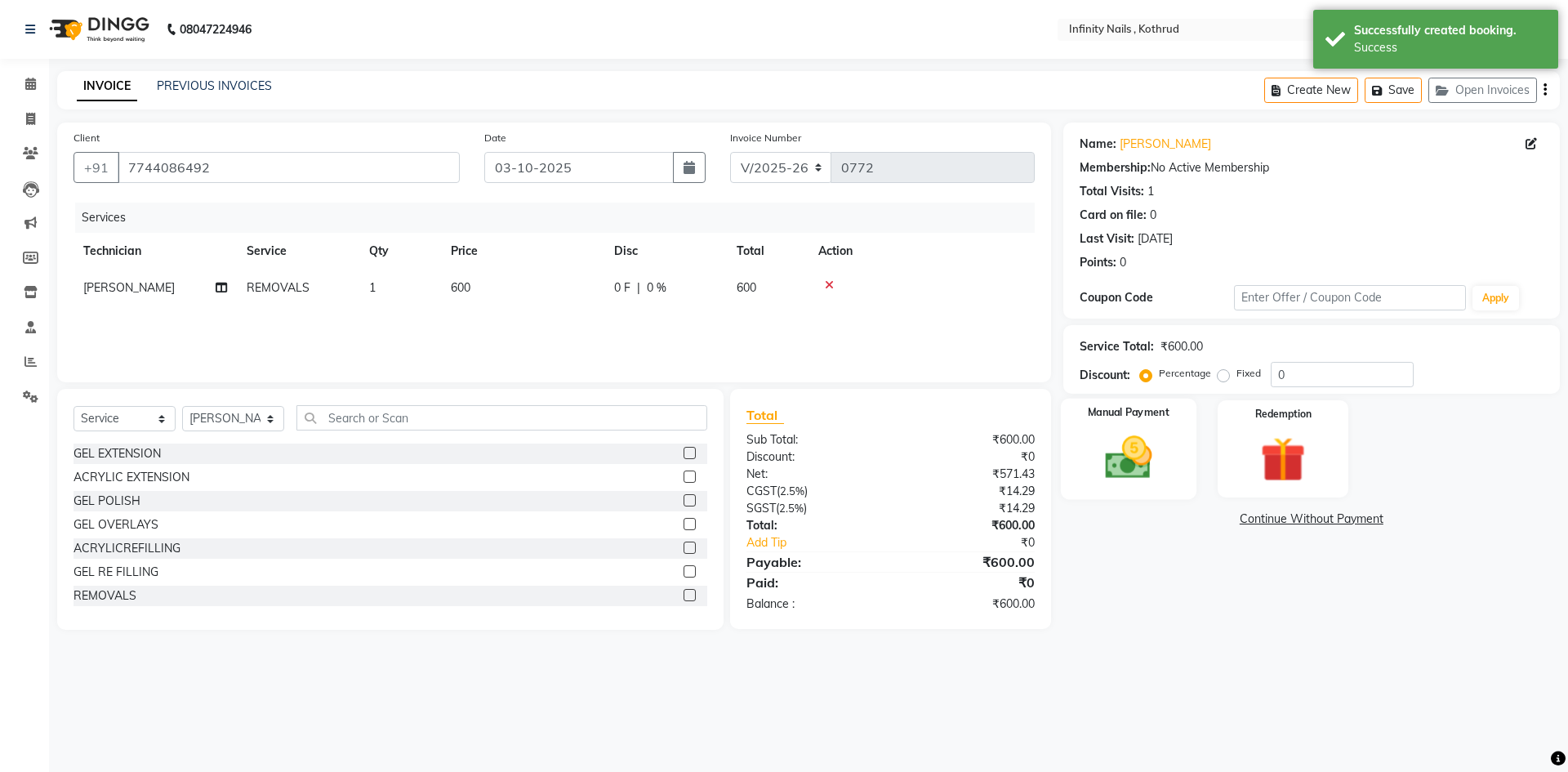
click at [1122, 471] on img at bounding box center [1128, 457] width 76 height 54
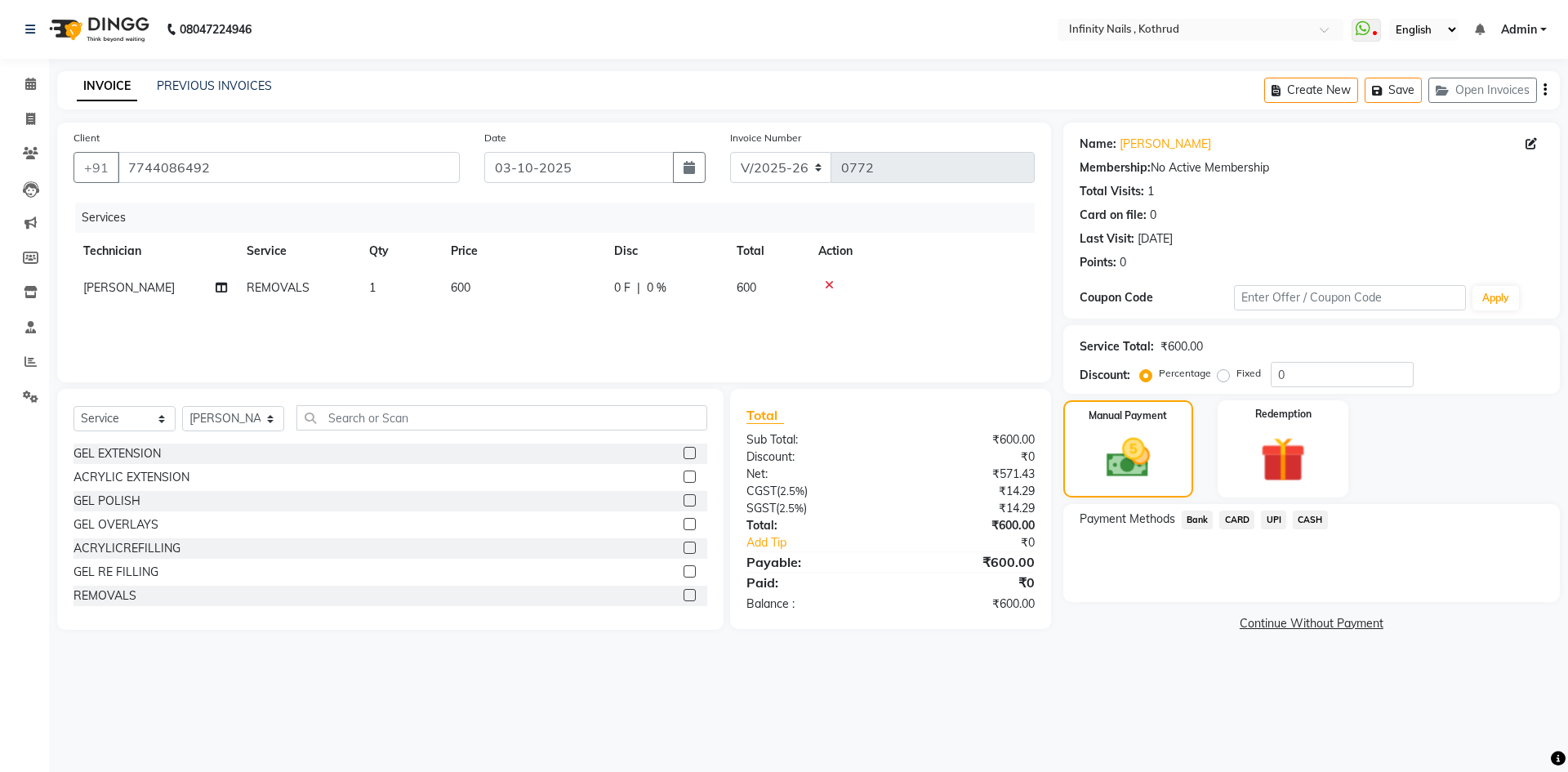
click at [1279, 517] on span "UPI" at bounding box center [1274, 520] width 26 height 18
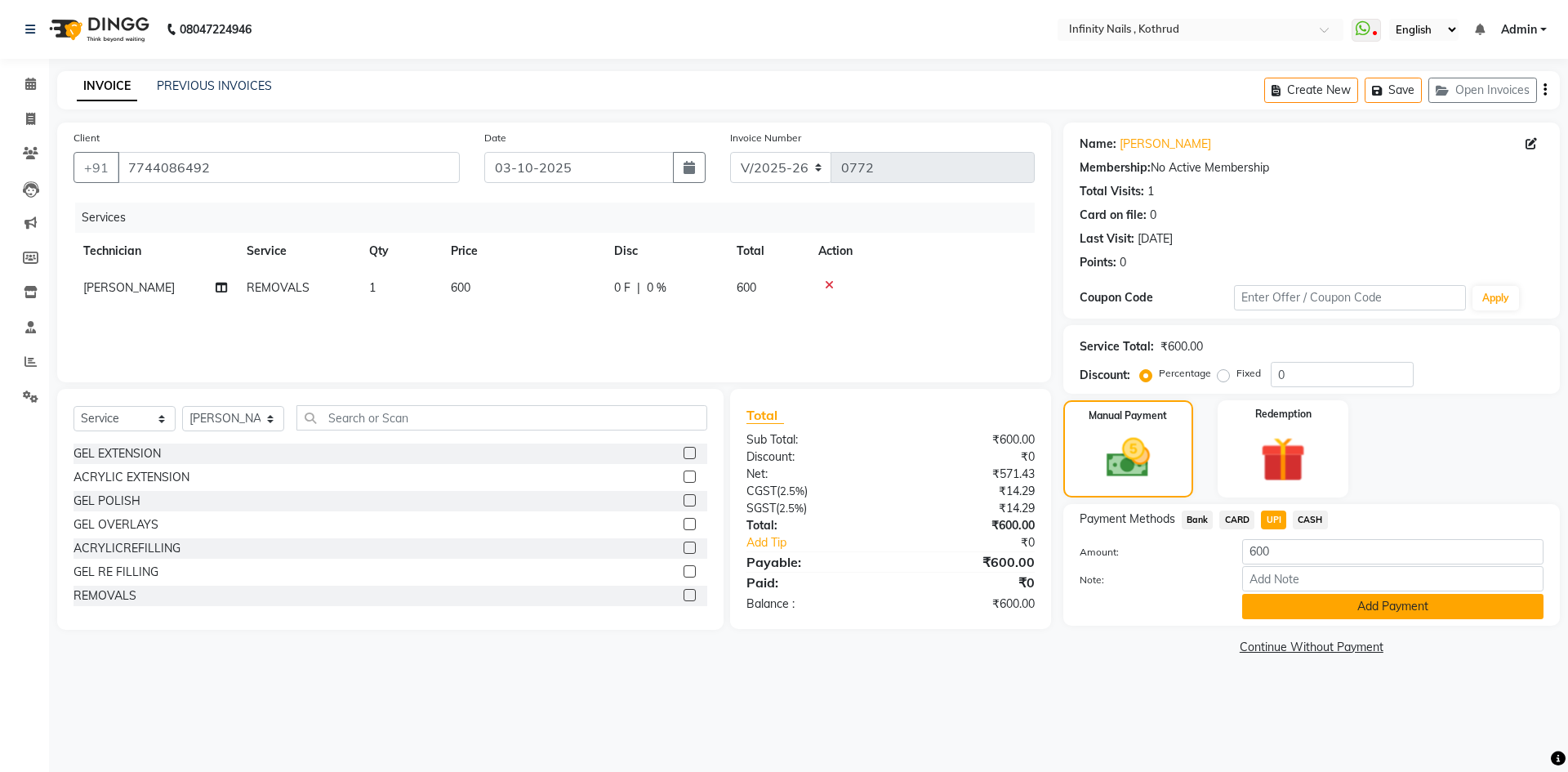
click at [1397, 599] on button "Add Payment" at bounding box center [1392, 606] width 301 height 26
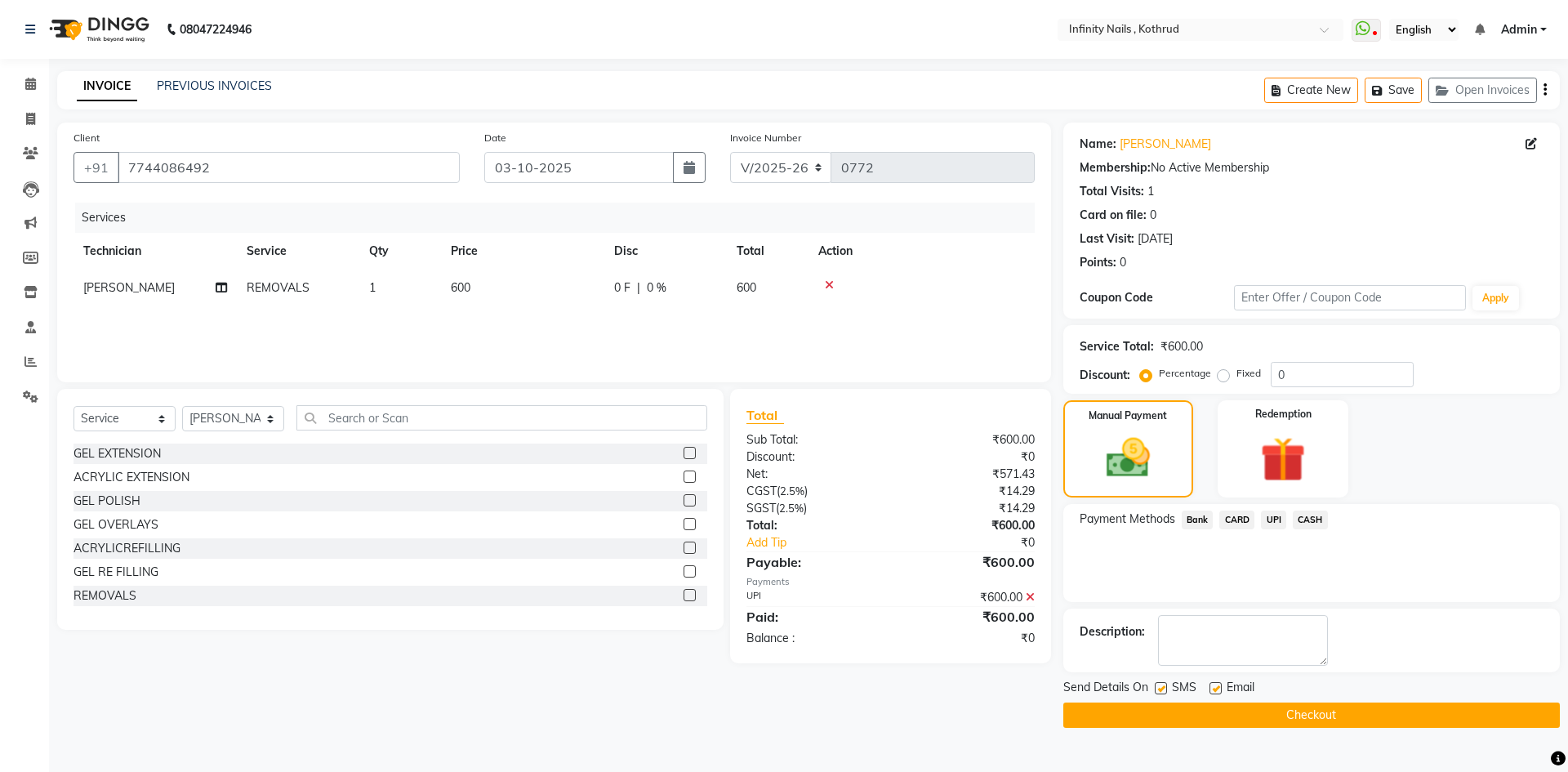
click at [1323, 714] on button "Checkout" at bounding box center [1310, 715] width 496 height 26
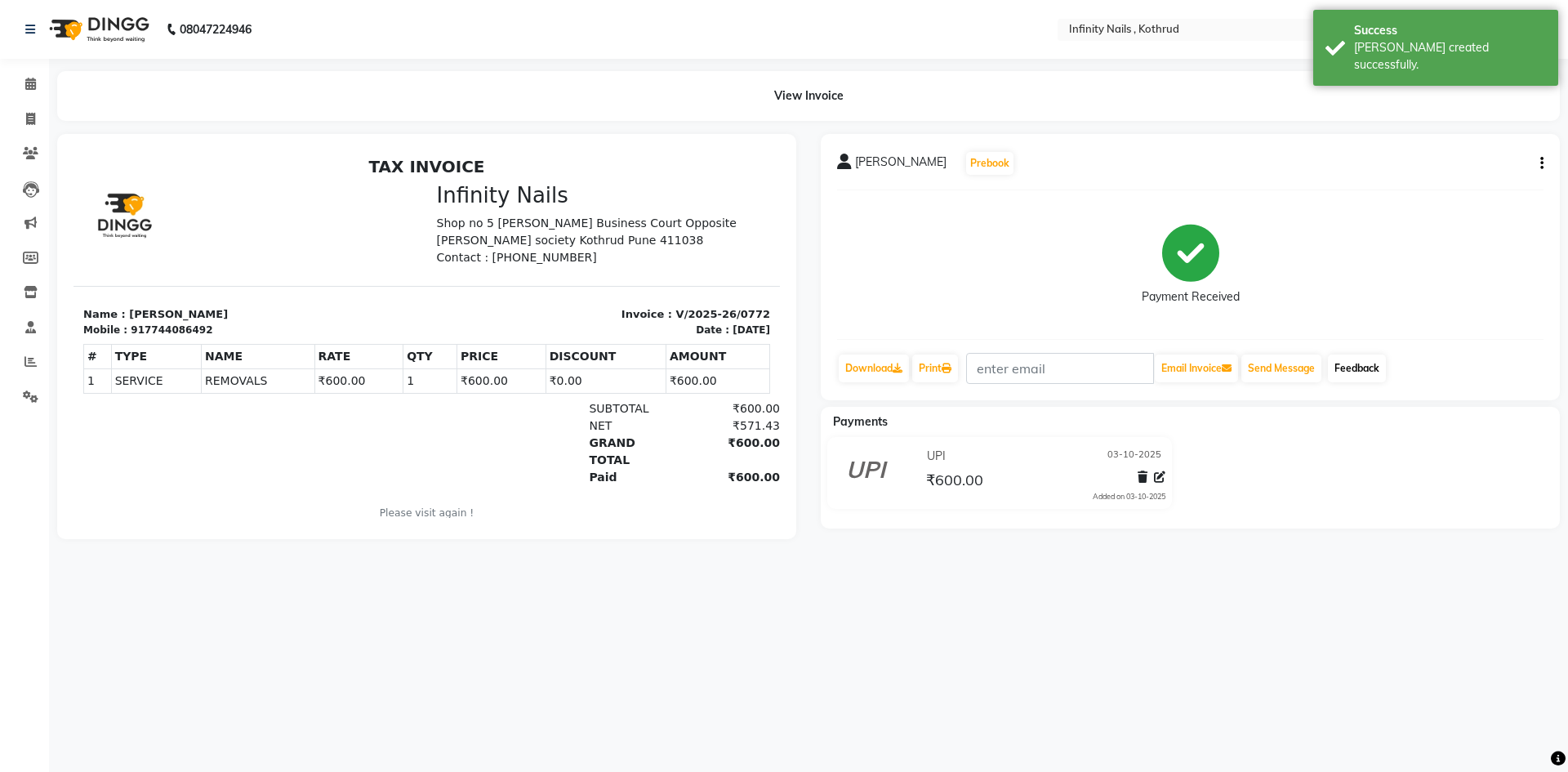
click at [1385, 366] on link "Feedback" at bounding box center [1356, 368] width 58 height 28
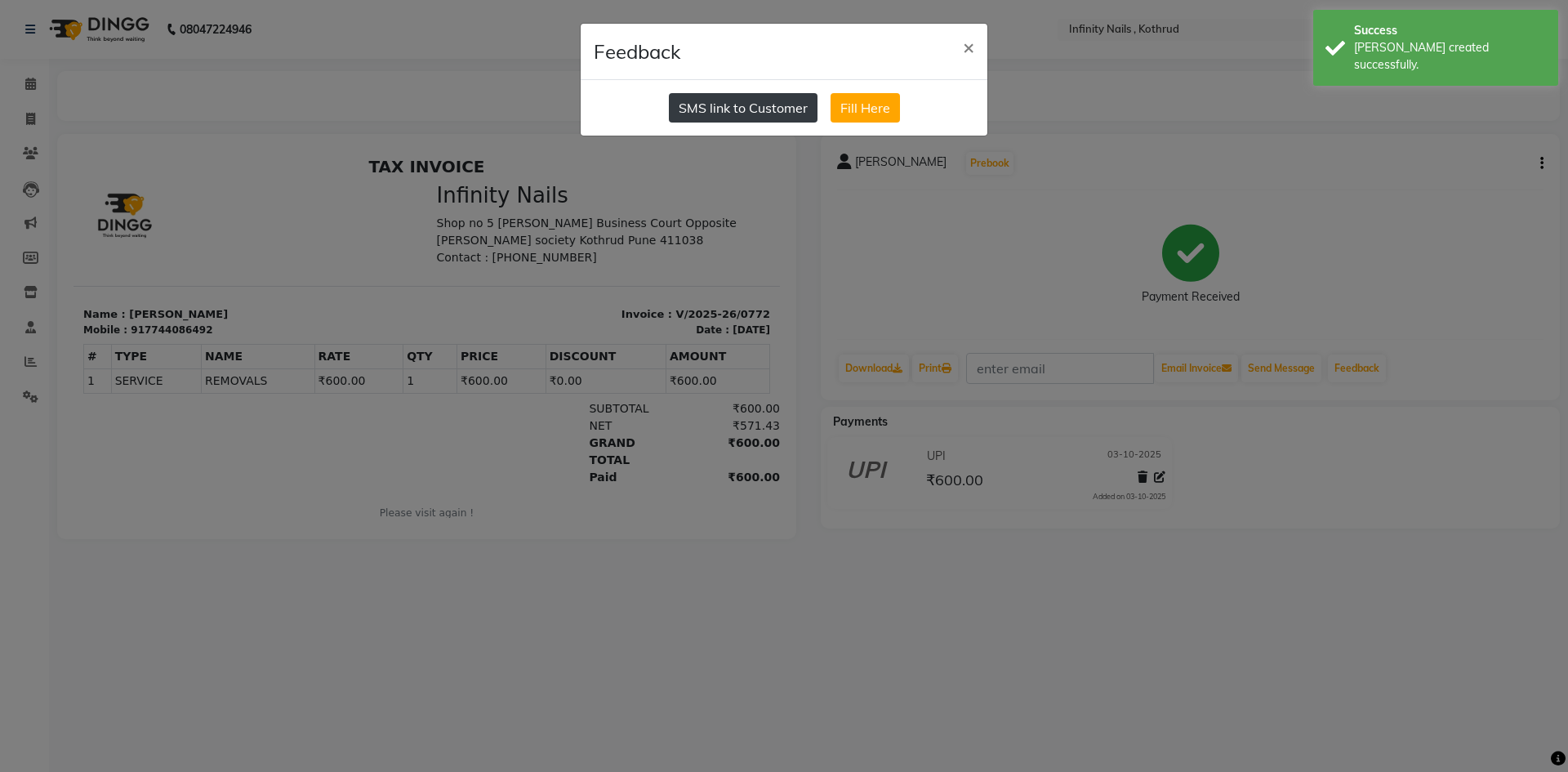
click at [766, 98] on button "SMS link to Customer" at bounding box center [743, 108] width 148 height 29
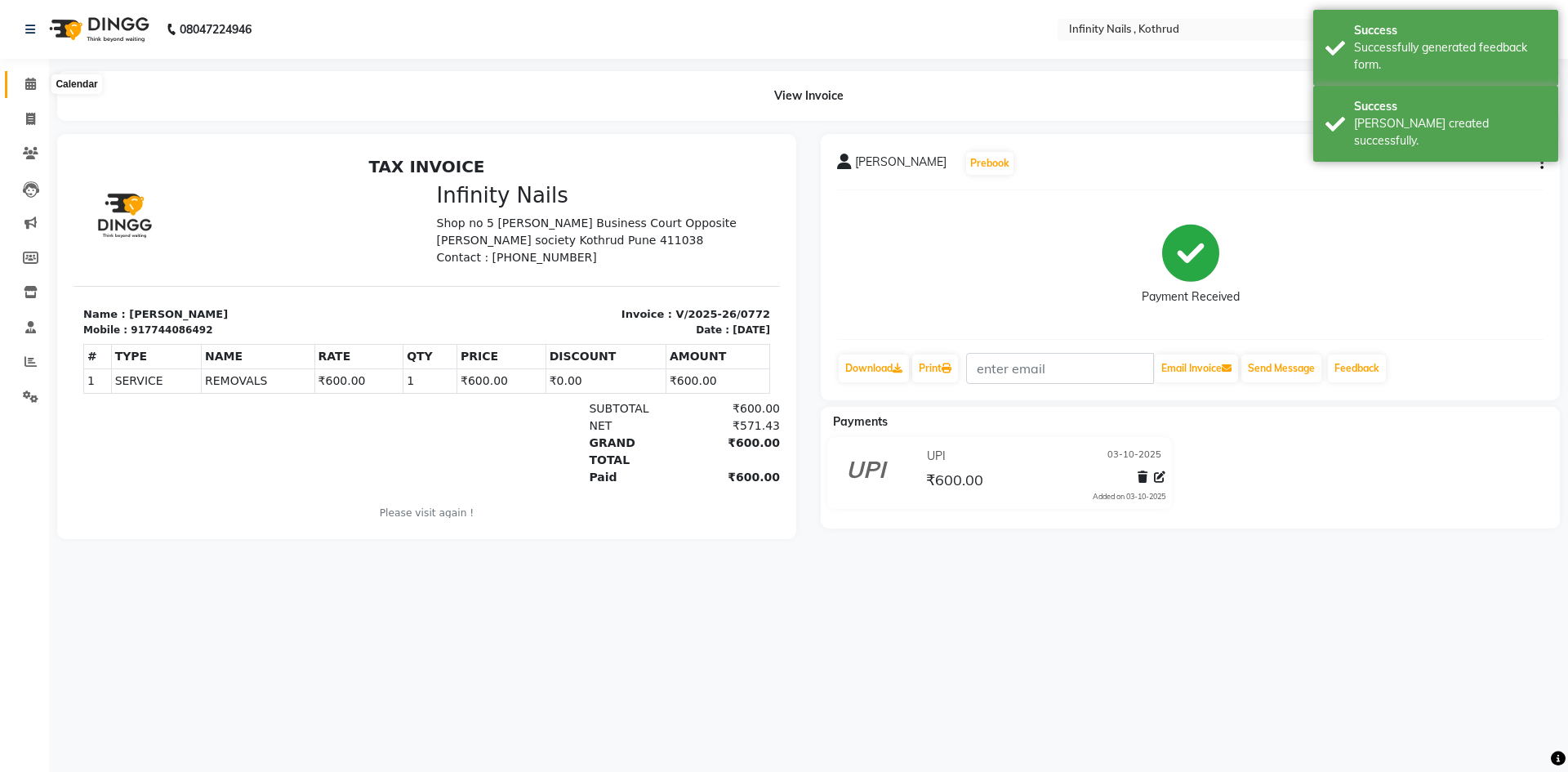
click at [29, 82] on icon at bounding box center [31, 83] width 11 height 12
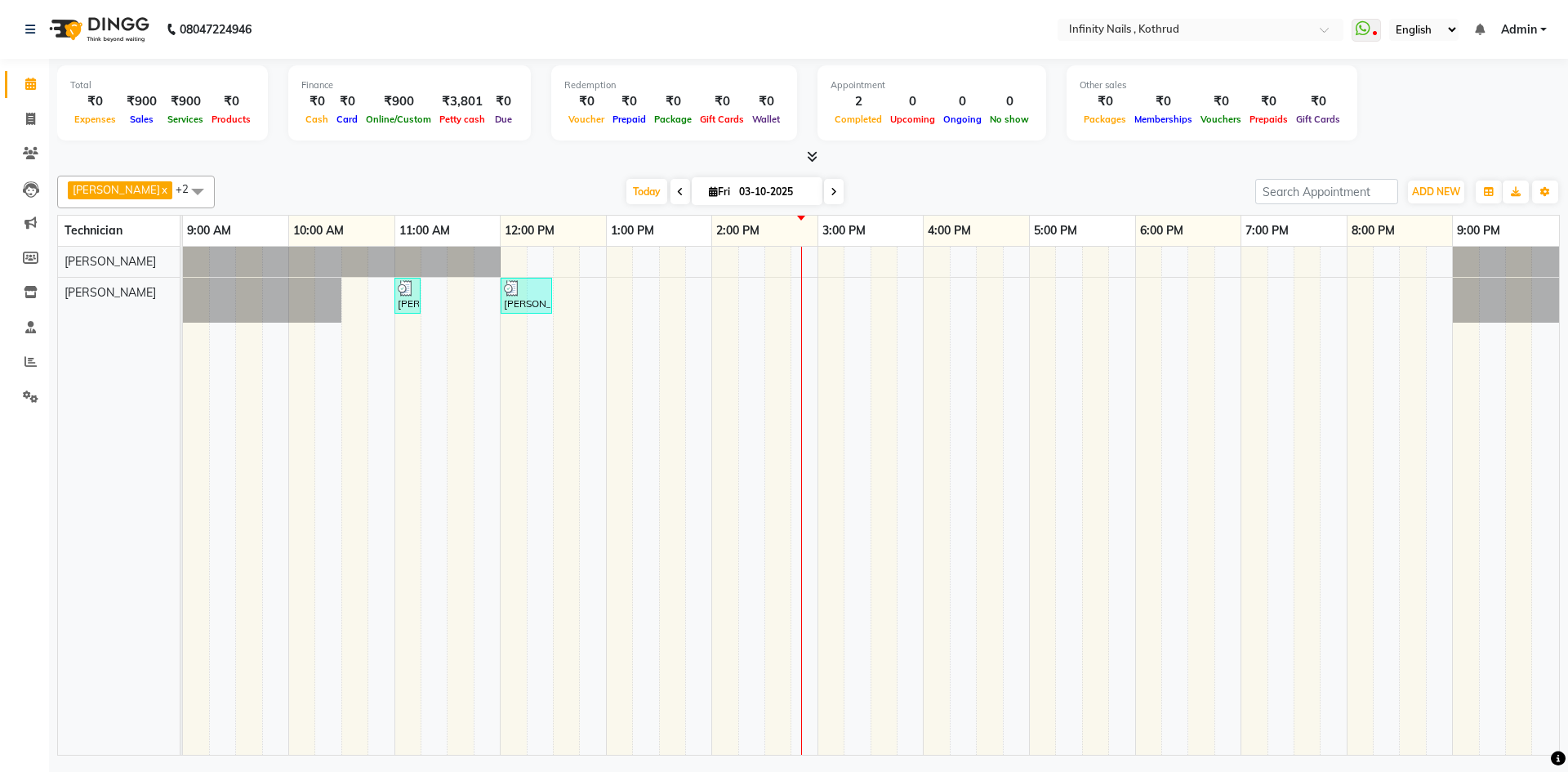
click at [808, 156] on icon at bounding box center [813, 156] width 11 height 12
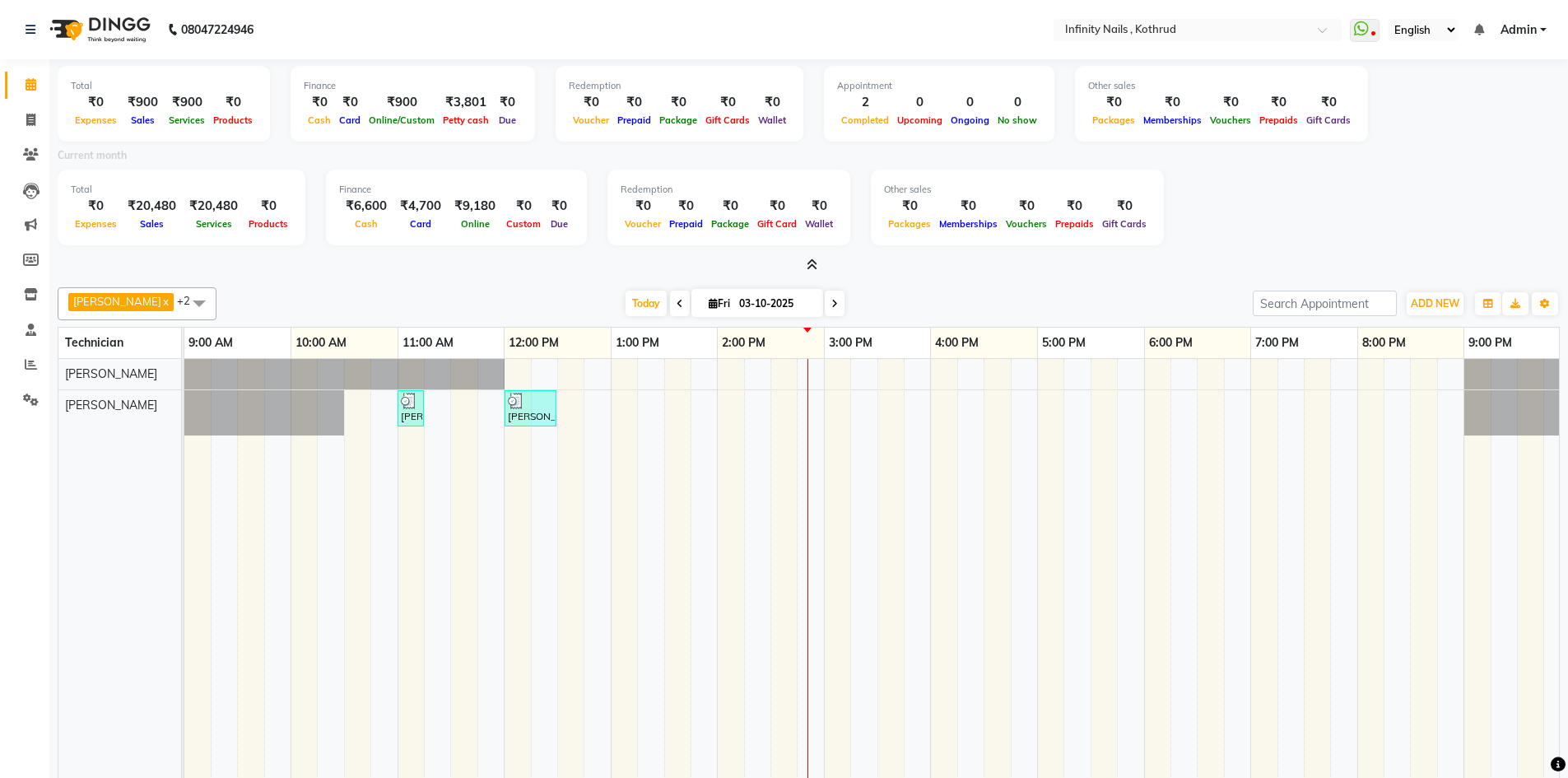
click at [811, 264] on icon at bounding box center [813, 264] width 11 height 12
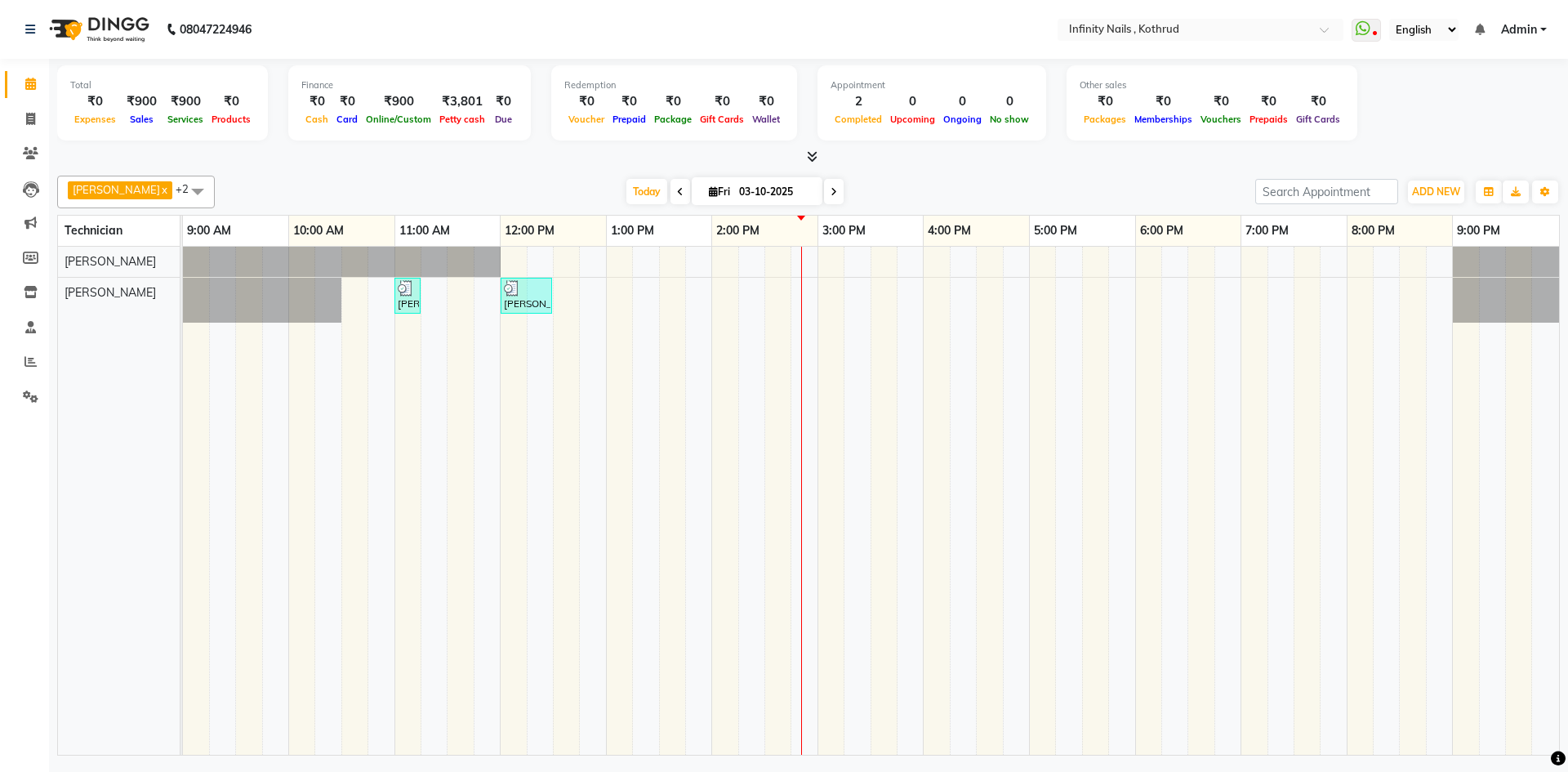
click at [813, 158] on icon at bounding box center [813, 156] width 11 height 12
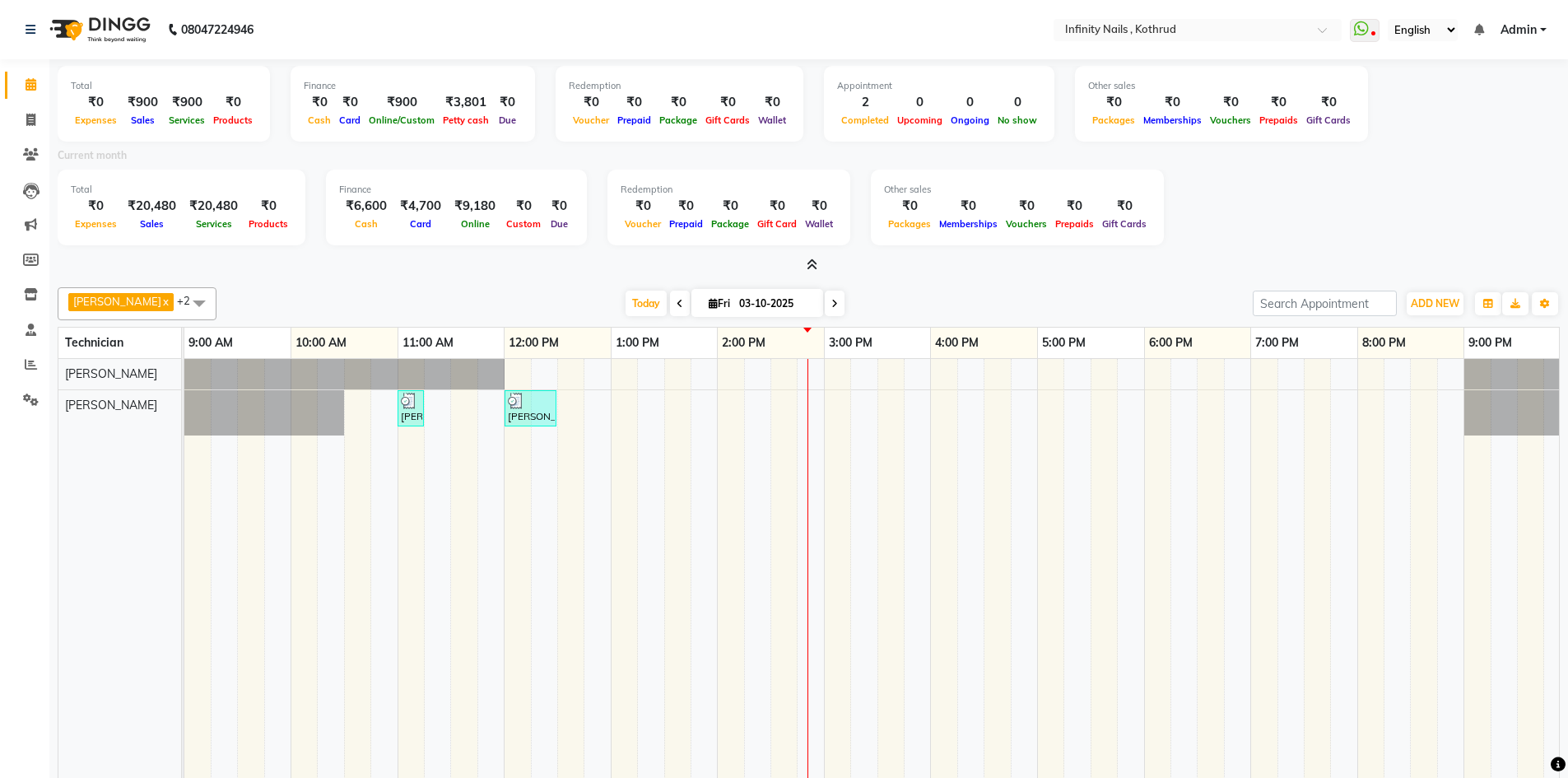
click at [676, 304] on icon at bounding box center [679, 303] width 6 height 10
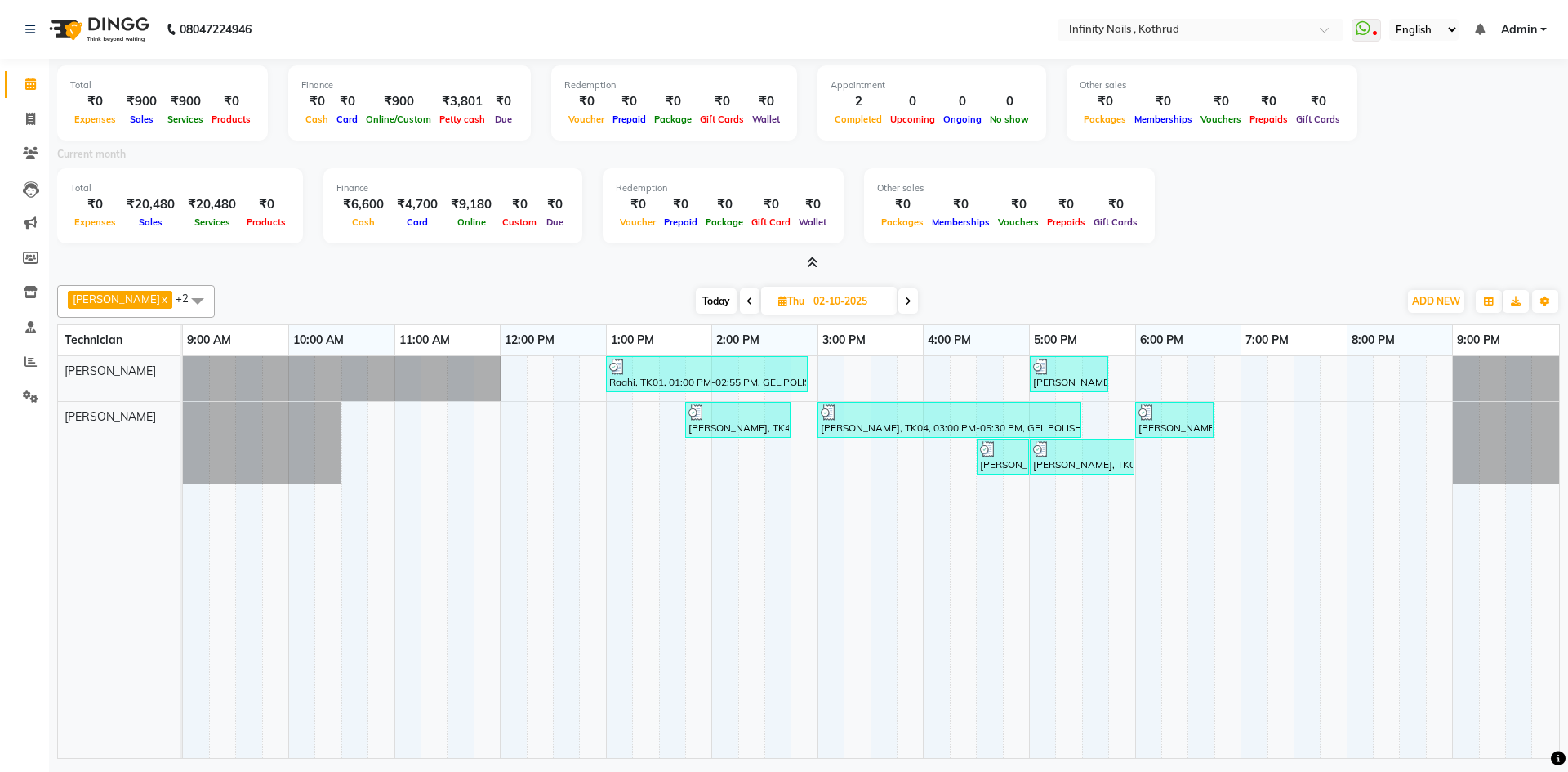
click at [746, 299] on icon at bounding box center [749, 301] width 6 height 10
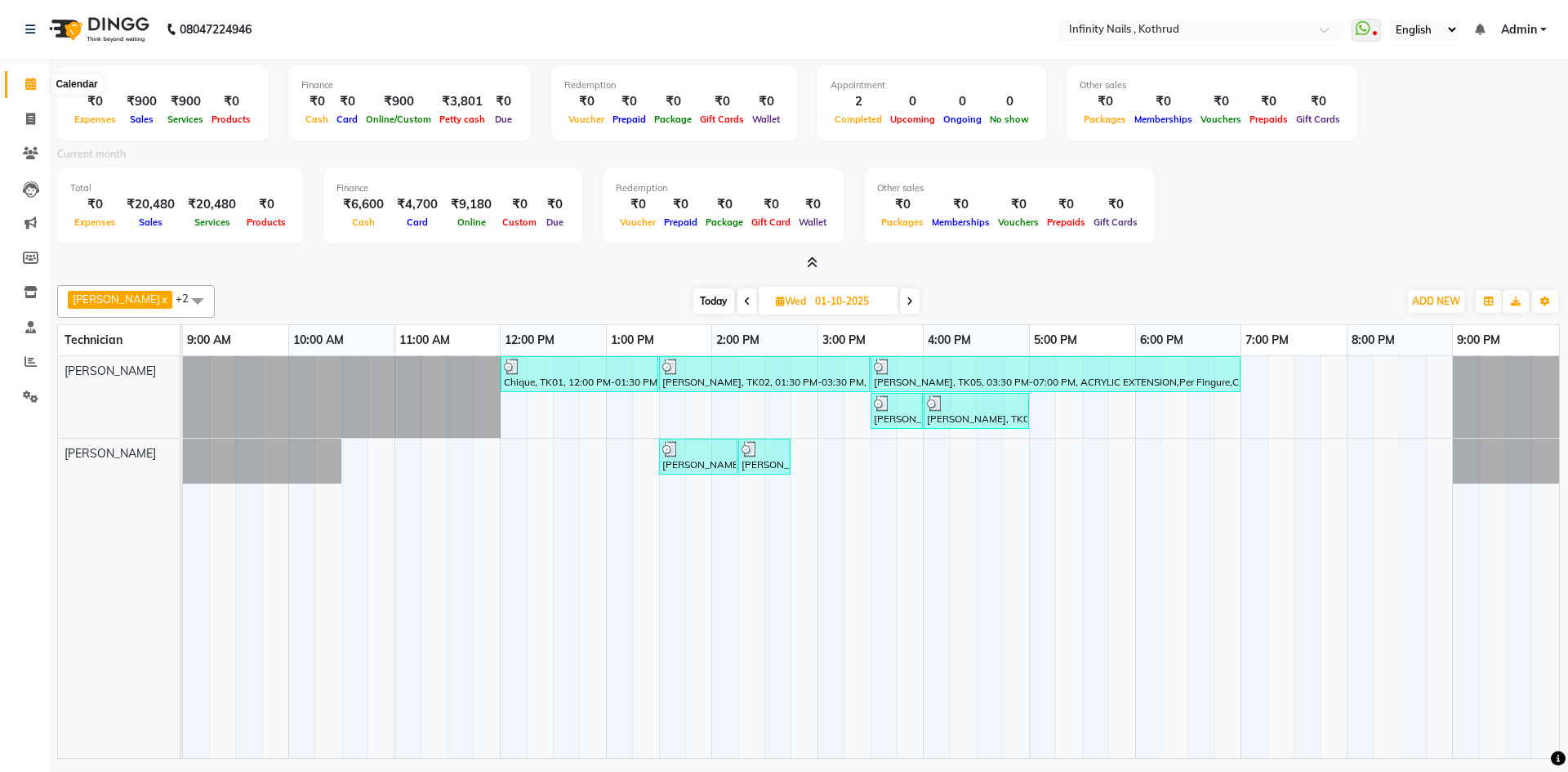
click at [24, 84] on span at bounding box center [30, 85] width 29 height 18
click at [693, 304] on span "Today" at bounding box center [713, 301] width 40 height 26
type input "03-10-2025"
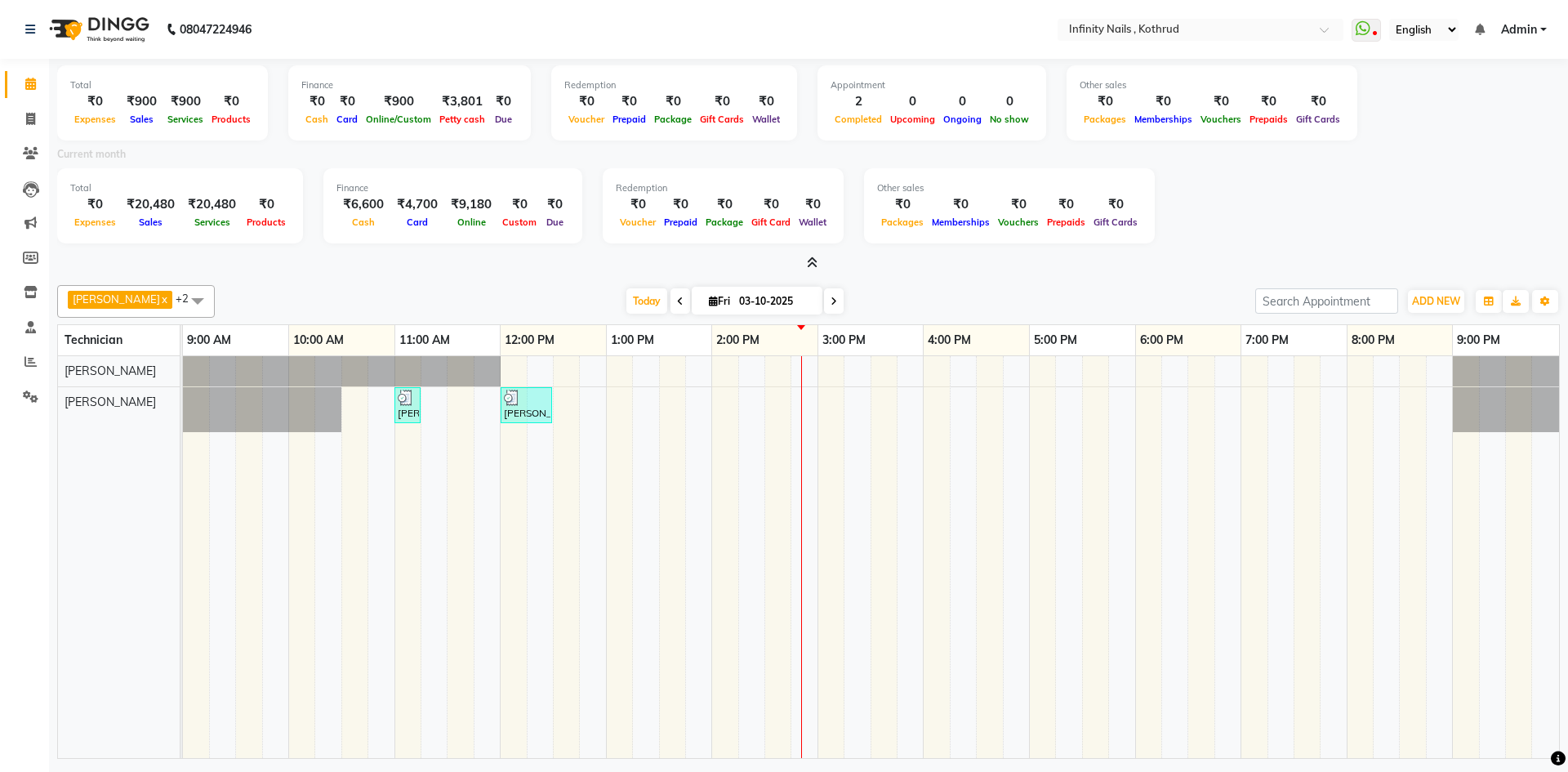
click at [813, 262] on icon at bounding box center [813, 262] width 11 height 12
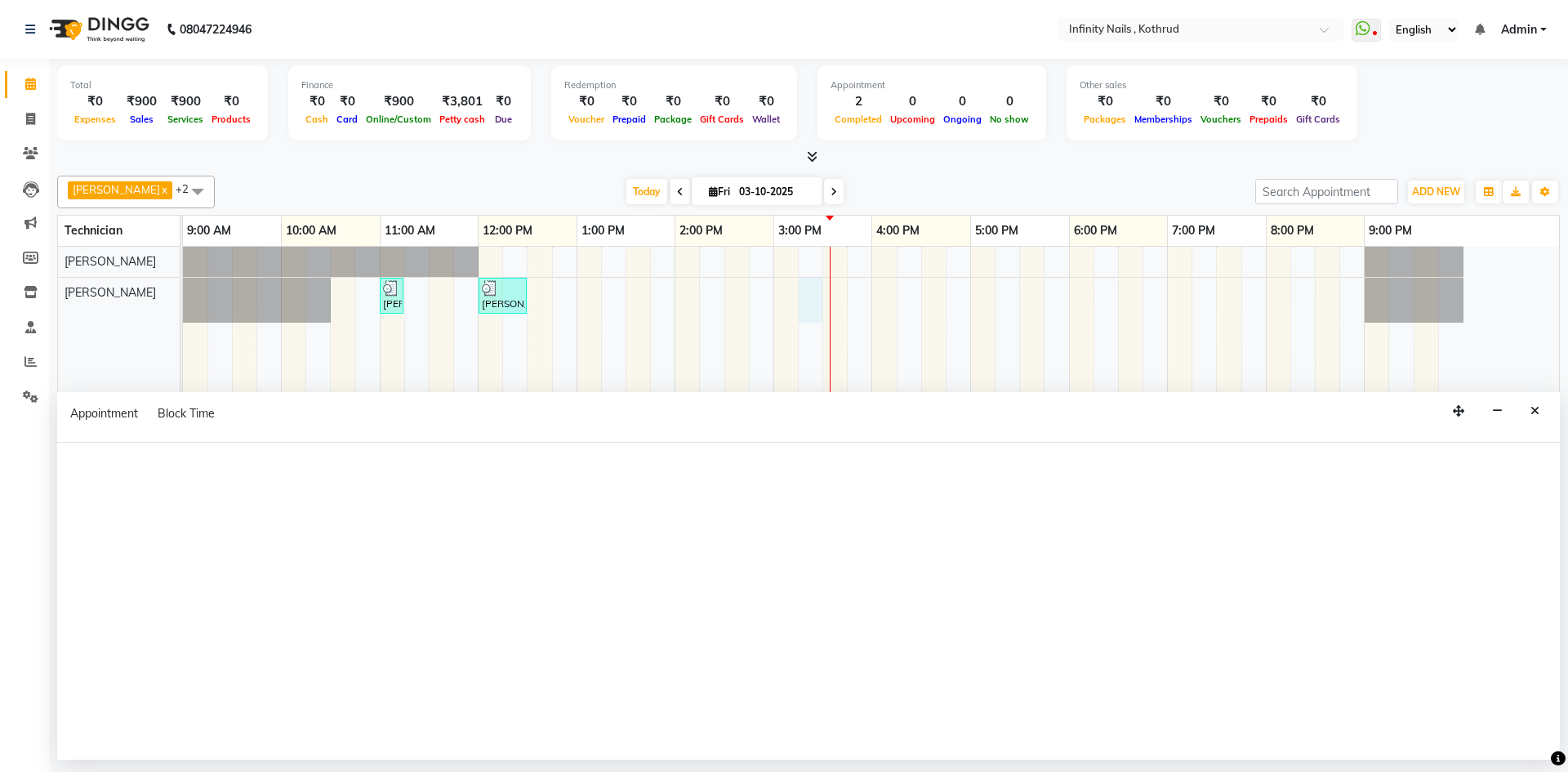
select select "85274"
select select "915"
select select "tentative"
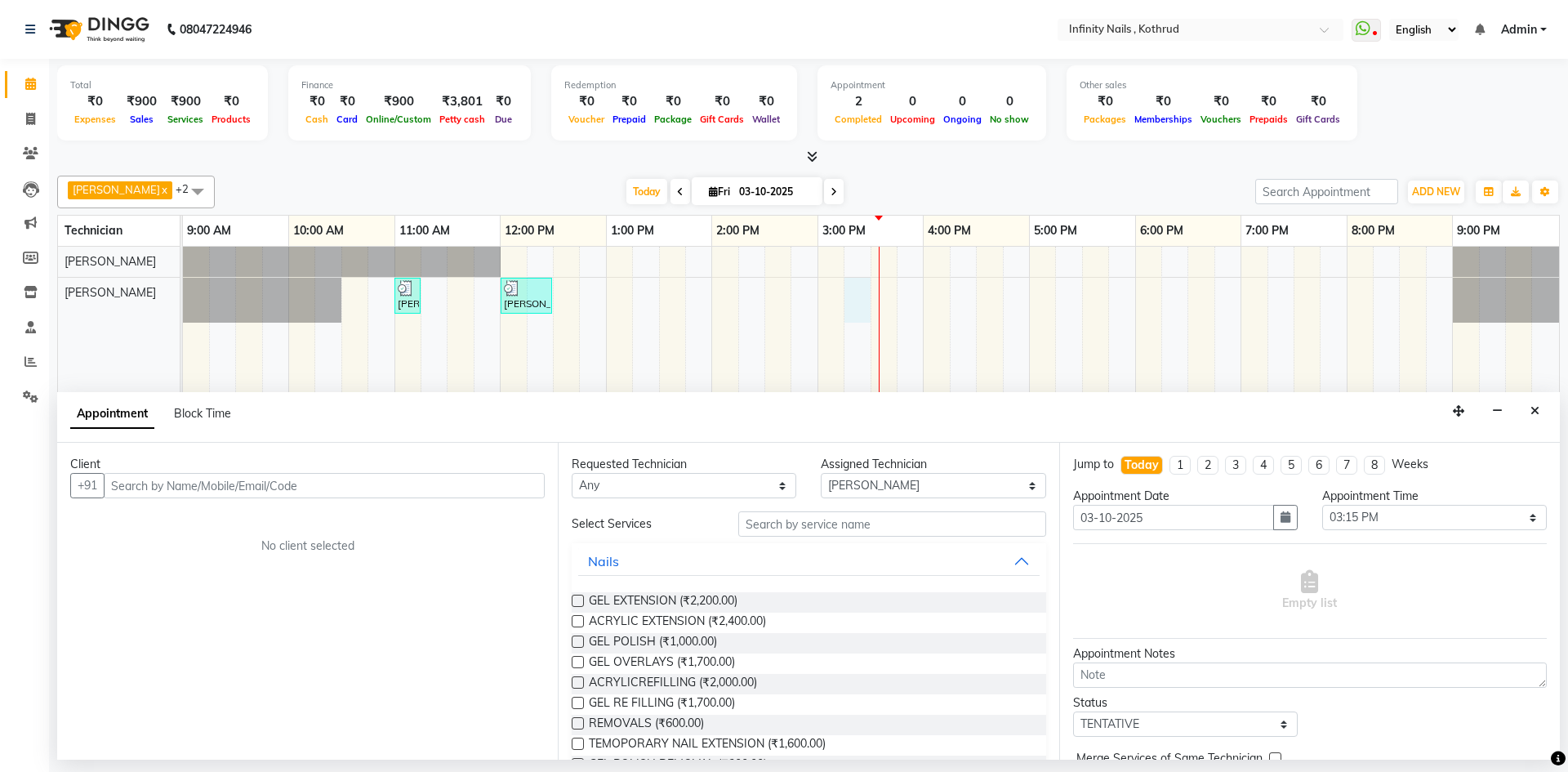
click at [369, 490] on input "text" at bounding box center [324, 486] width 441 height 26
type input "7507681087"
click at [503, 479] on span "Add Client" at bounding box center [510, 485] width 54 height 15
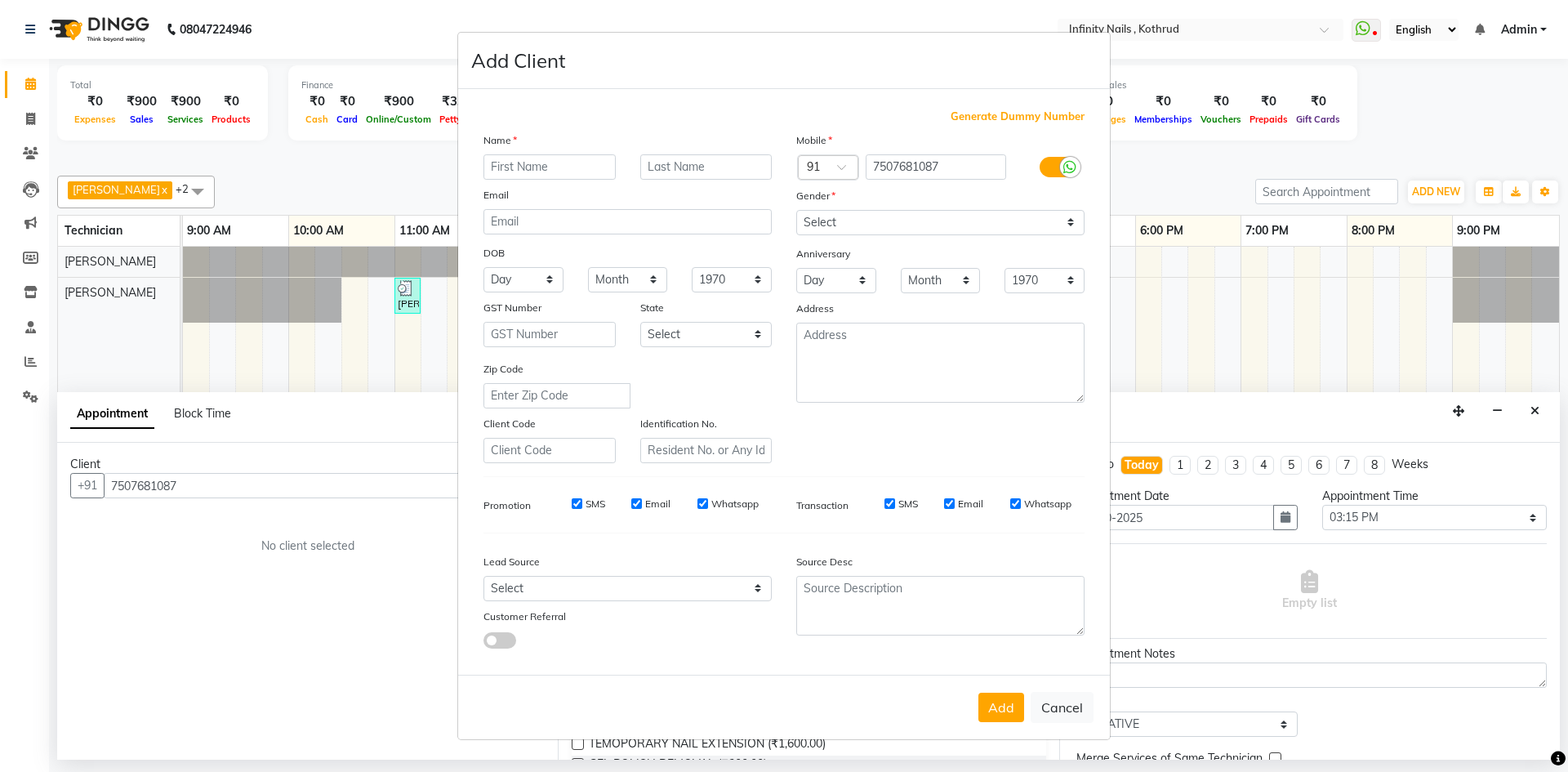
type input "a"
type input "Anuja"
type input "Patil"
click at [910, 221] on select "Select [DEMOGRAPHIC_DATA] [DEMOGRAPHIC_DATA] Other Prefer Not To Say" at bounding box center [940, 223] width 288 height 26
select select "[DEMOGRAPHIC_DATA]"
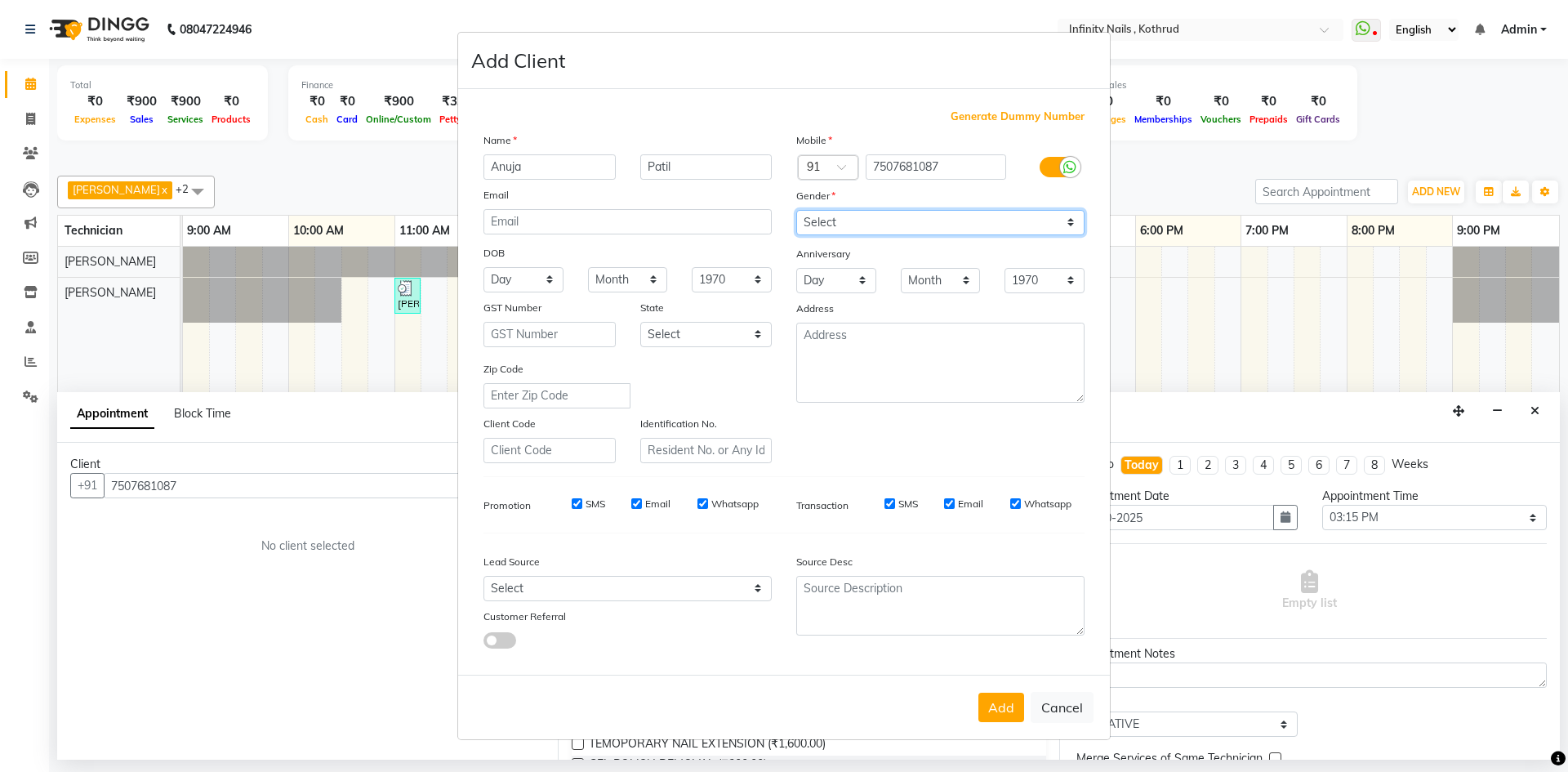
click at [796, 210] on select "Select [DEMOGRAPHIC_DATA] [DEMOGRAPHIC_DATA] Other Prefer Not To Say" at bounding box center [940, 223] width 288 height 26
click at [731, 340] on select "Select [GEOGRAPHIC_DATA] [GEOGRAPHIC_DATA] [GEOGRAPHIC_DATA] [GEOGRAPHIC_DATA] …" at bounding box center [707, 335] width 133 height 26
select select "22"
click at [640, 322] on select "Select [GEOGRAPHIC_DATA] [GEOGRAPHIC_DATA] [GEOGRAPHIC_DATA] [GEOGRAPHIC_DATA] …" at bounding box center [707, 335] width 133 height 26
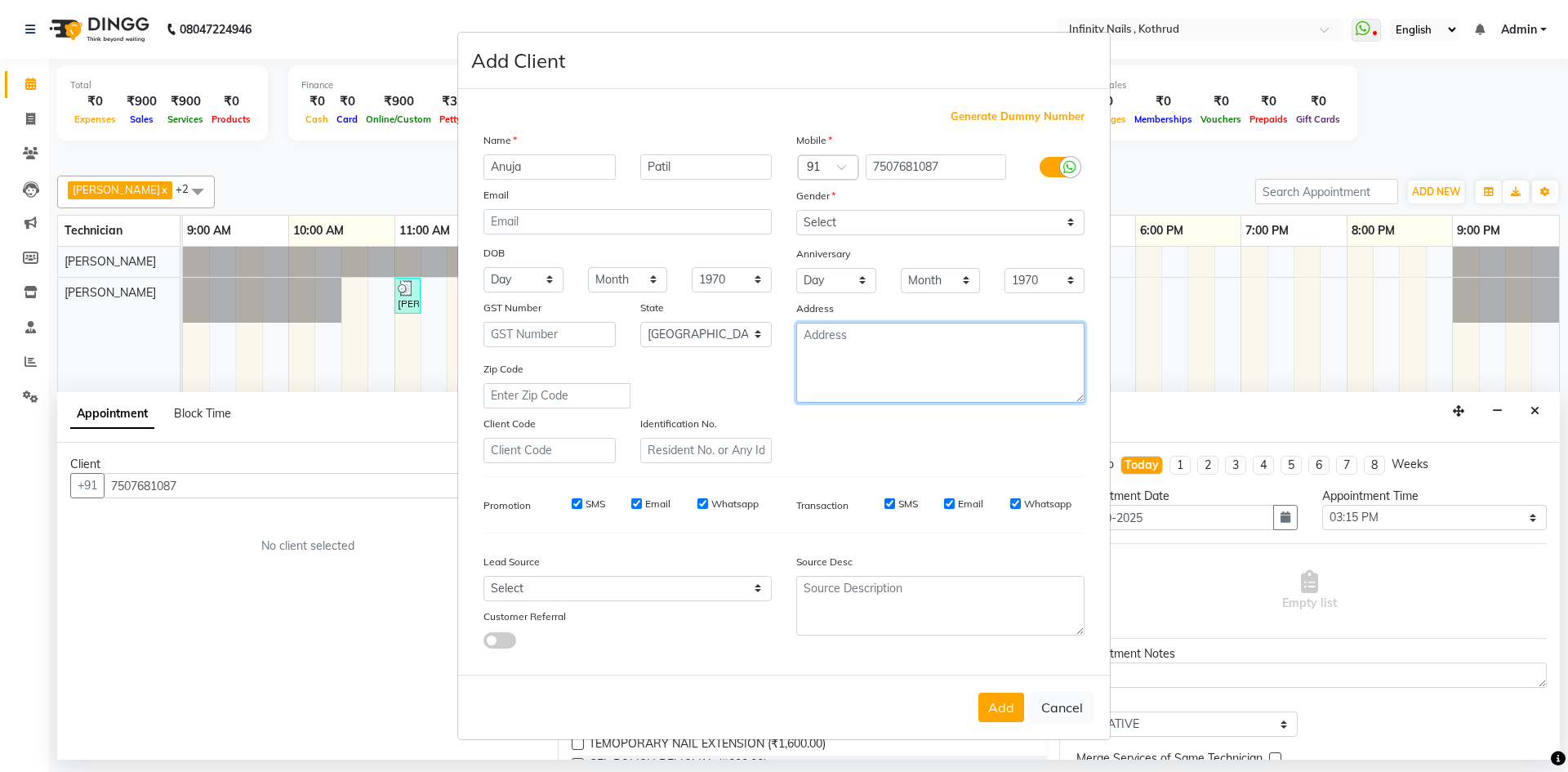
click at [898, 333] on textarea at bounding box center [940, 362] width 288 height 80
type textarea "[GEOGRAPHIC_DATA], [GEOGRAPHIC_DATA]"
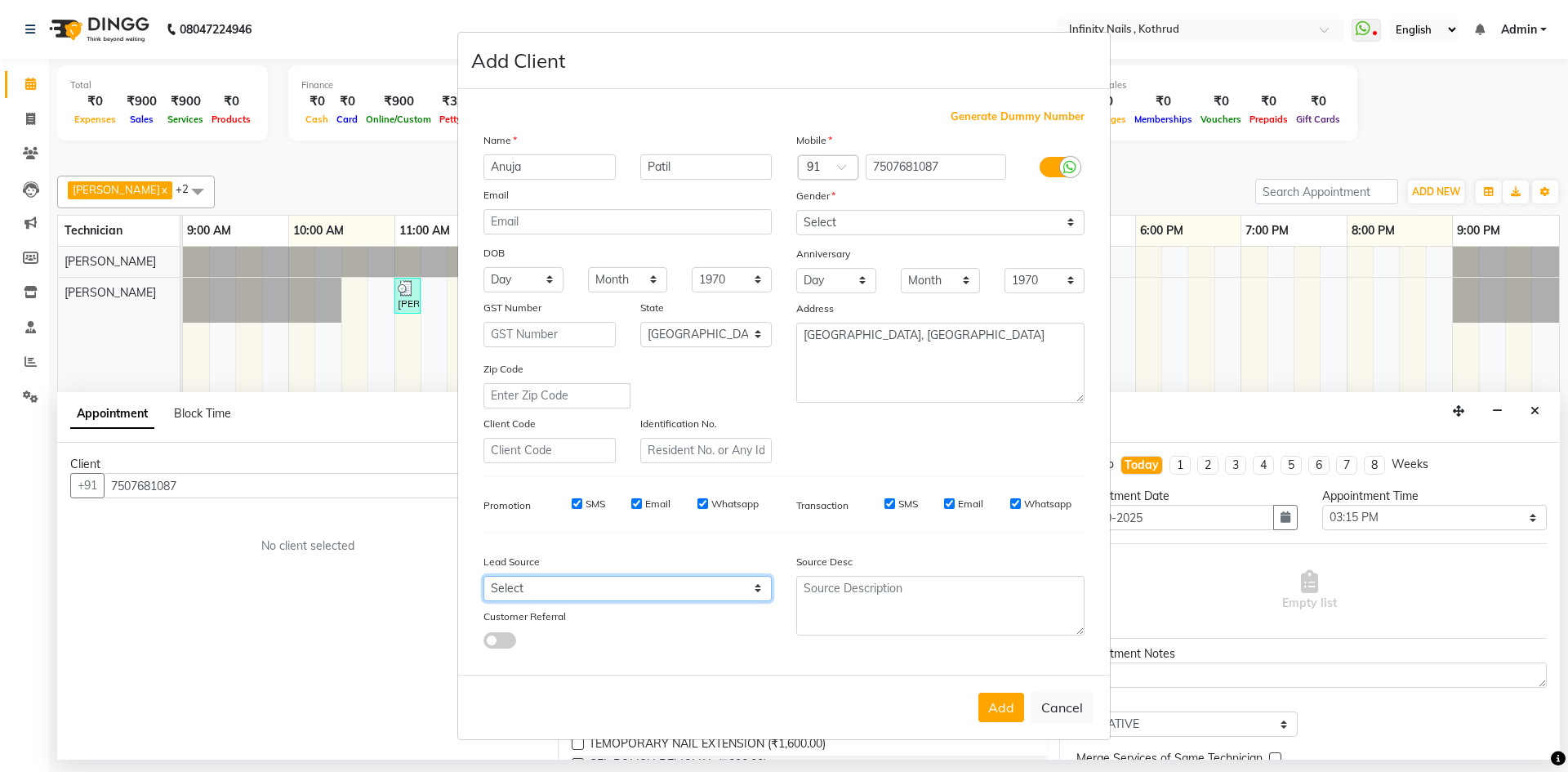
click at [759, 592] on select "Select Walk-in Referral Internet Friend Word of Mouth Advertisement Facebook Ju…" at bounding box center [627, 589] width 288 height 26
select select "46982"
click at [483, 576] on select "Select Walk-in Referral Internet Friend Word of Mouth Advertisement Facebook Ju…" at bounding box center [627, 589] width 288 height 26
click at [1005, 710] on button "Add" at bounding box center [1001, 707] width 46 height 29
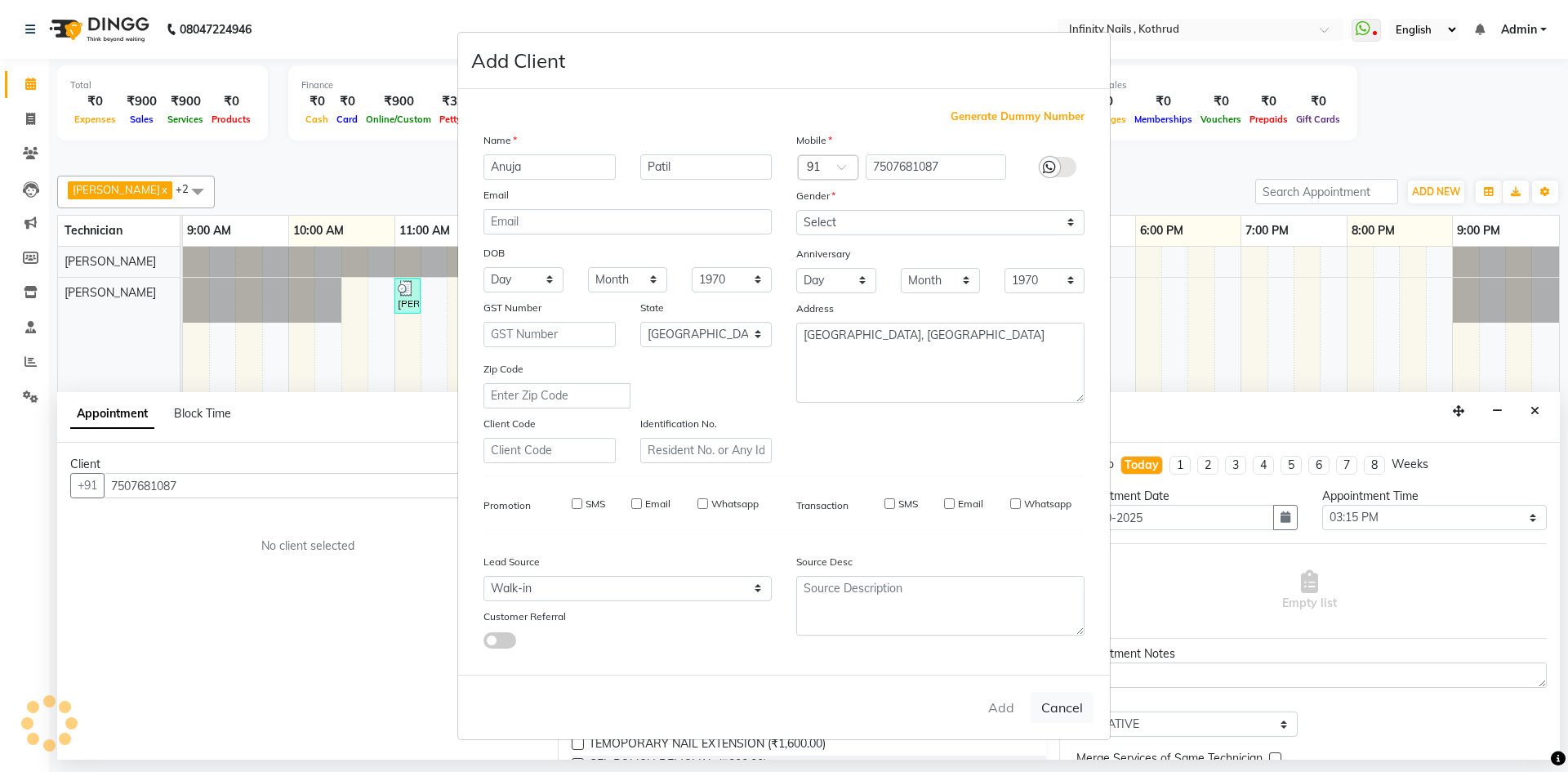
select select
select select "null"
select select
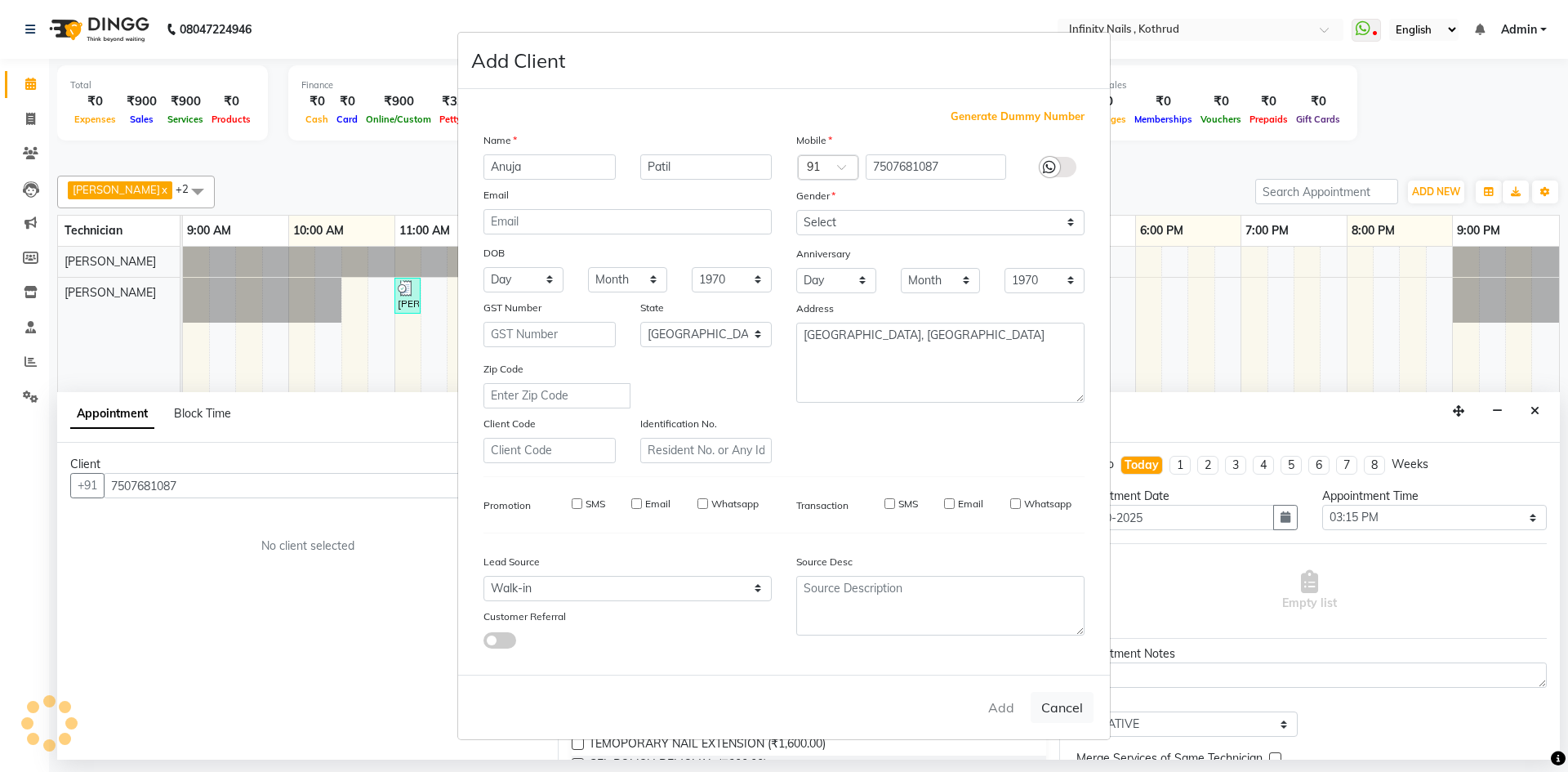
select select
checkbox input "false"
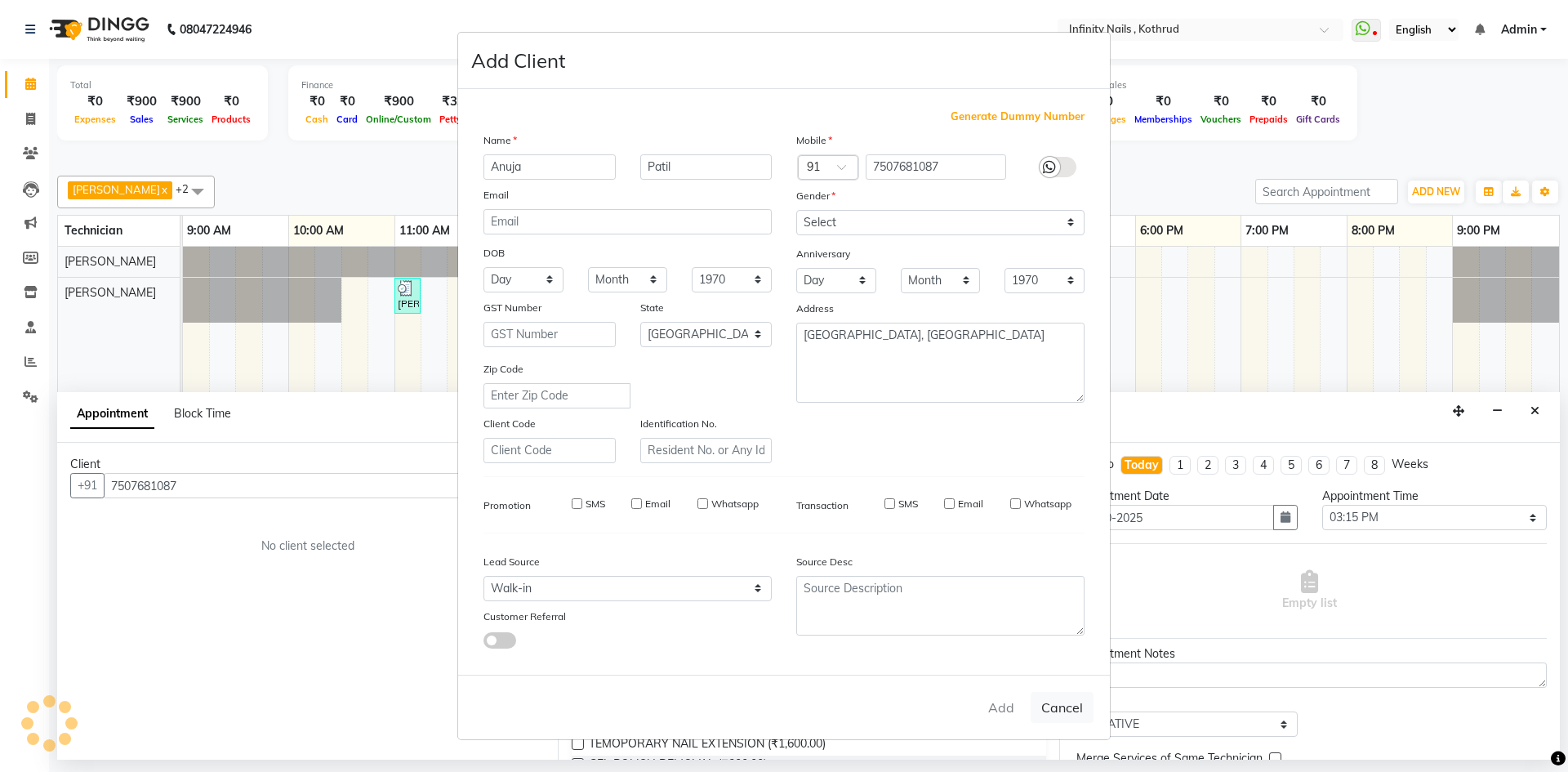
checkbox input "false"
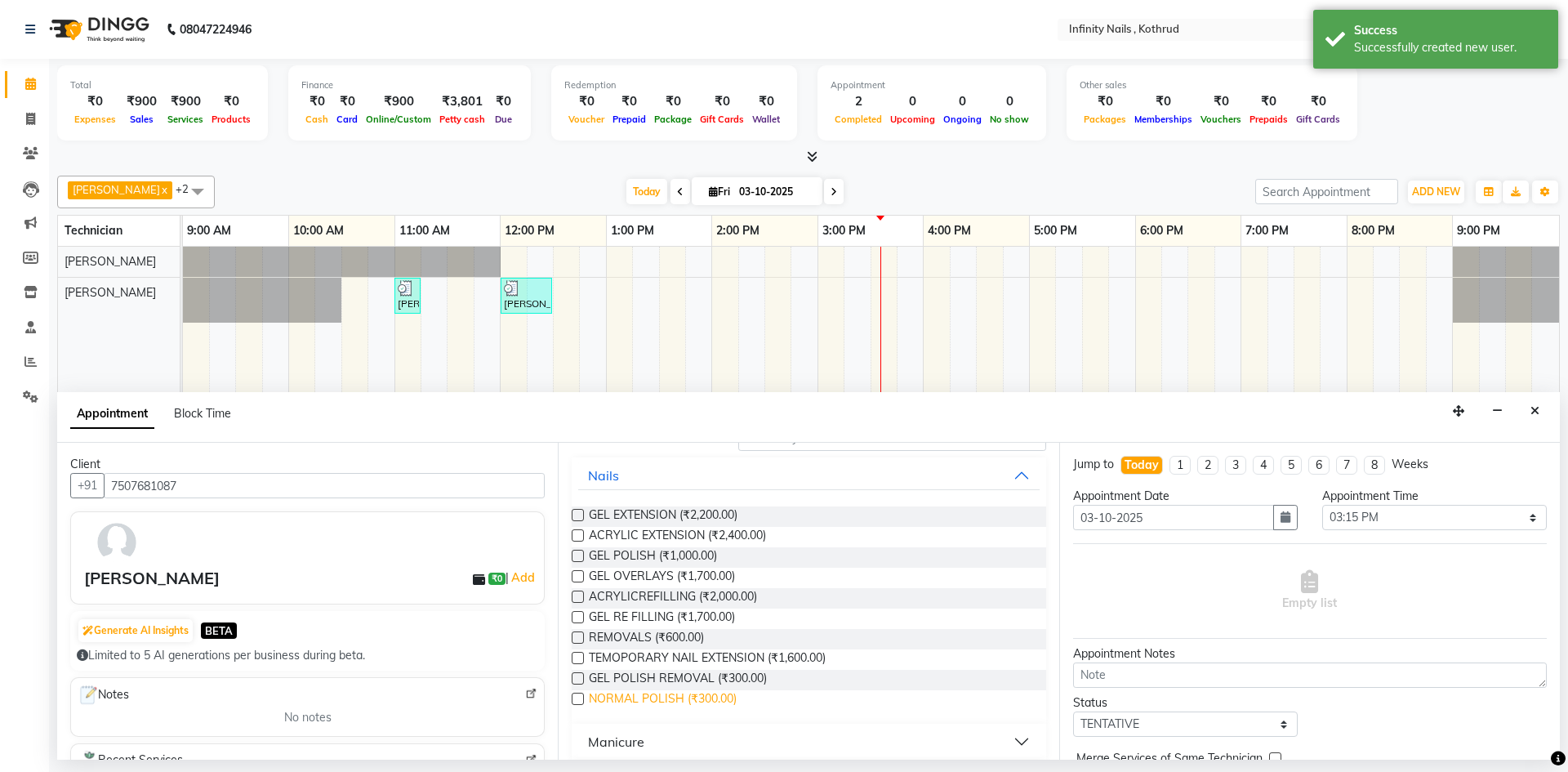
scroll to position [163, 0]
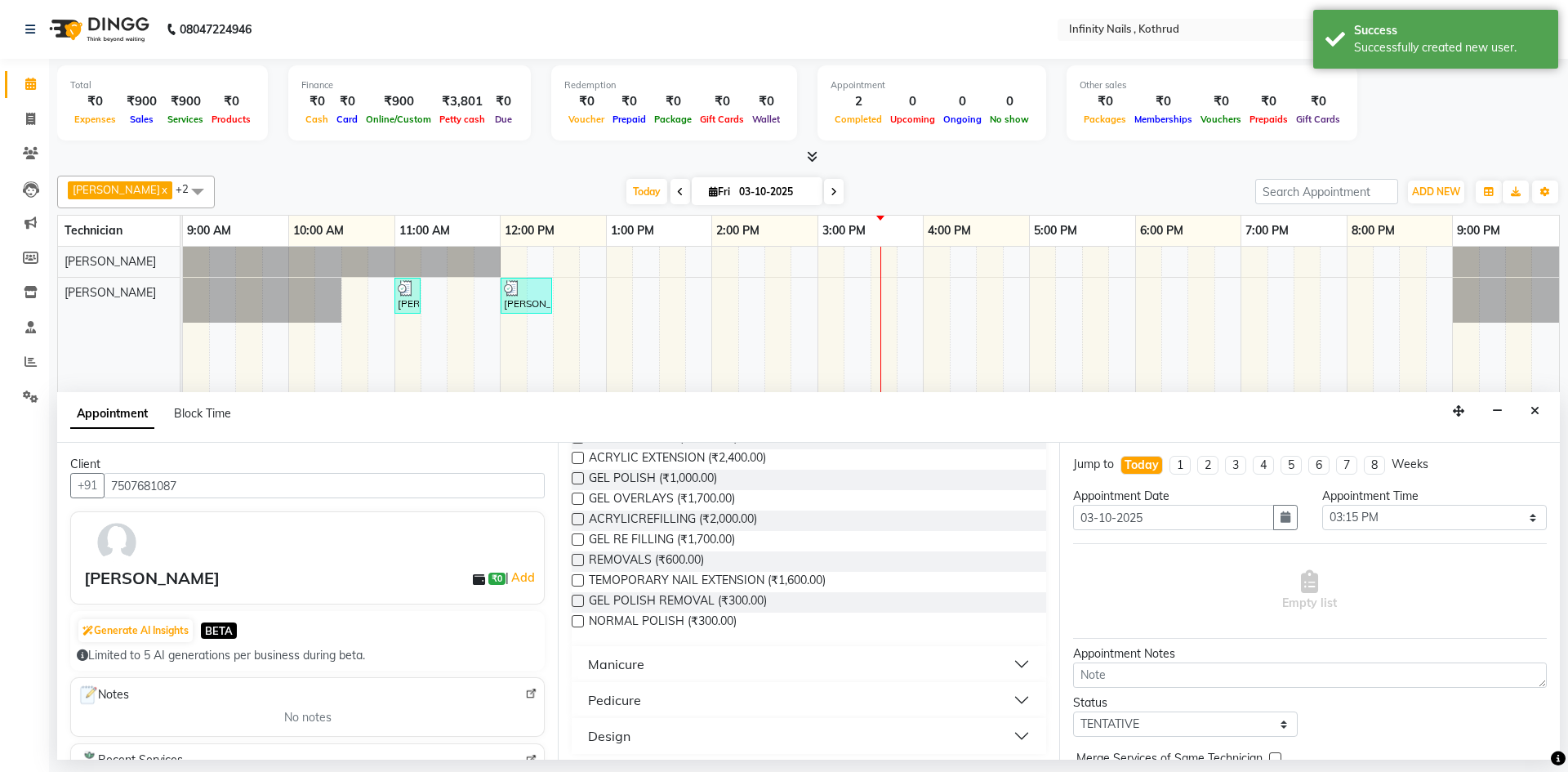
click at [575, 476] on label at bounding box center [577, 478] width 12 height 12
click at [575, 476] on input "checkbox" at bounding box center [577, 480] width 11 height 11
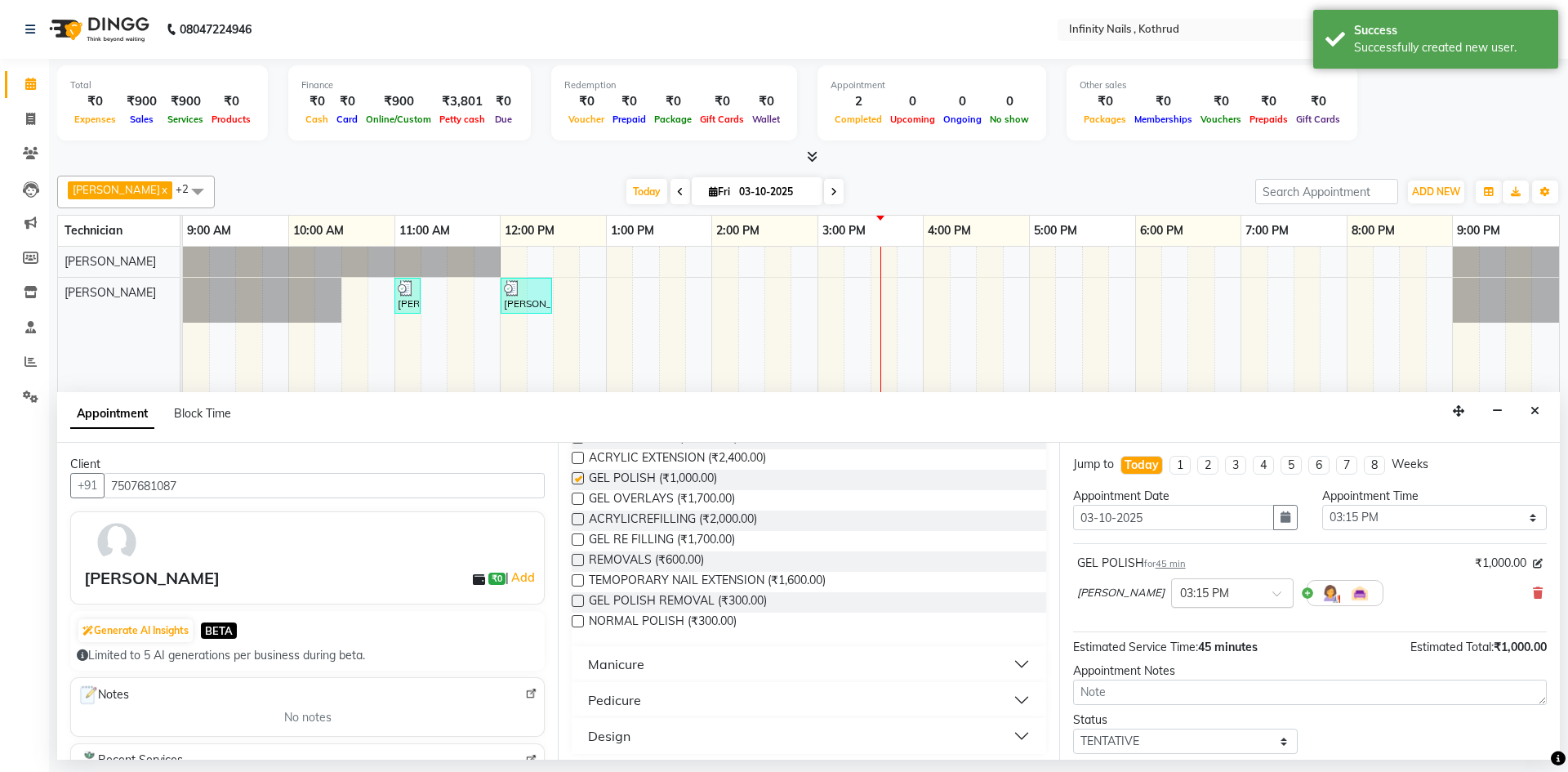
checkbox input "false"
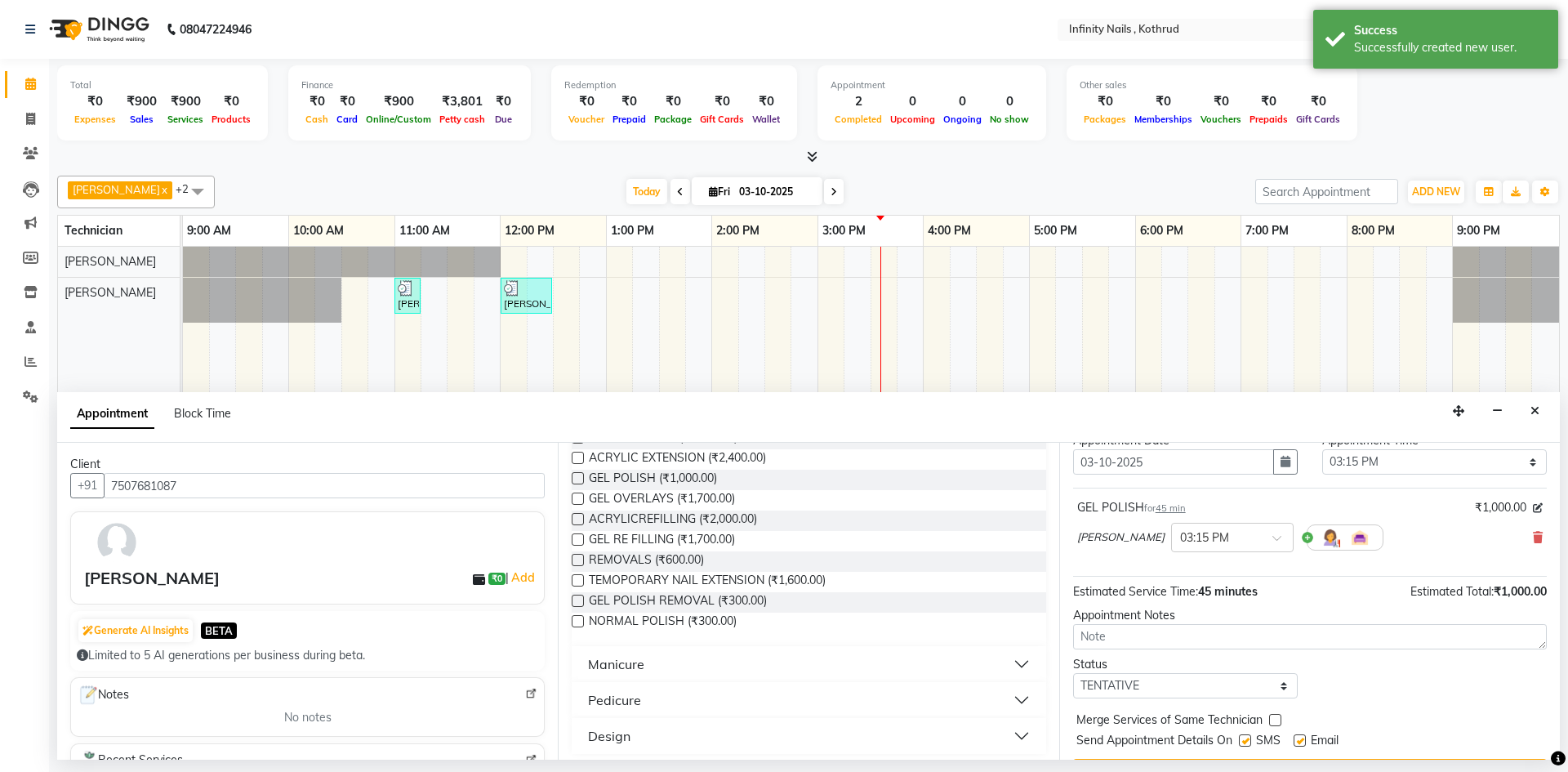
scroll to position [82, 0]
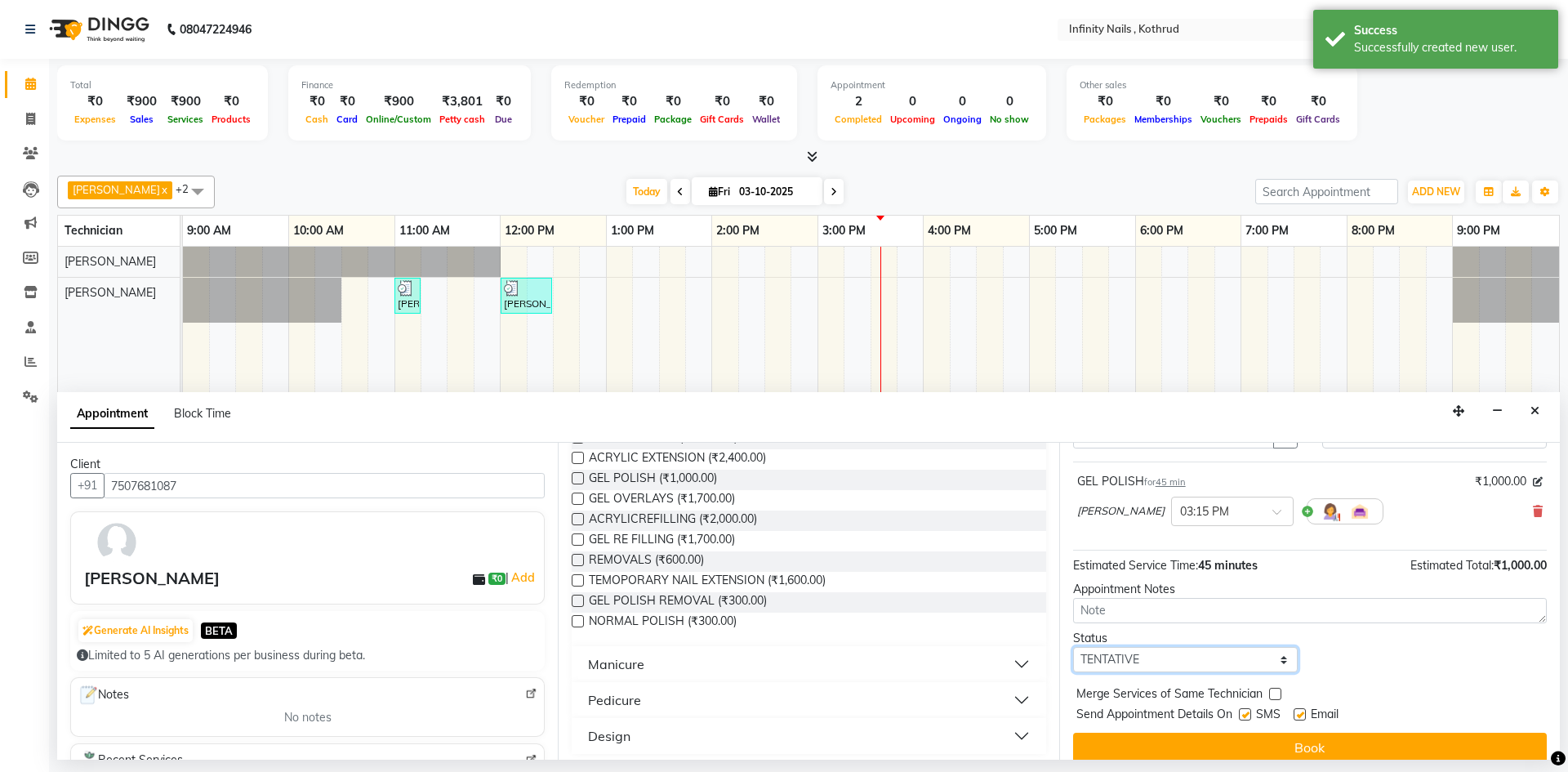
click at [1219, 658] on select "Select TENTATIVE CONFIRM CHECK-IN UPCOMING" at bounding box center [1185, 660] width 225 height 26
select select "confirm booking"
click at [1073, 647] on select "Select TENTATIVE CONFIRM CHECK-IN UPCOMING" at bounding box center [1185, 660] width 225 height 26
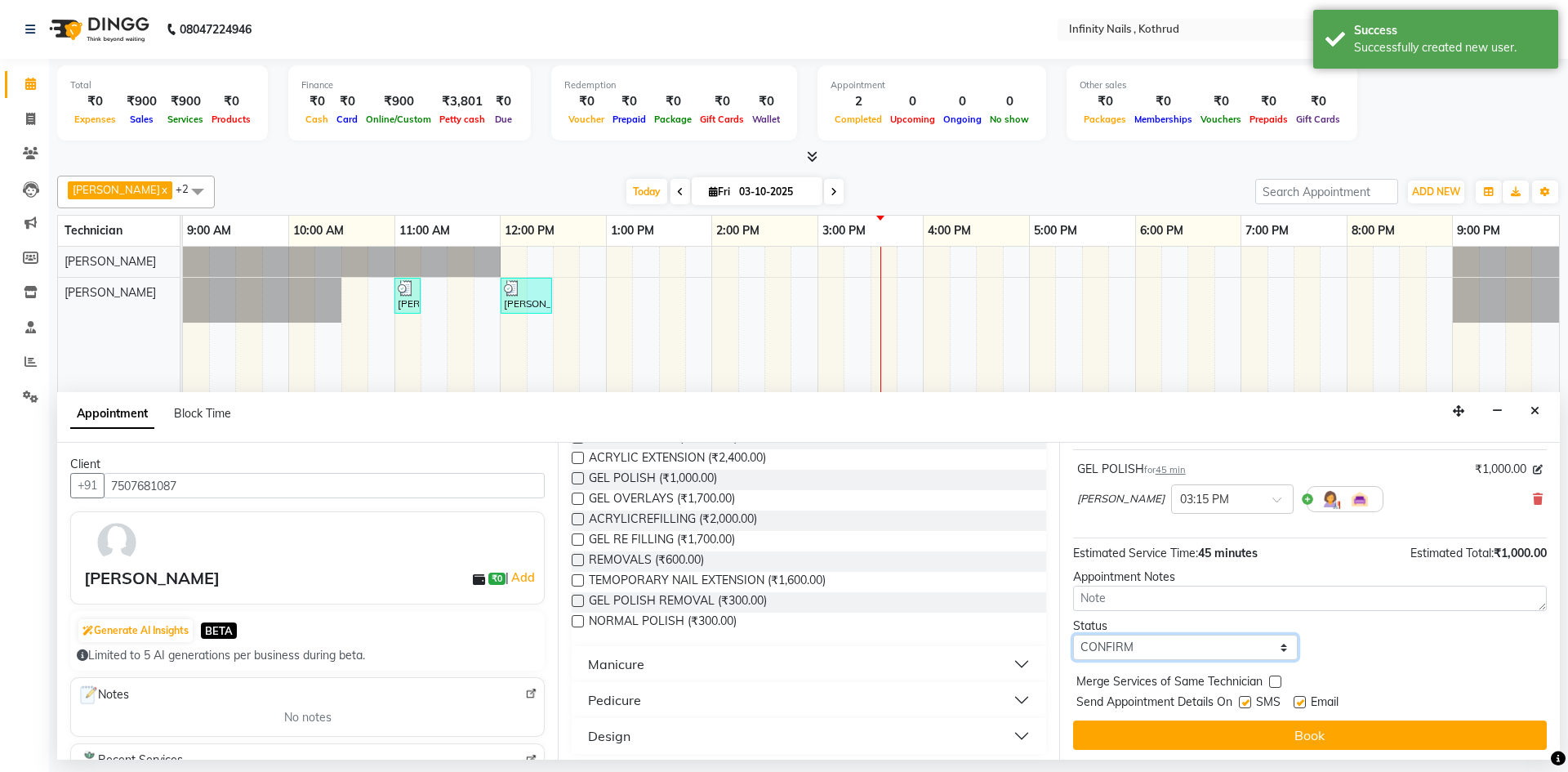
scroll to position [98, 0]
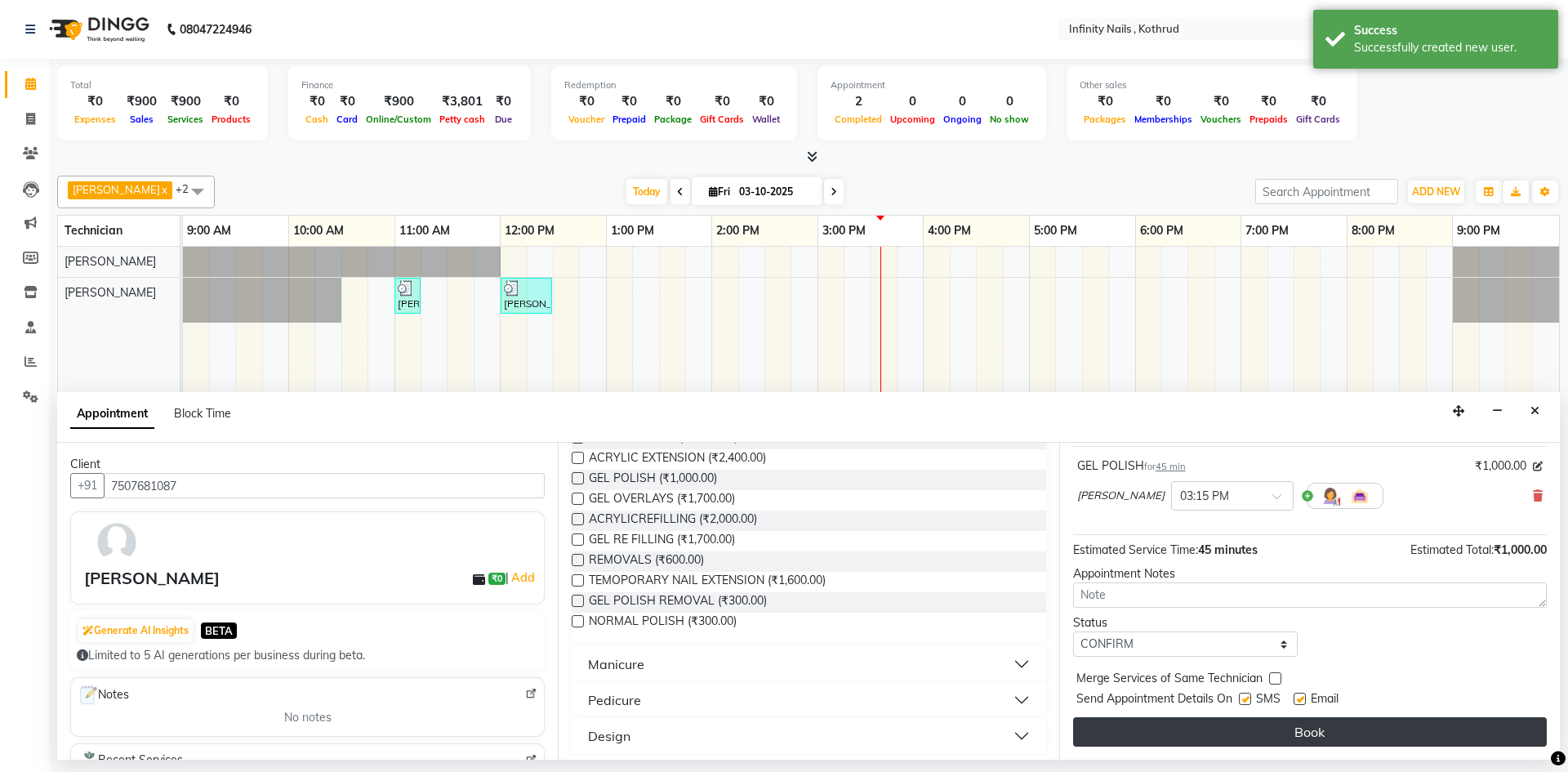
click at [1341, 733] on button "Book" at bounding box center [1309, 732] width 474 height 29
